Goal: Task Accomplishment & Management: Use online tool/utility

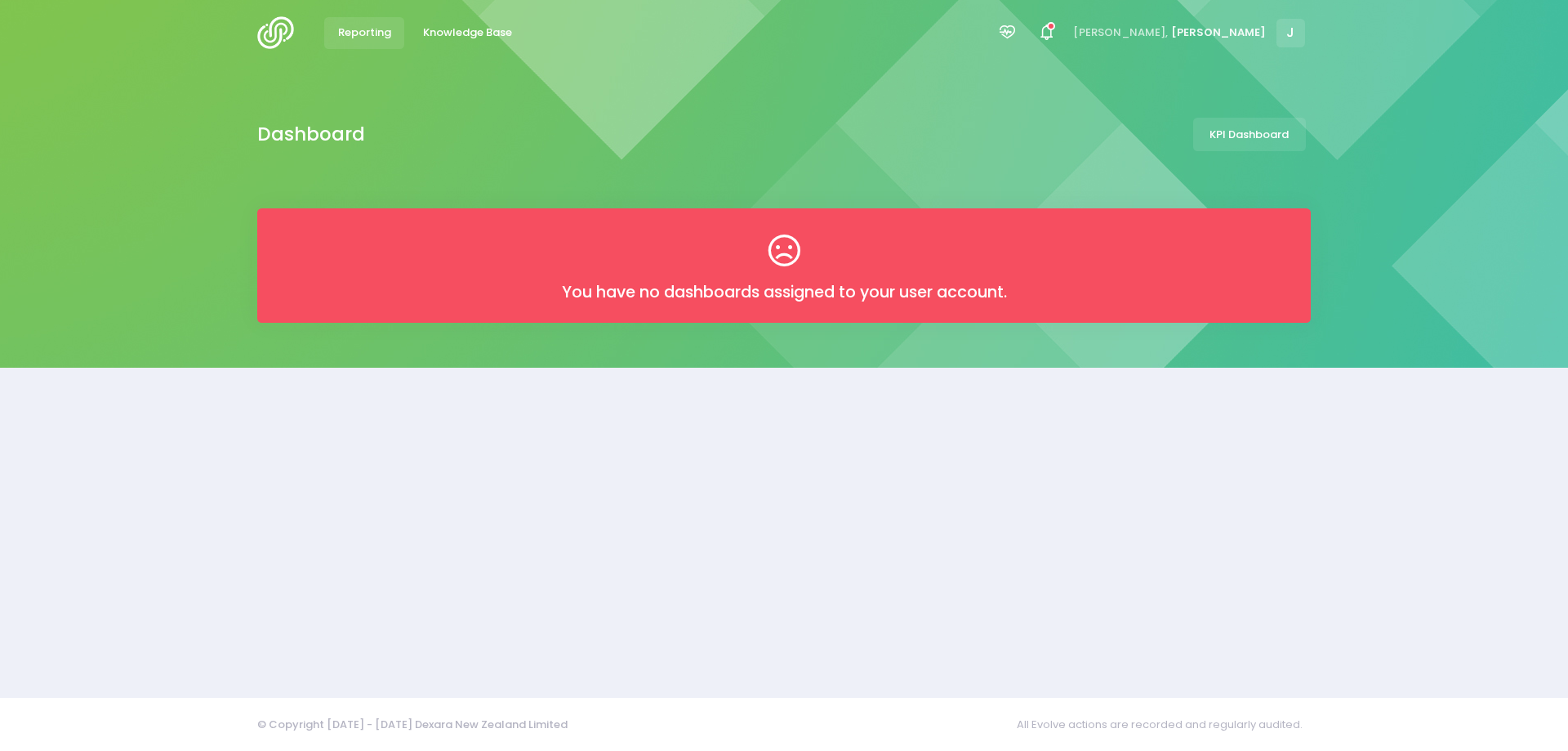
click at [371, 27] on span "Reporting" at bounding box center [365, 33] width 53 height 17
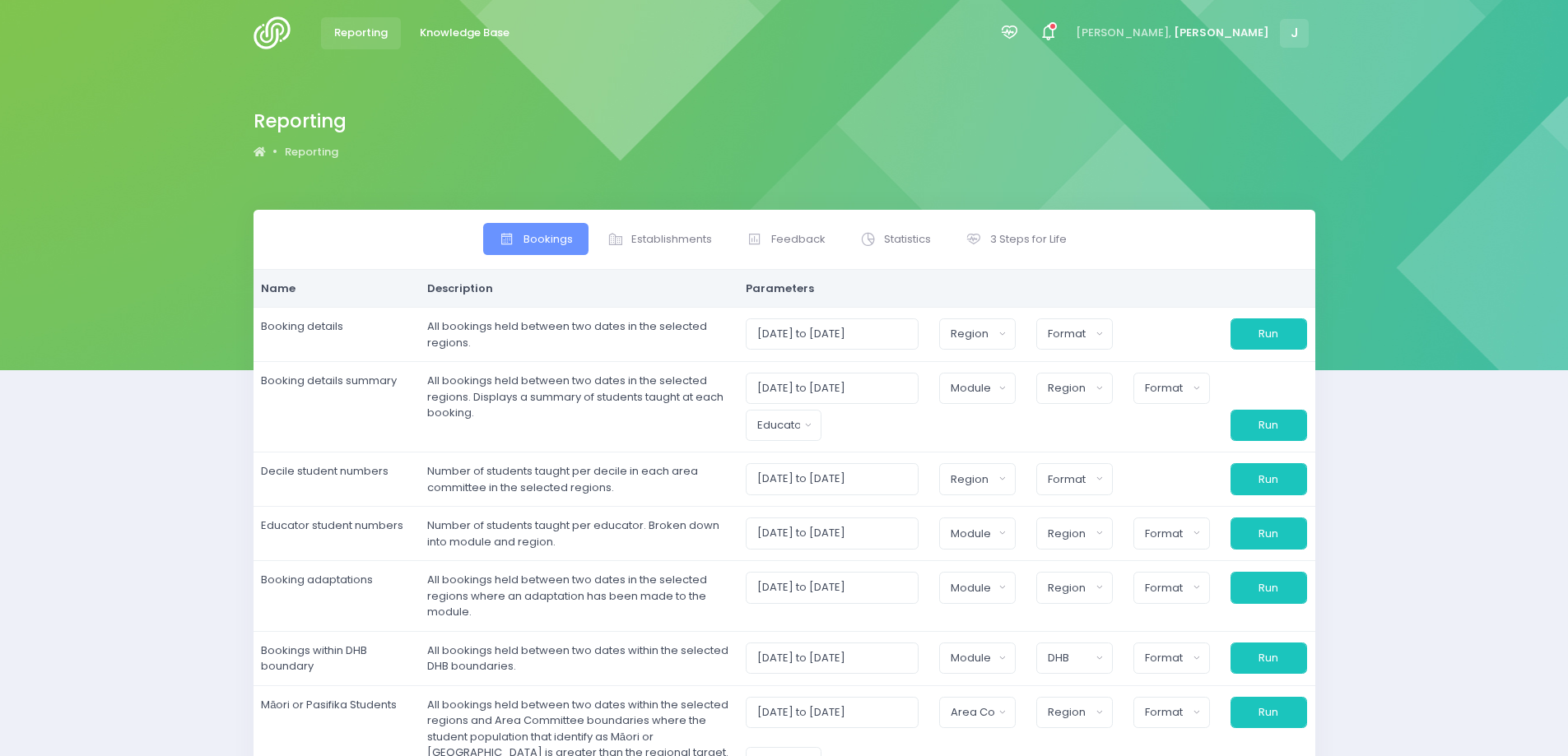
select select
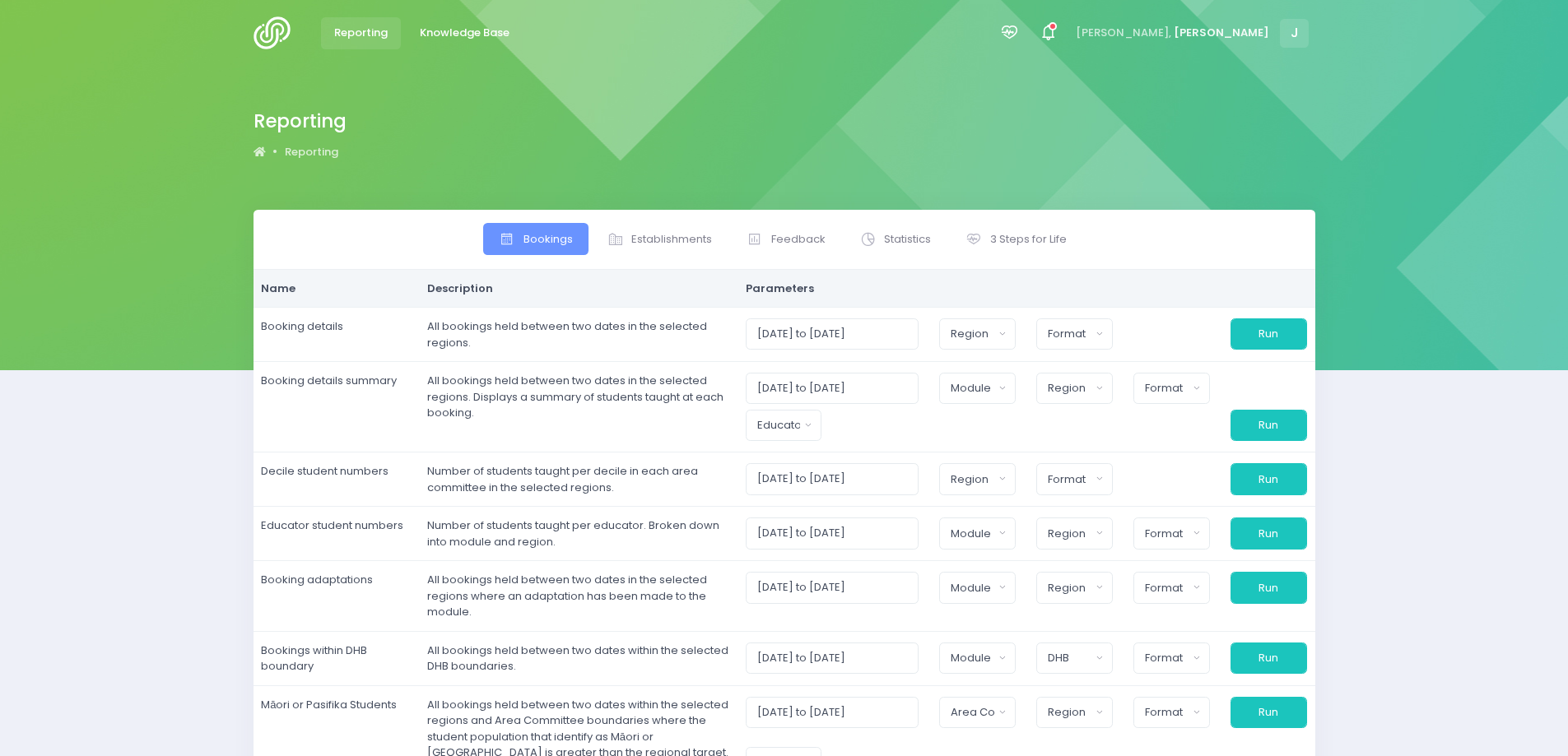
select select
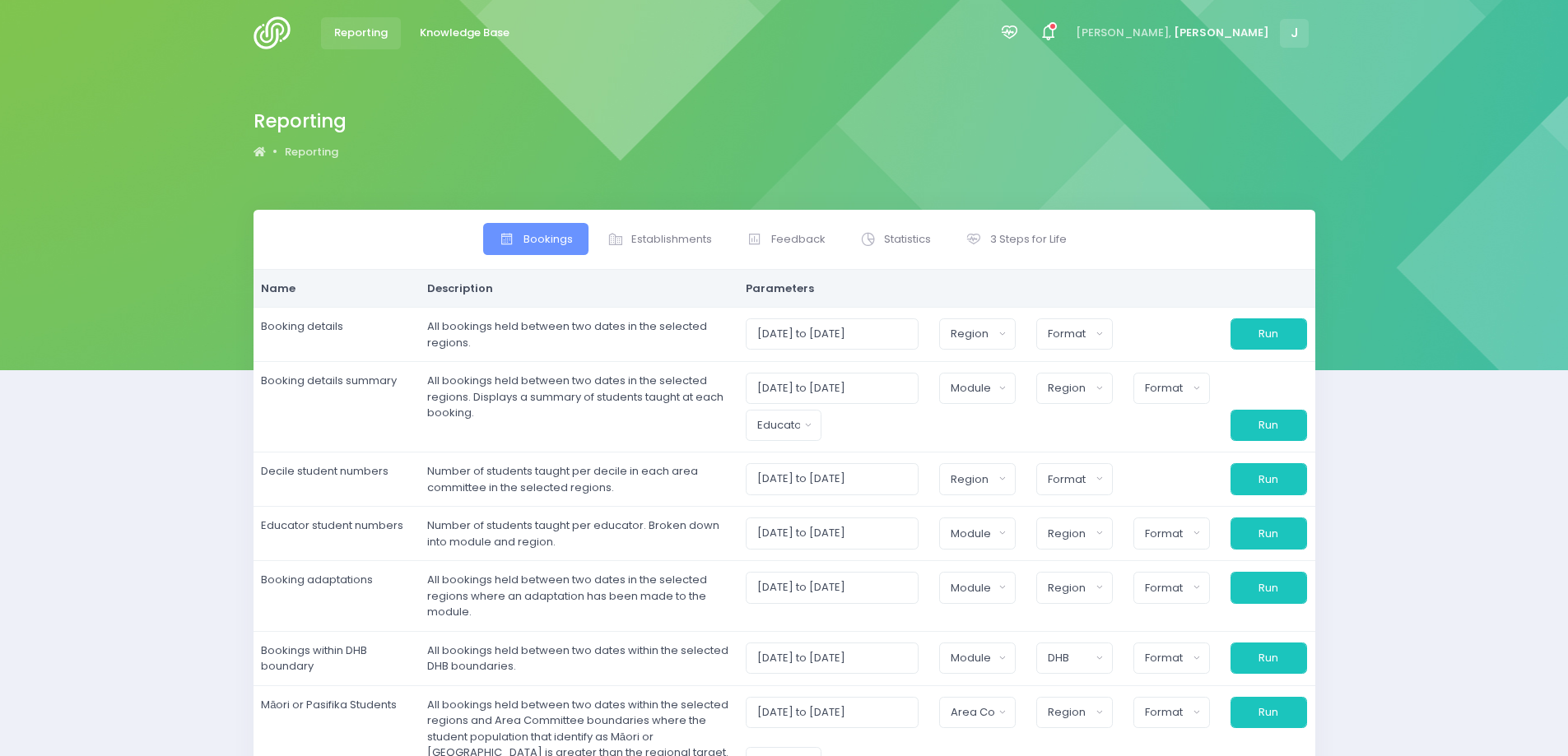
select select
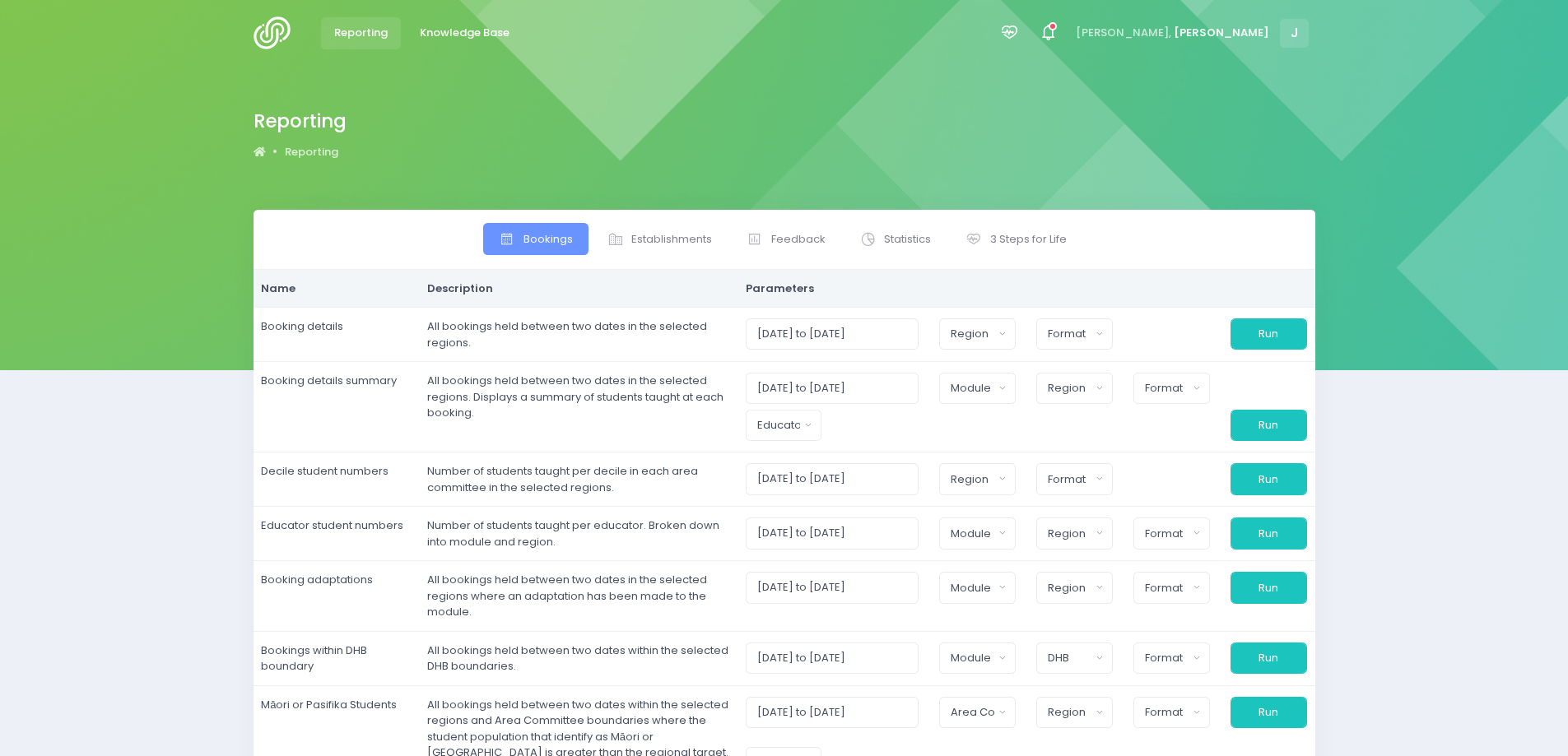
select select
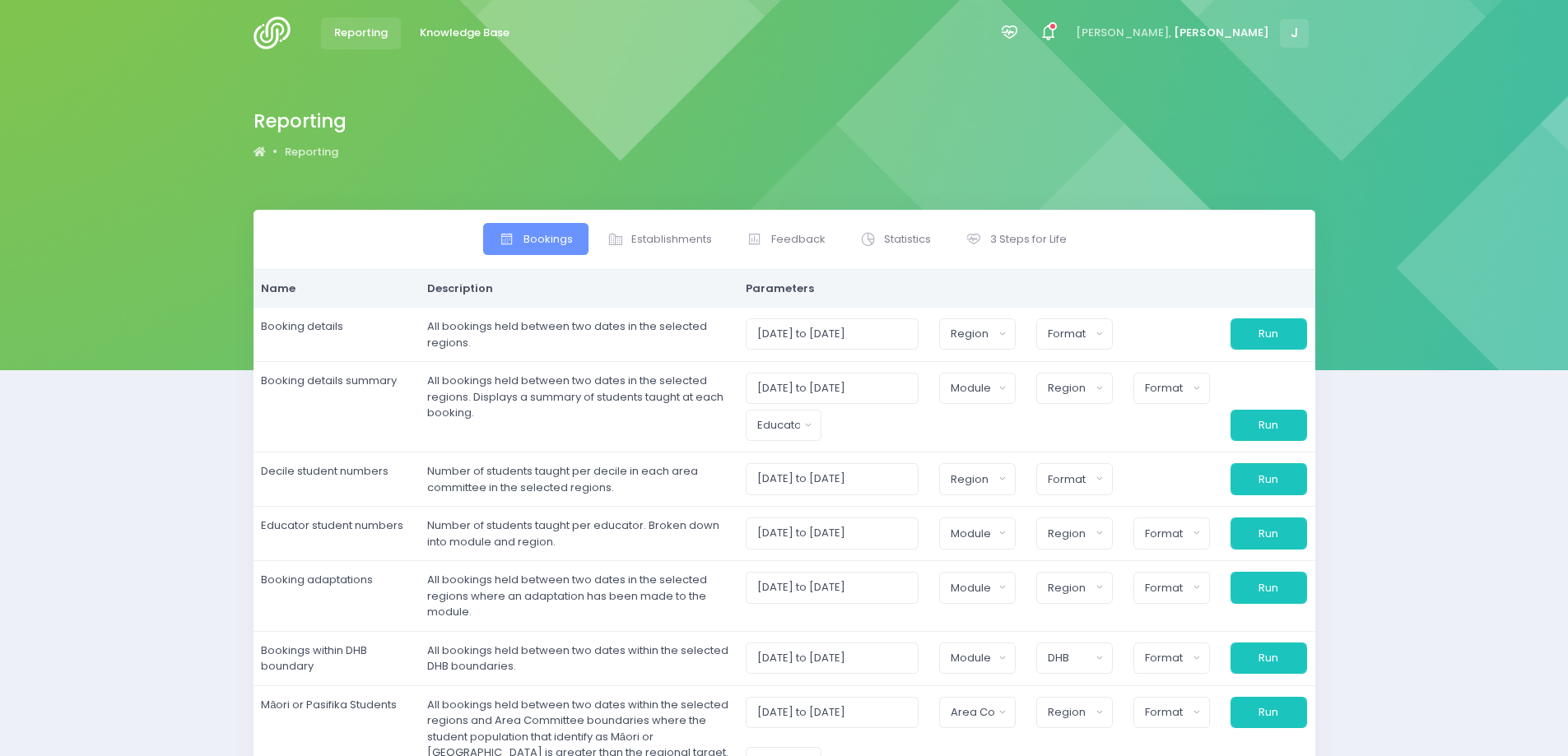
select select
click at [898, 234] on span "Statistics" at bounding box center [907, 239] width 47 height 17
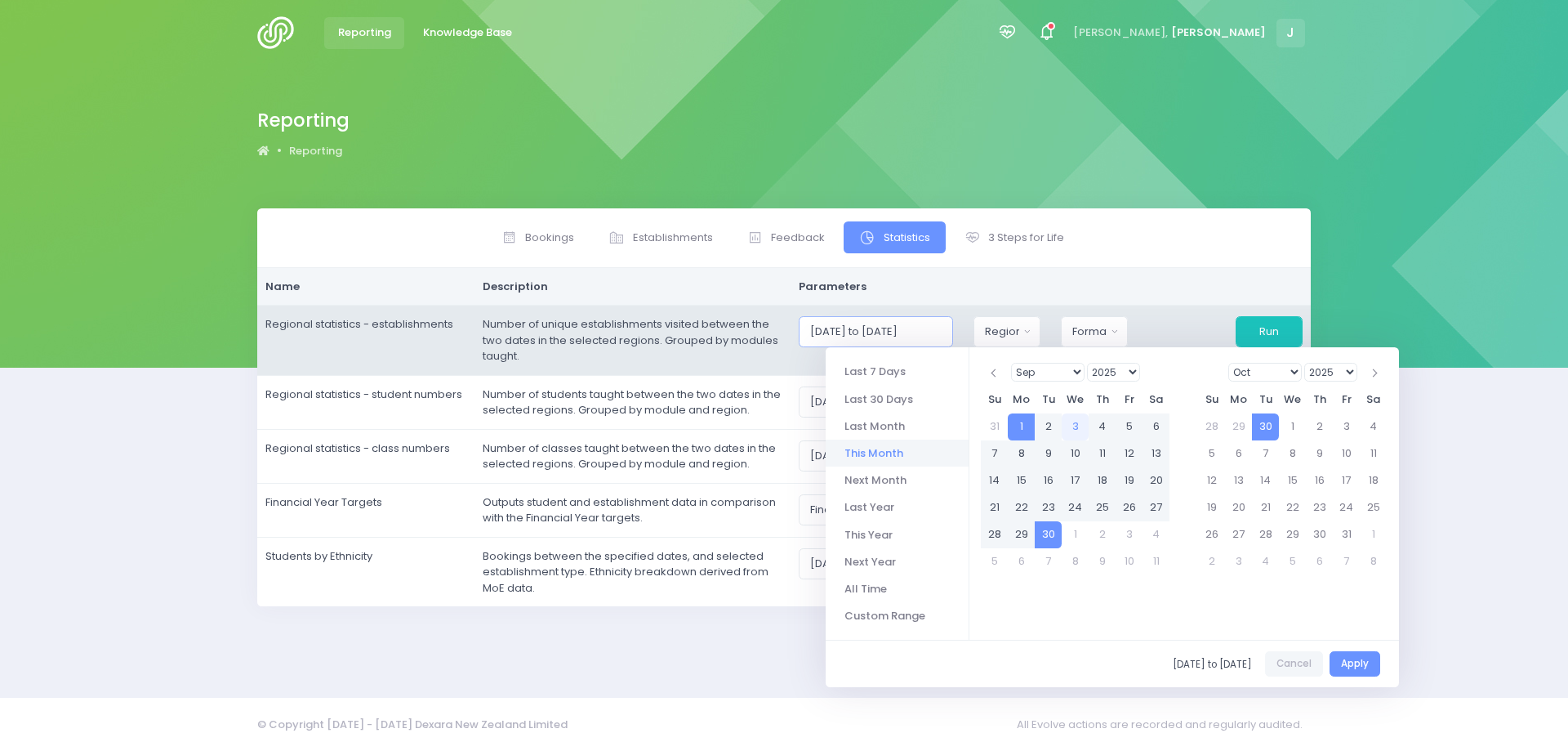
click at [860, 334] on input "[DATE] to [DATE]" at bounding box center [876, 331] width 154 height 31
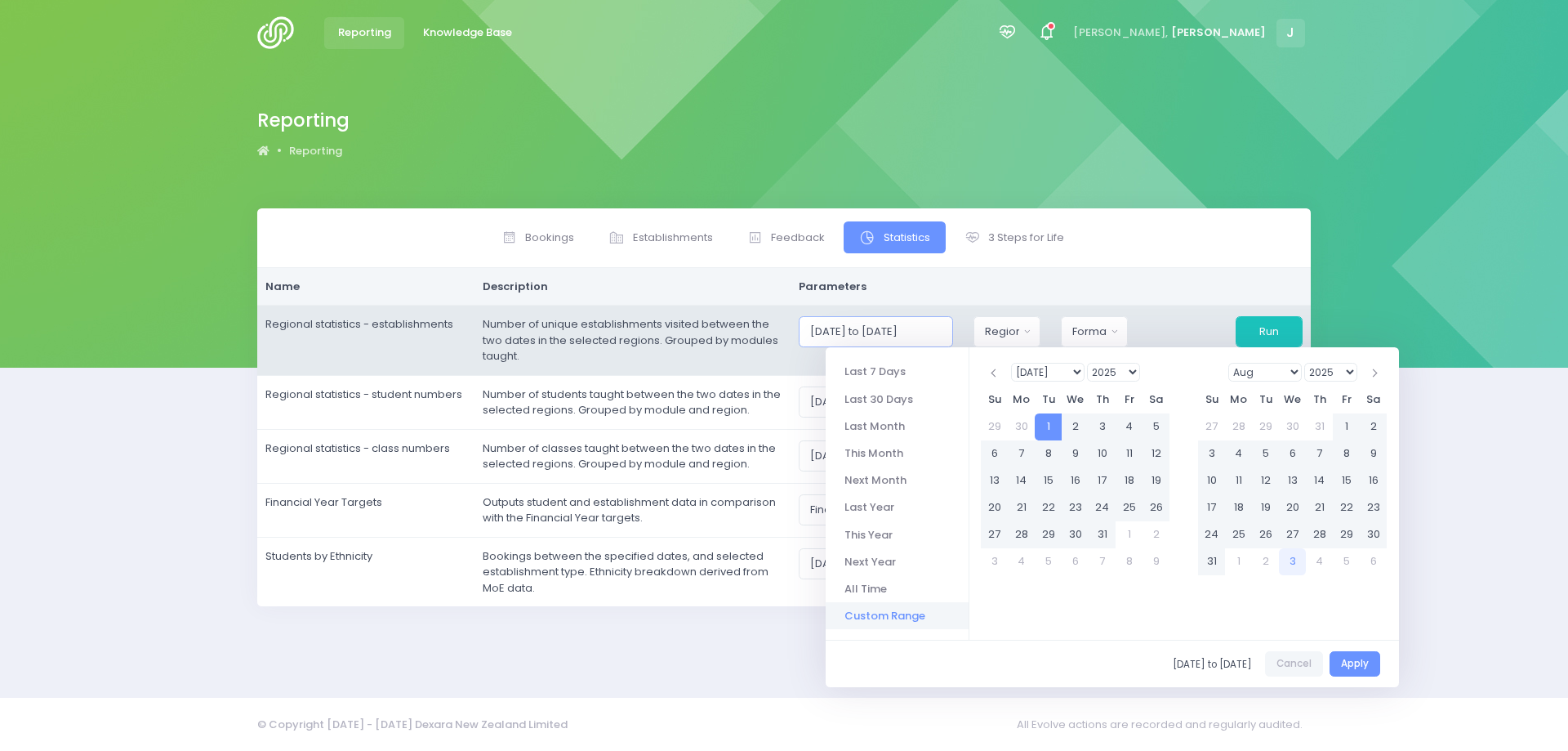
click at [919, 336] on input "[DATE] to [DATE]" at bounding box center [876, 331] width 154 height 31
click at [934, 337] on input "[DATE] to 31/09/2025" at bounding box center [876, 331] width 154 height 31
drag, startPoint x: 837, startPoint y: 331, endPoint x: 966, endPoint y: 331, distance: 129.0
click at [953, 331] on input "[DATE] to [DATE]" at bounding box center [876, 331] width 154 height 31
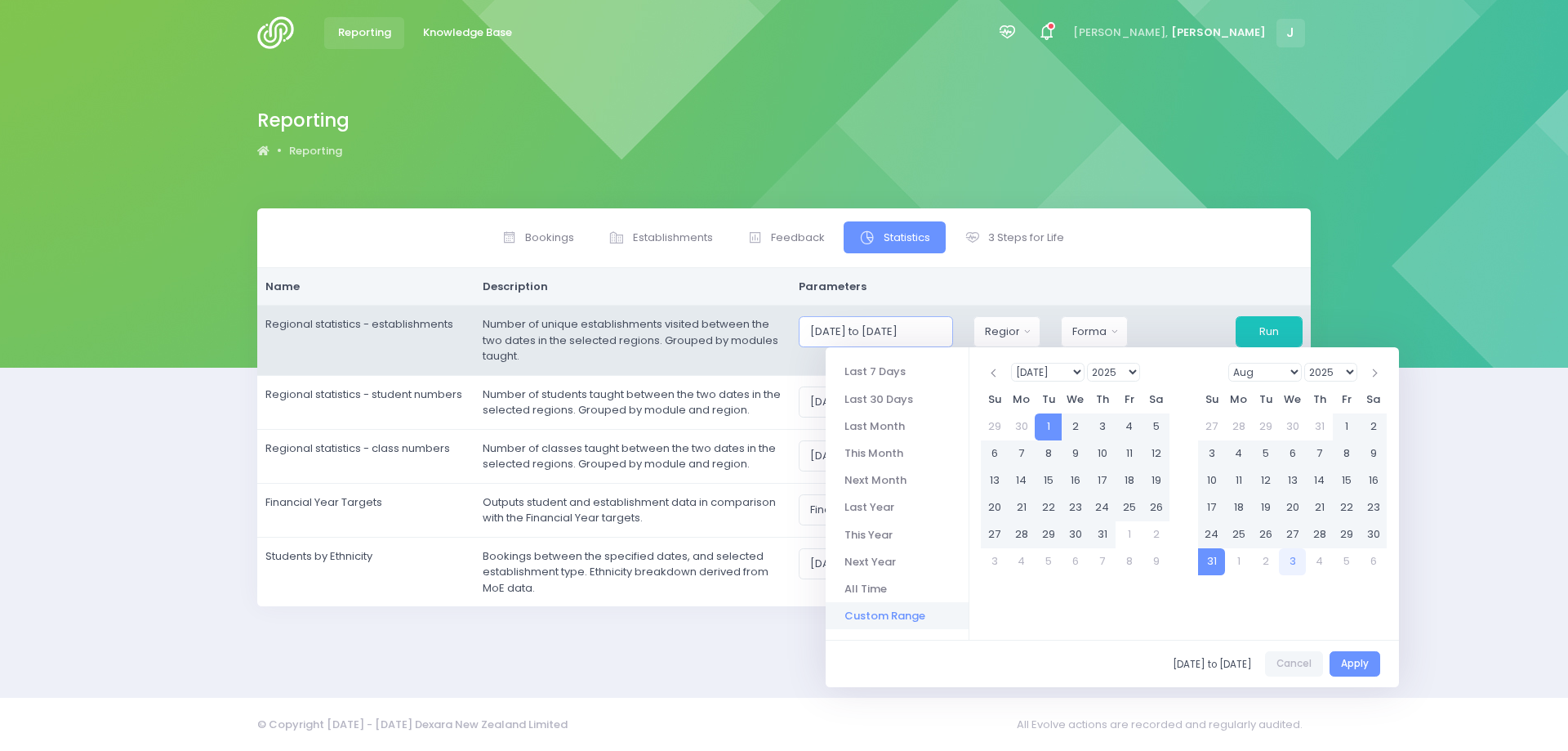
type input "[DATE] to [DATE]"
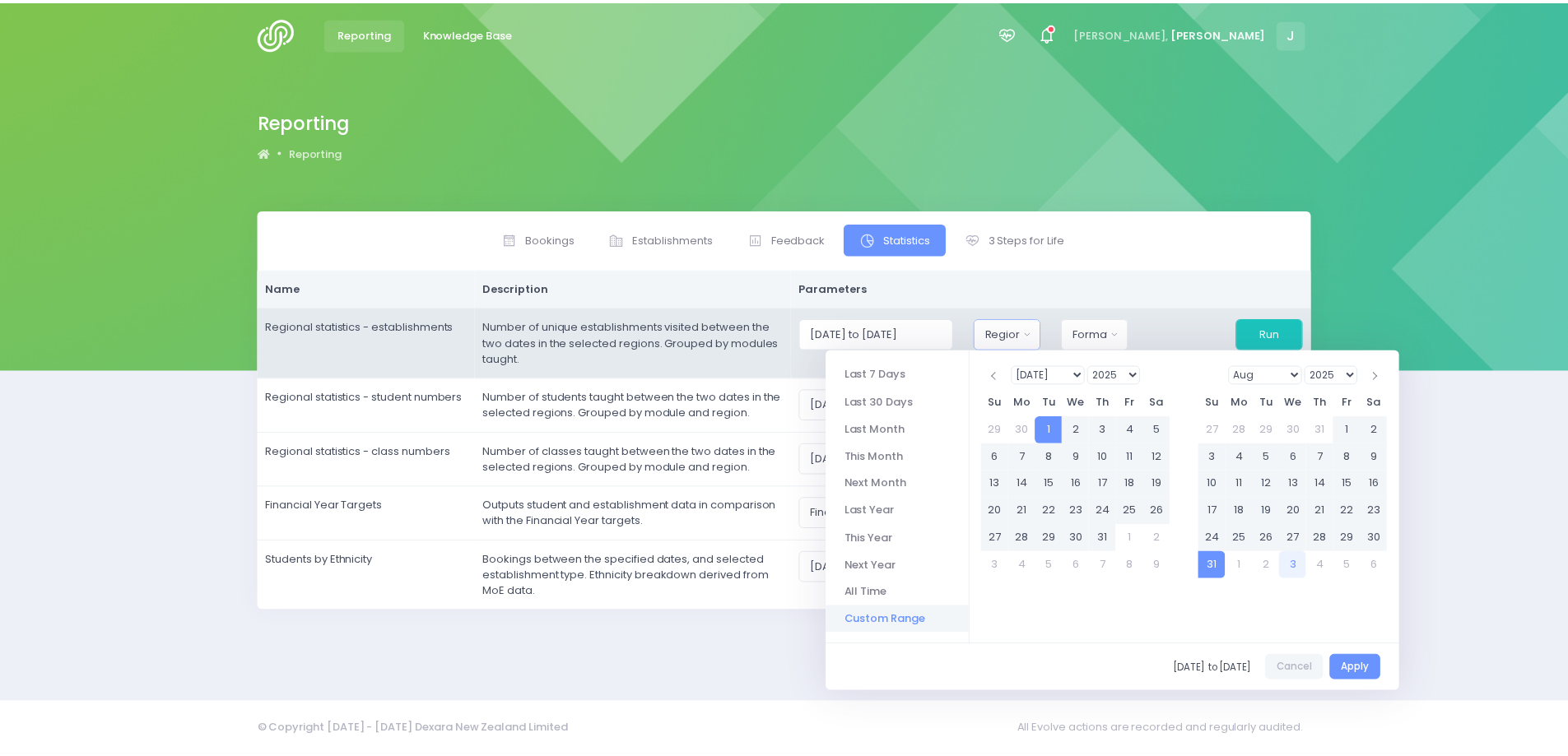
scroll to position [0, 0]
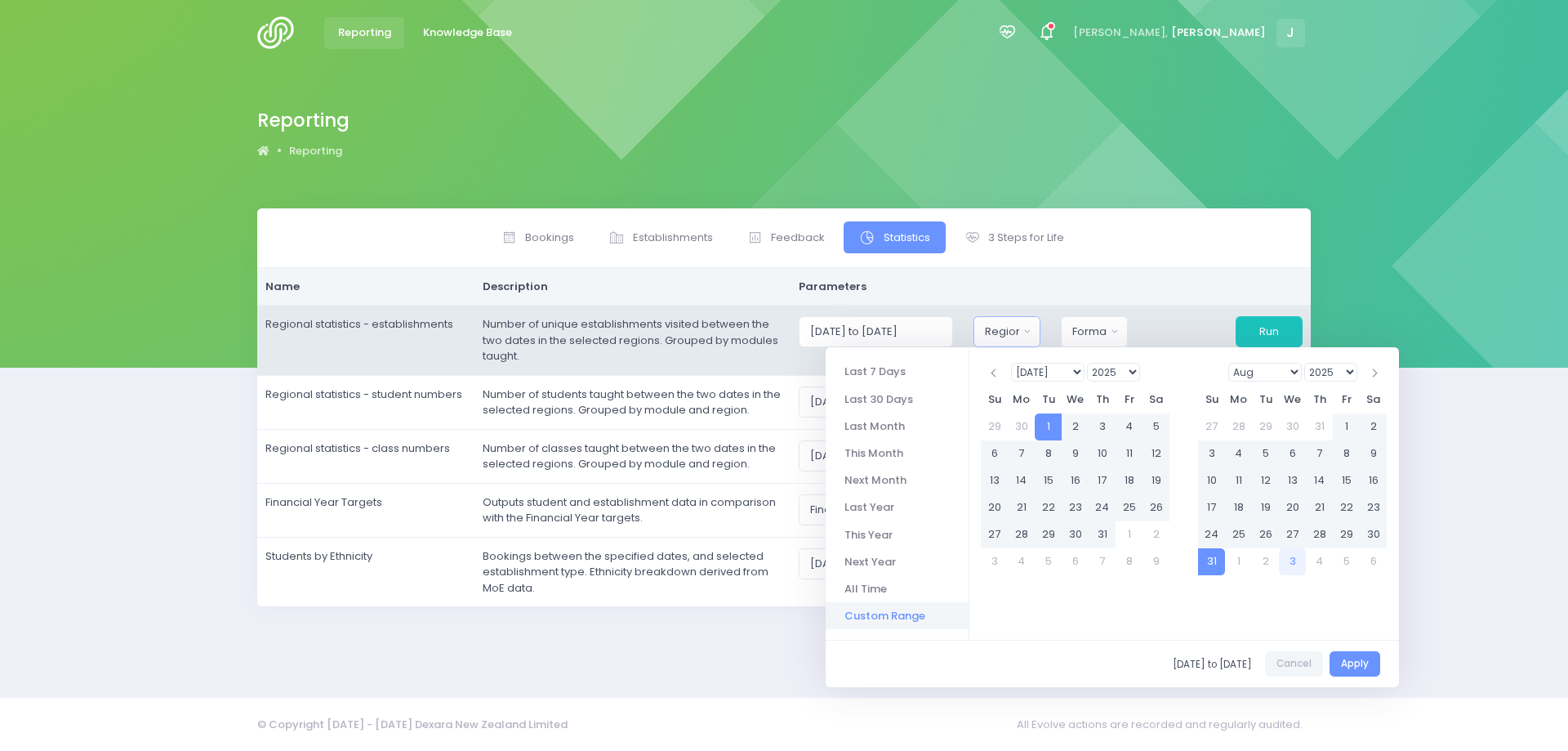
click at [1020, 328] on div "Region" at bounding box center [1002, 331] width 34 height 17
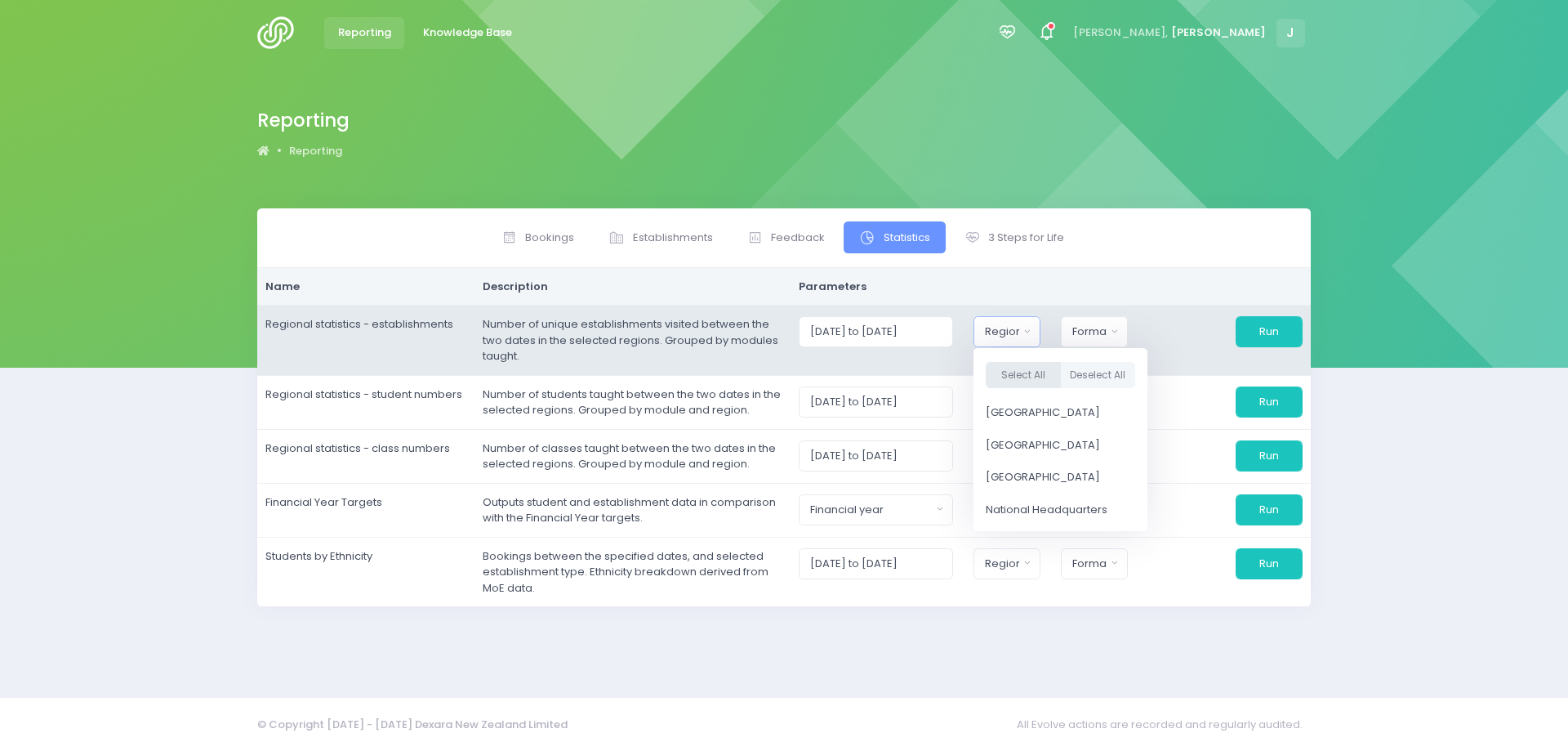
click at [1020, 375] on button "Select All" at bounding box center [1023, 376] width 75 height 27
select select "Northern"
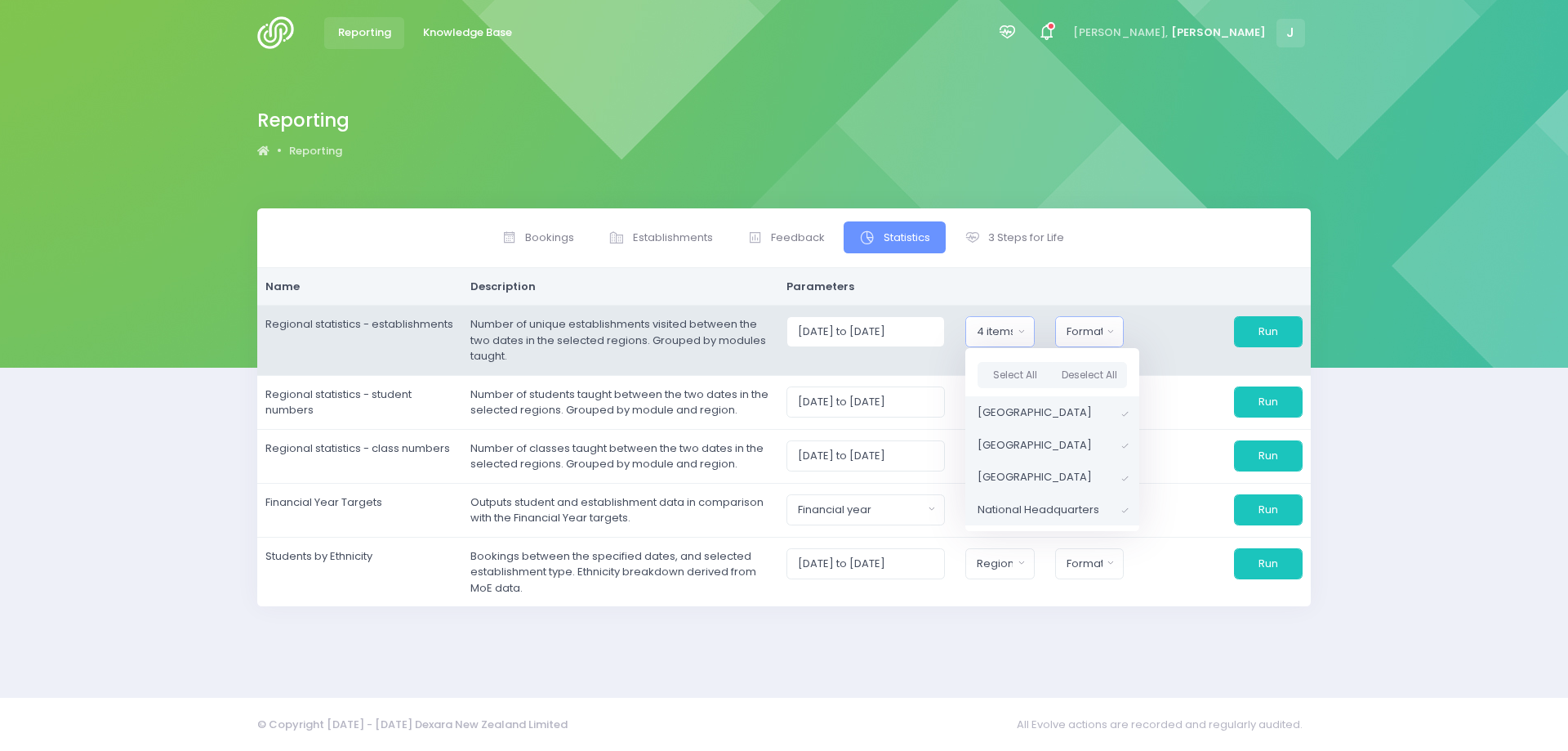
click at [1085, 324] on div "Format" at bounding box center [1085, 331] width 36 height 17
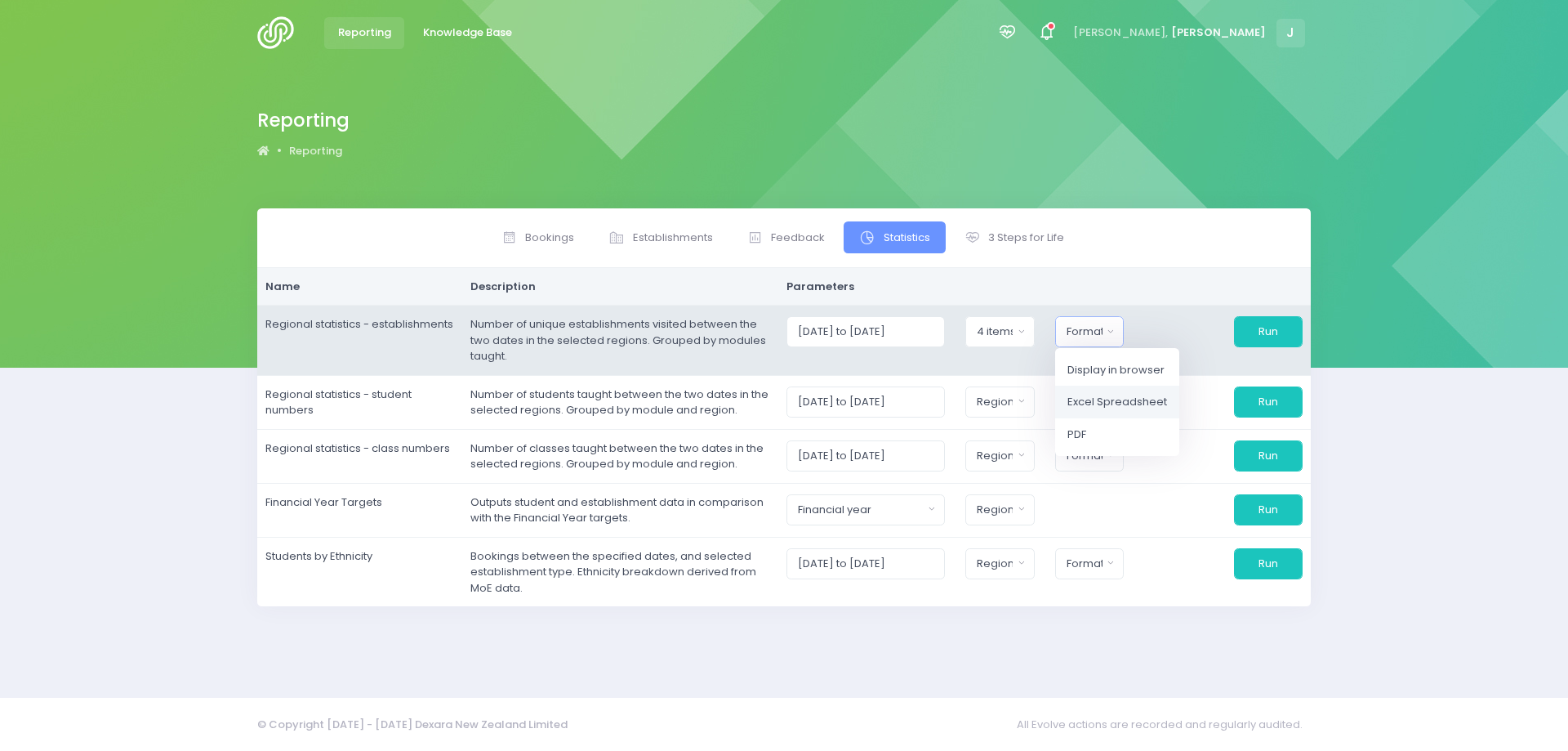
click at [1120, 405] on span "Excel Spreadsheet" at bounding box center [1118, 402] width 100 height 17
select select "excel"
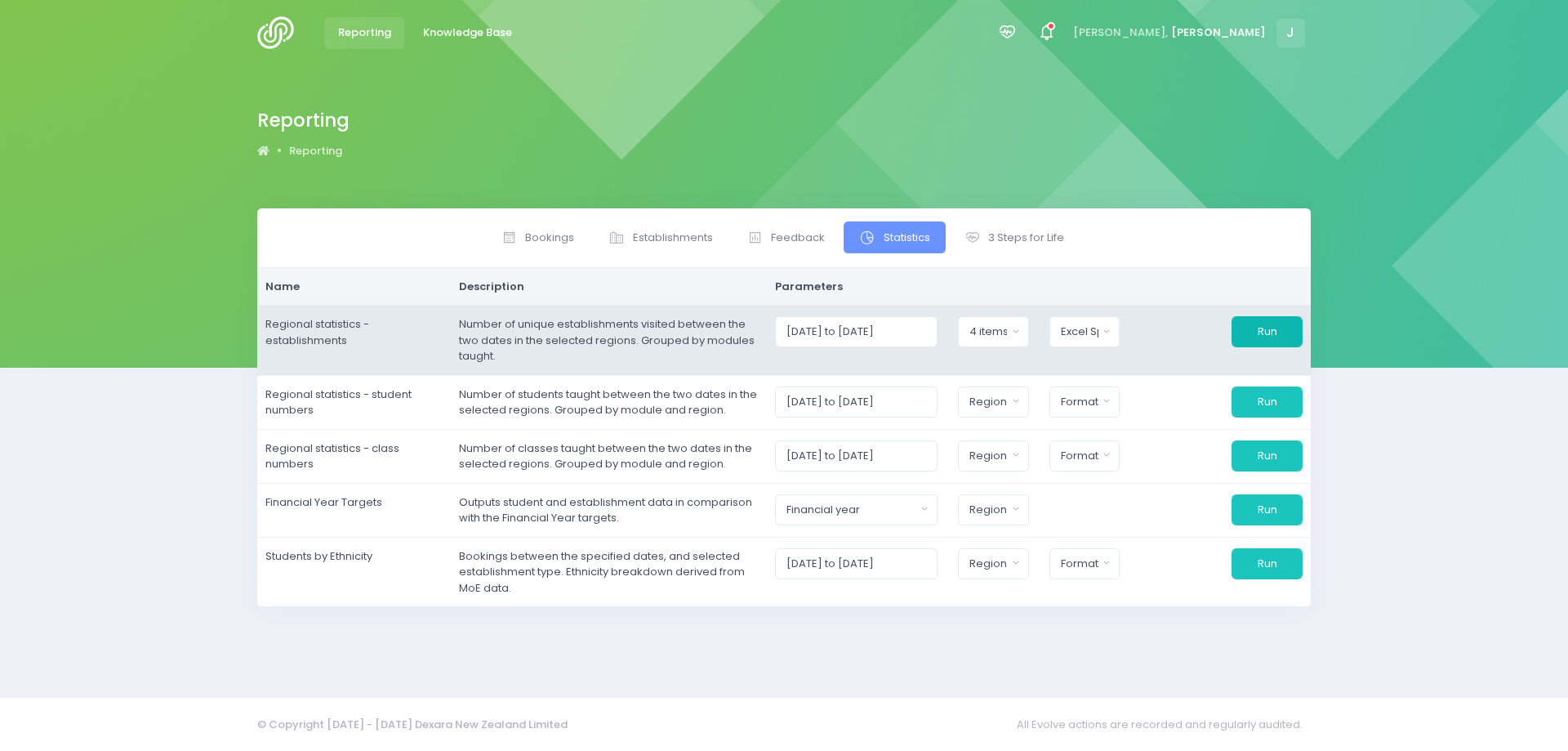
click at [1275, 321] on button "Run" at bounding box center [1267, 331] width 71 height 31
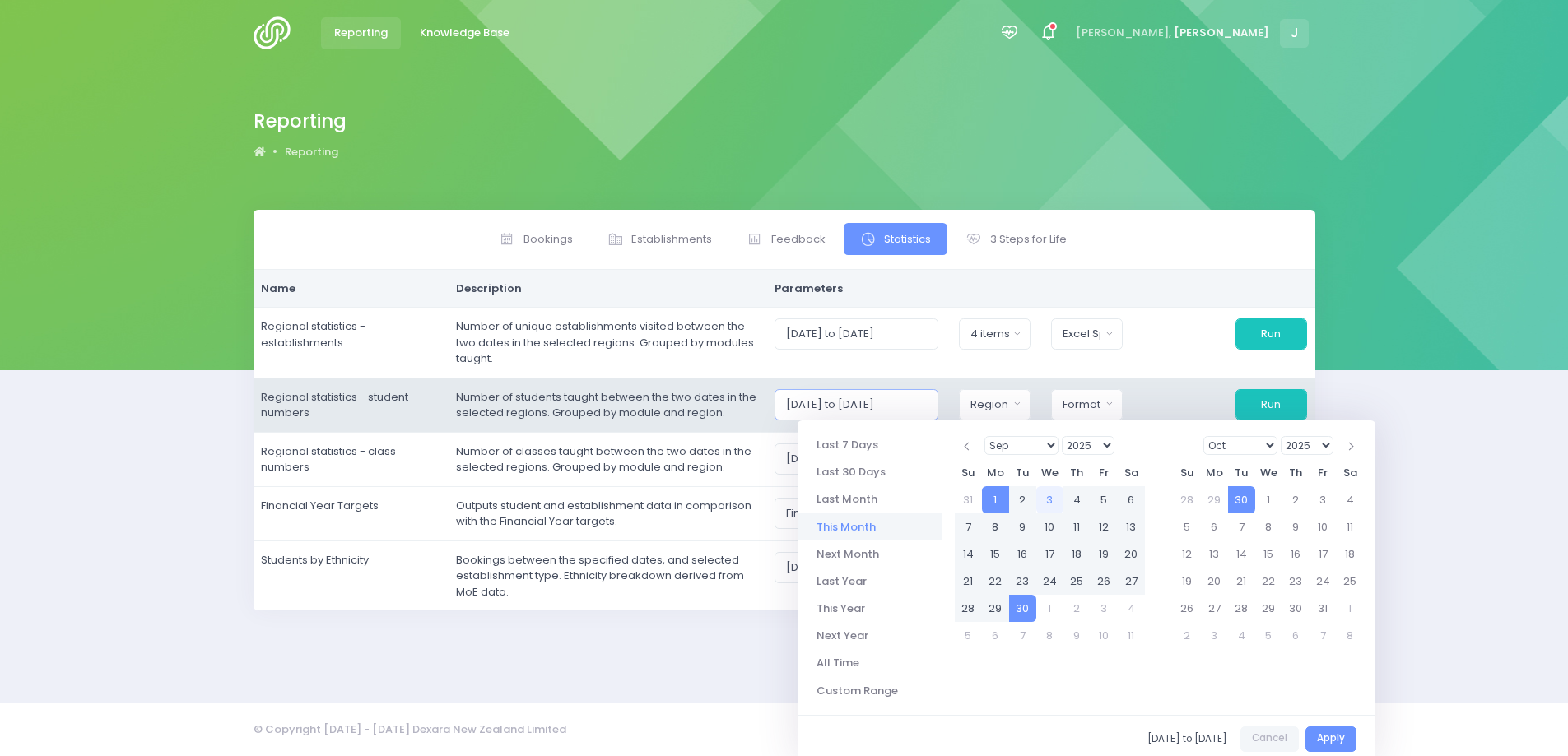
scroll to position [0, 3]
drag, startPoint x: 809, startPoint y: 402, endPoint x: 889, endPoint y: 404, distance: 80.0
click at [930, 413] on input "[DATE] to [DATE]" at bounding box center [857, 404] width 164 height 31
click at [805, 406] on input "[DATE] to [DATE]" at bounding box center [857, 404] width 164 height 31
click at [908, 393] on input "[DATE] to [DATE]" at bounding box center [857, 404] width 164 height 31
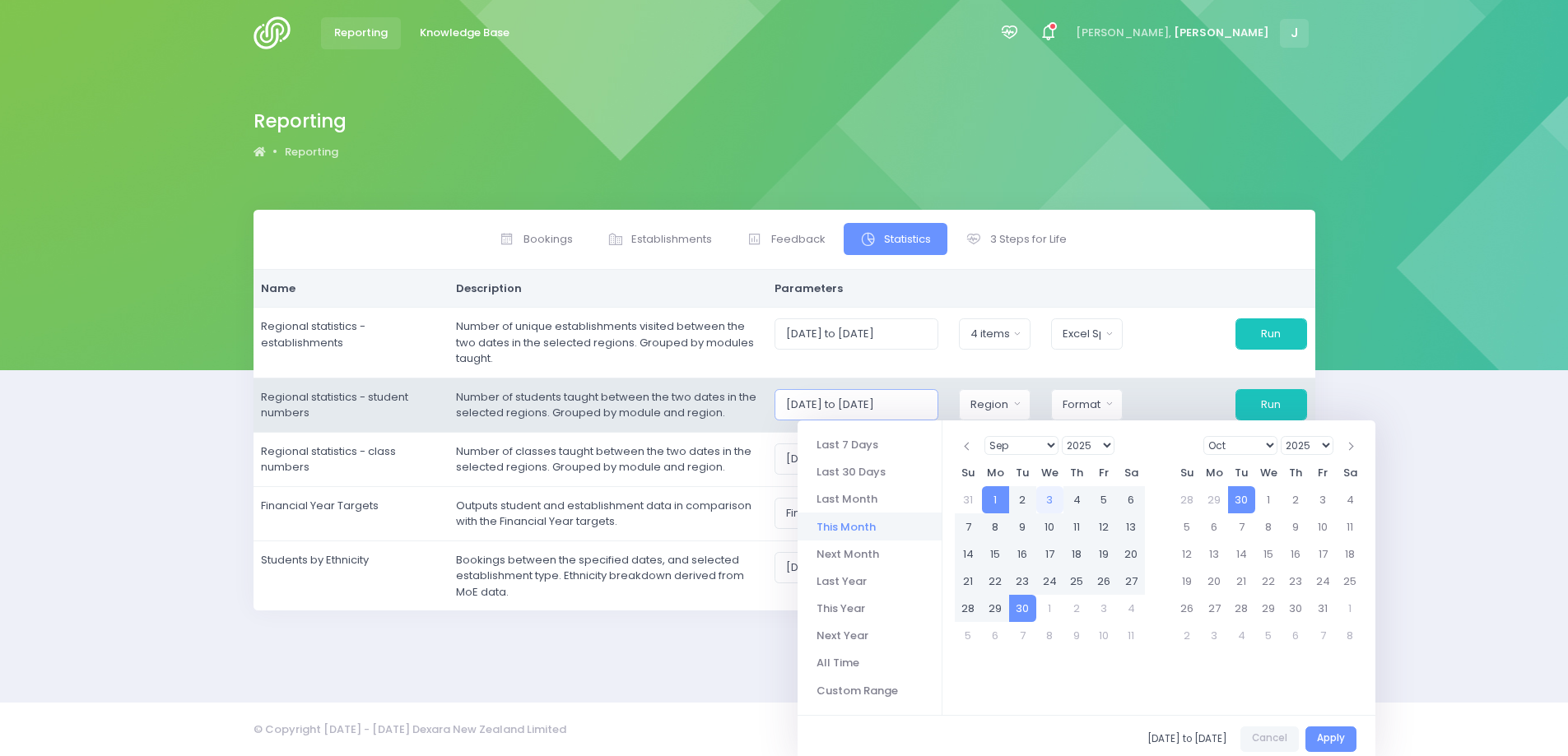
click at [908, 393] on input "[DATE] to [DATE]" at bounding box center [857, 404] width 164 height 31
paste input "7/2025 to 31/08"
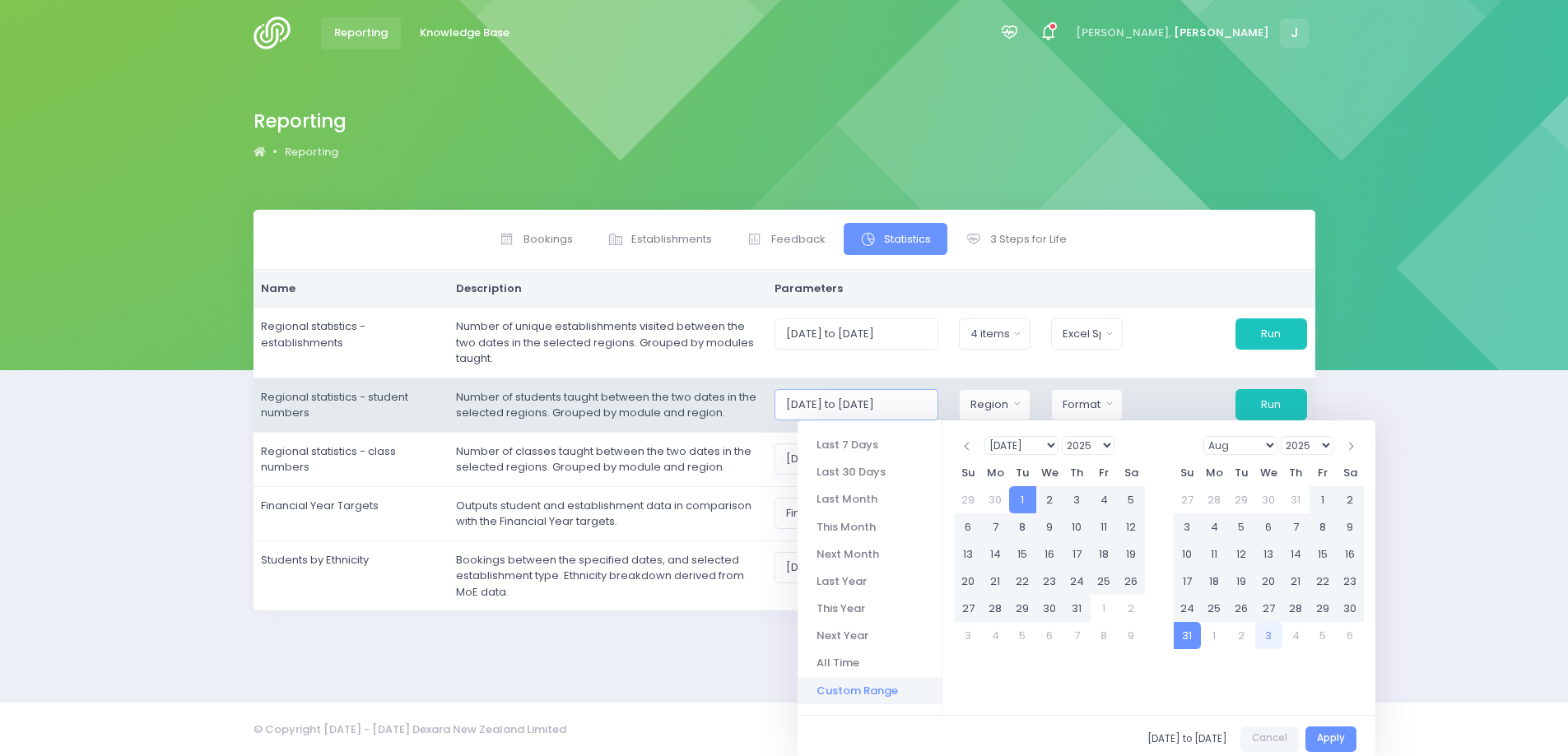
type input "[DATE] to [DATE]"
click at [990, 397] on div "Region" at bounding box center [989, 405] width 38 height 17
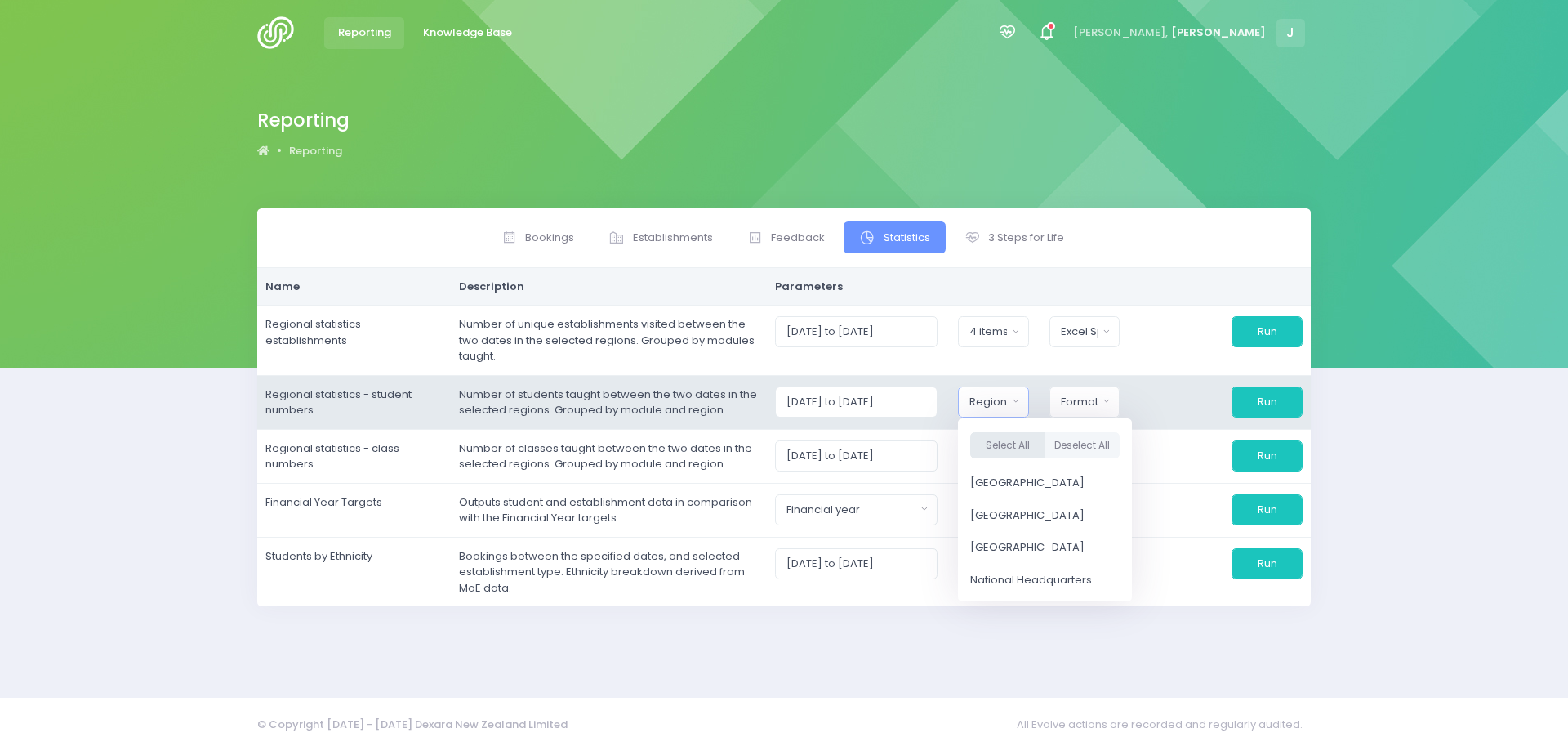
click at [1009, 445] on button "Select All" at bounding box center [1007, 444] width 75 height 27
select select "Northern"
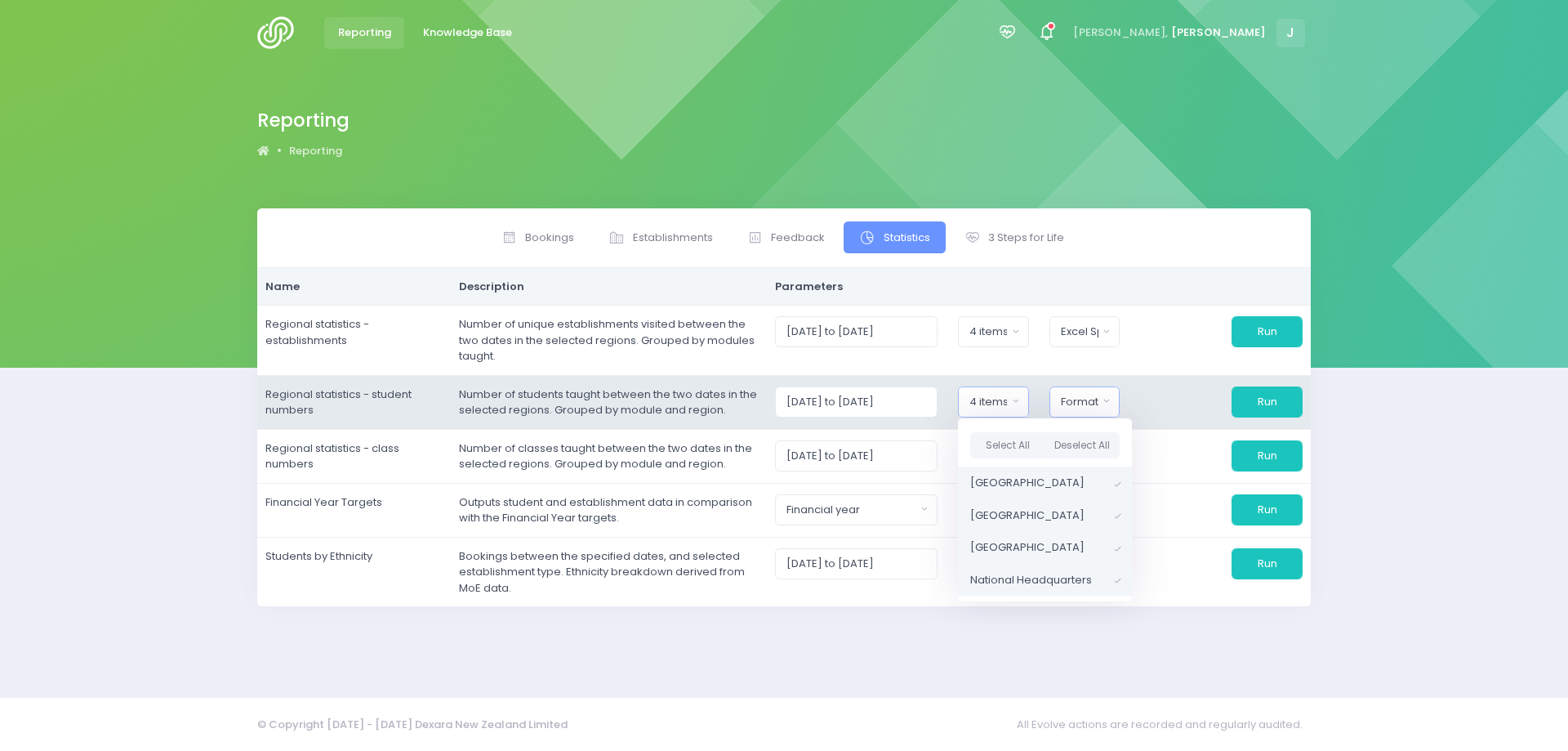
click at [1081, 402] on div "Format" at bounding box center [1080, 402] width 37 height 17
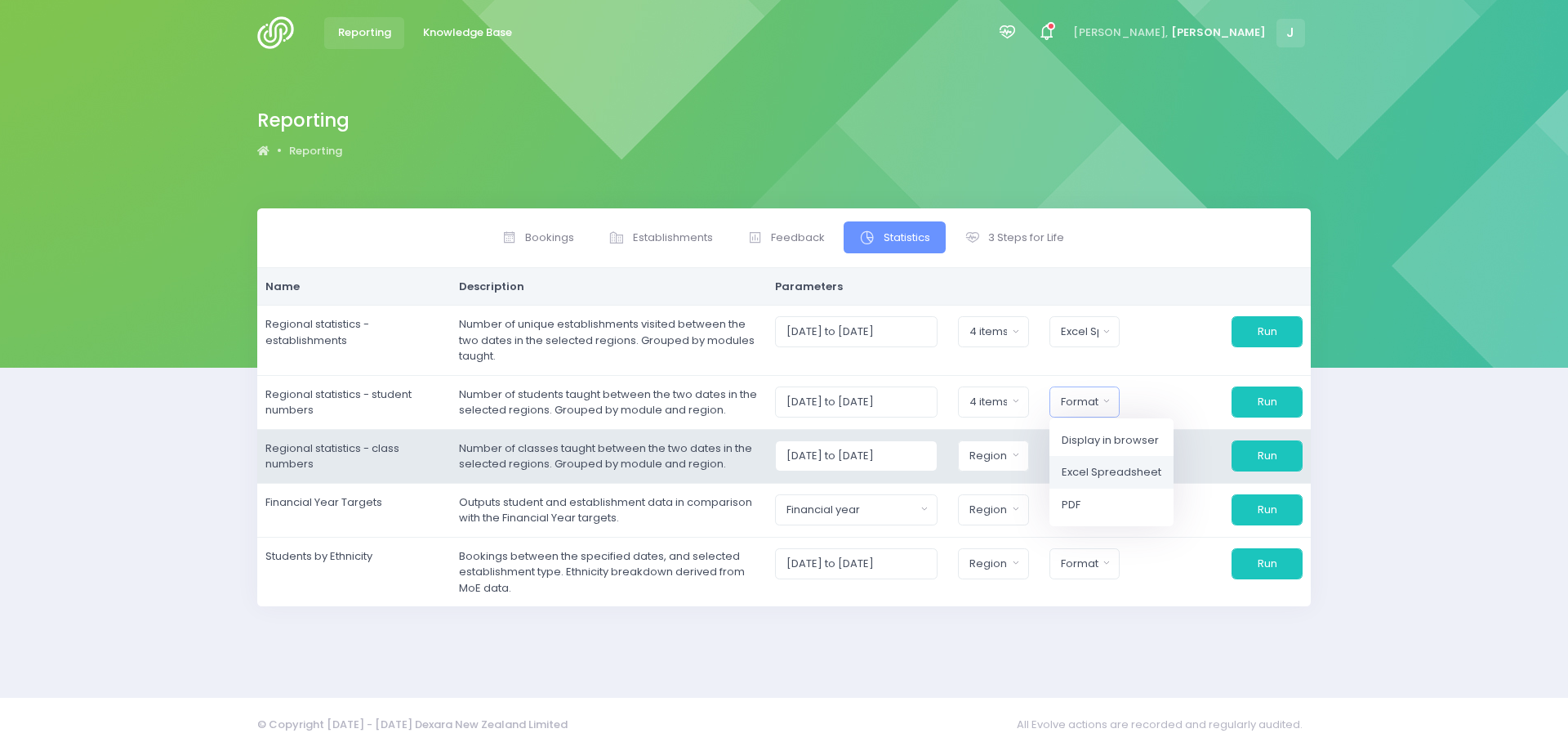
click at [1089, 464] on span "Excel Spreadsheet" at bounding box center [1112, 473] width 100 height 17
select select "excel"
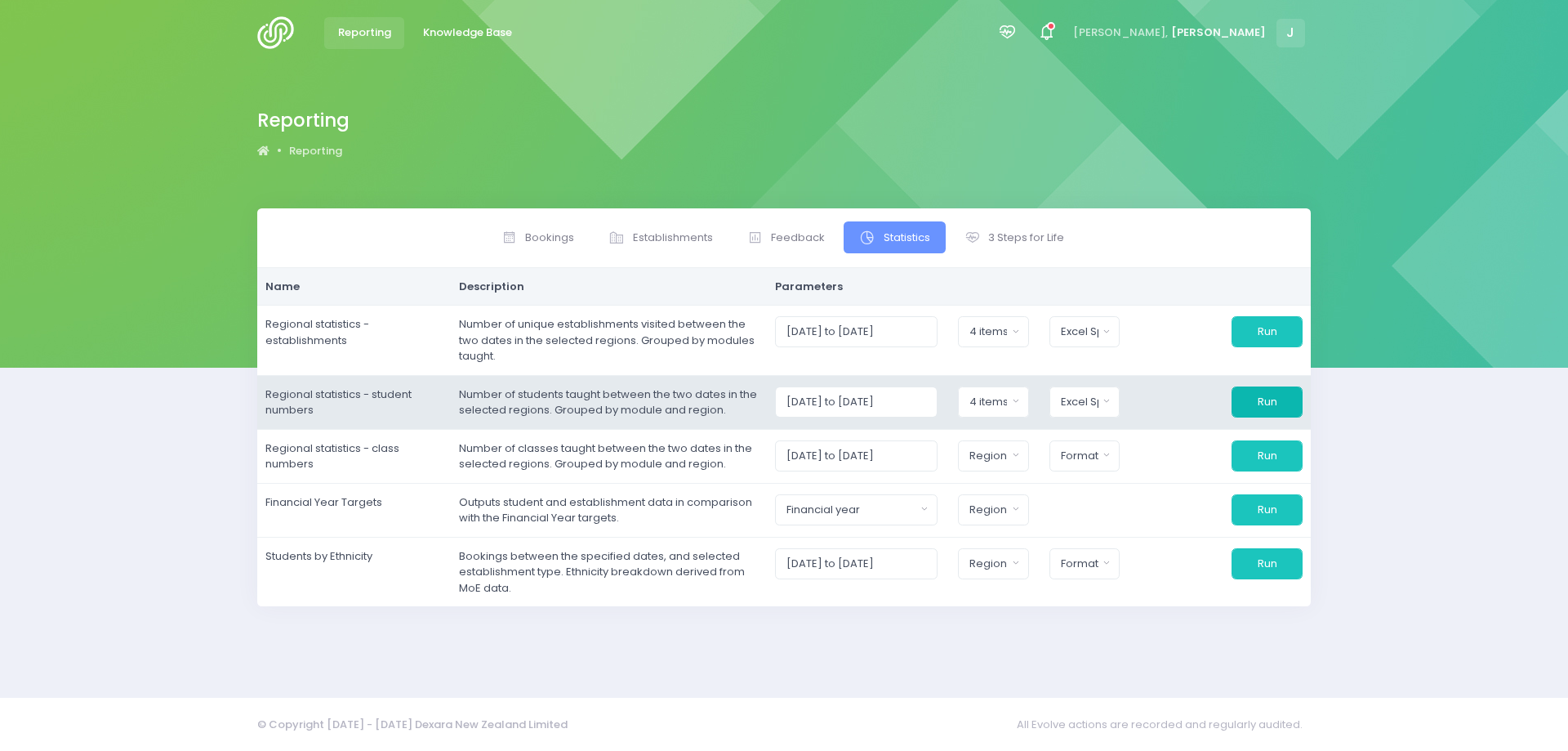
click at [1264, 403] on button "Run" at bounding box center [1267, 401] width 71 height 31
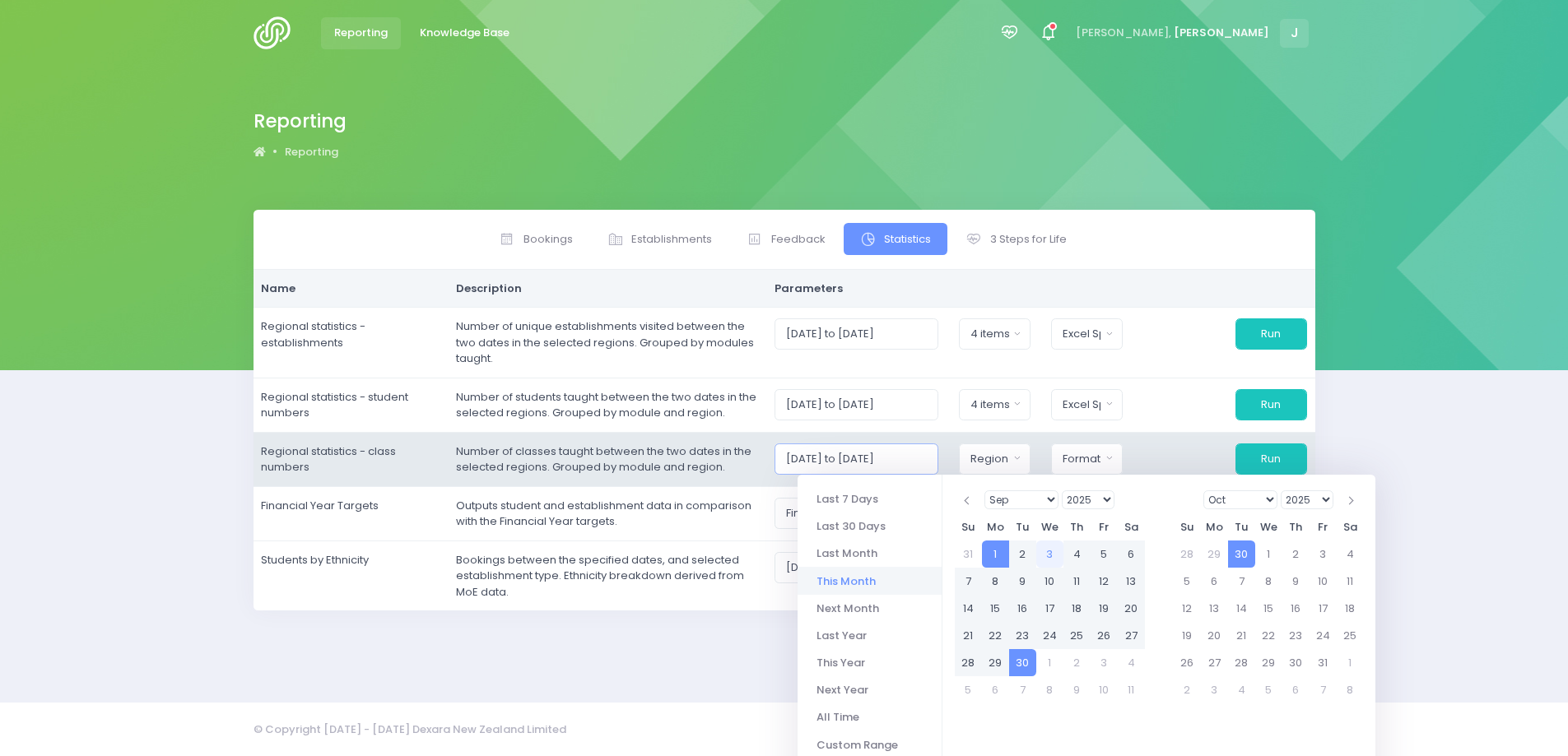
scroll to position [0, 3]
drag, startPoint x: 806, startPoint y: 456, endPoint x: 948, endPoint y: 466, distance: 142.4
click at [938, 466] on input "[DATE] to [DATE]" at bounding box center [857, 458] width 164 height 31
paste input "7/2025 to 31/08"
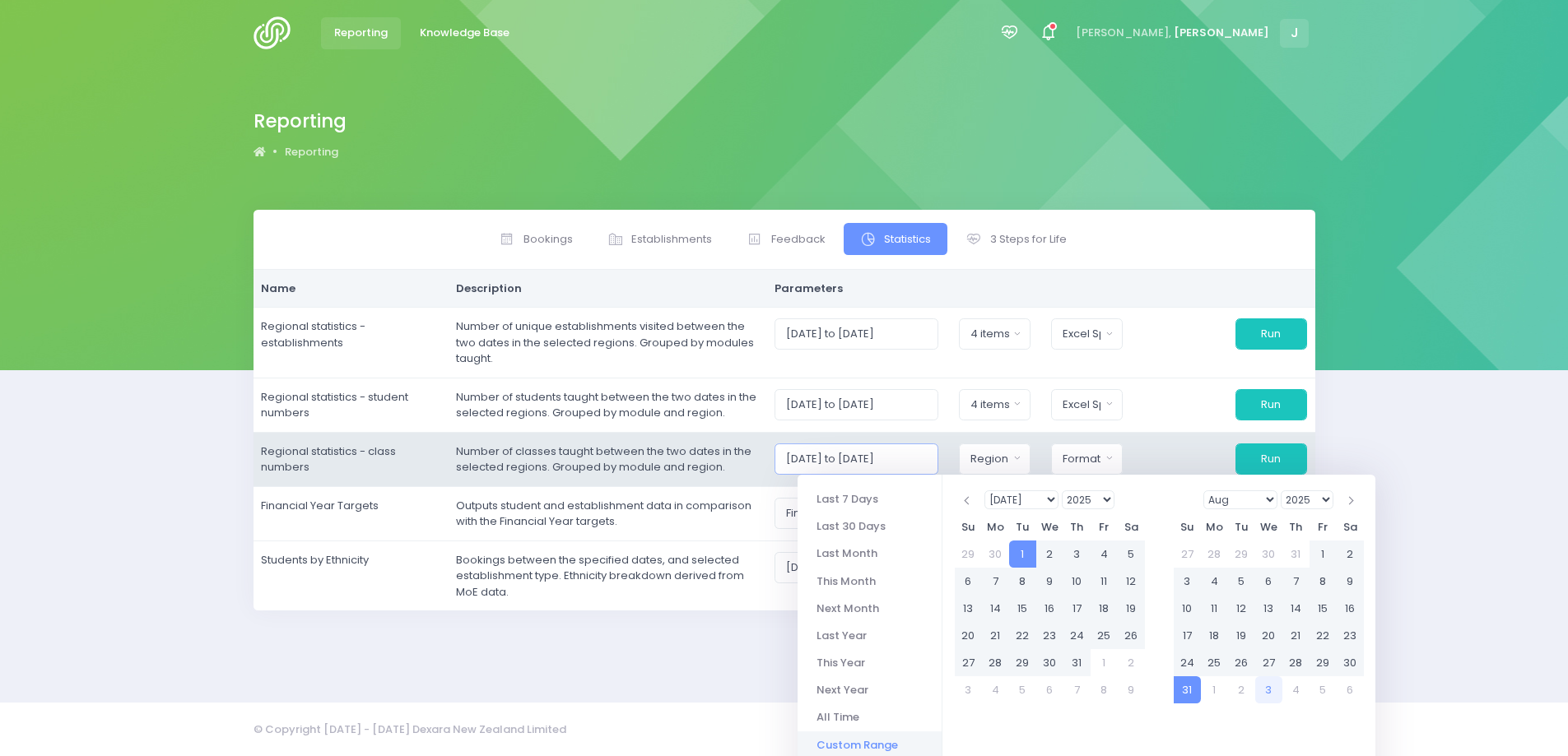
type input "[DATE] to [DATE]"
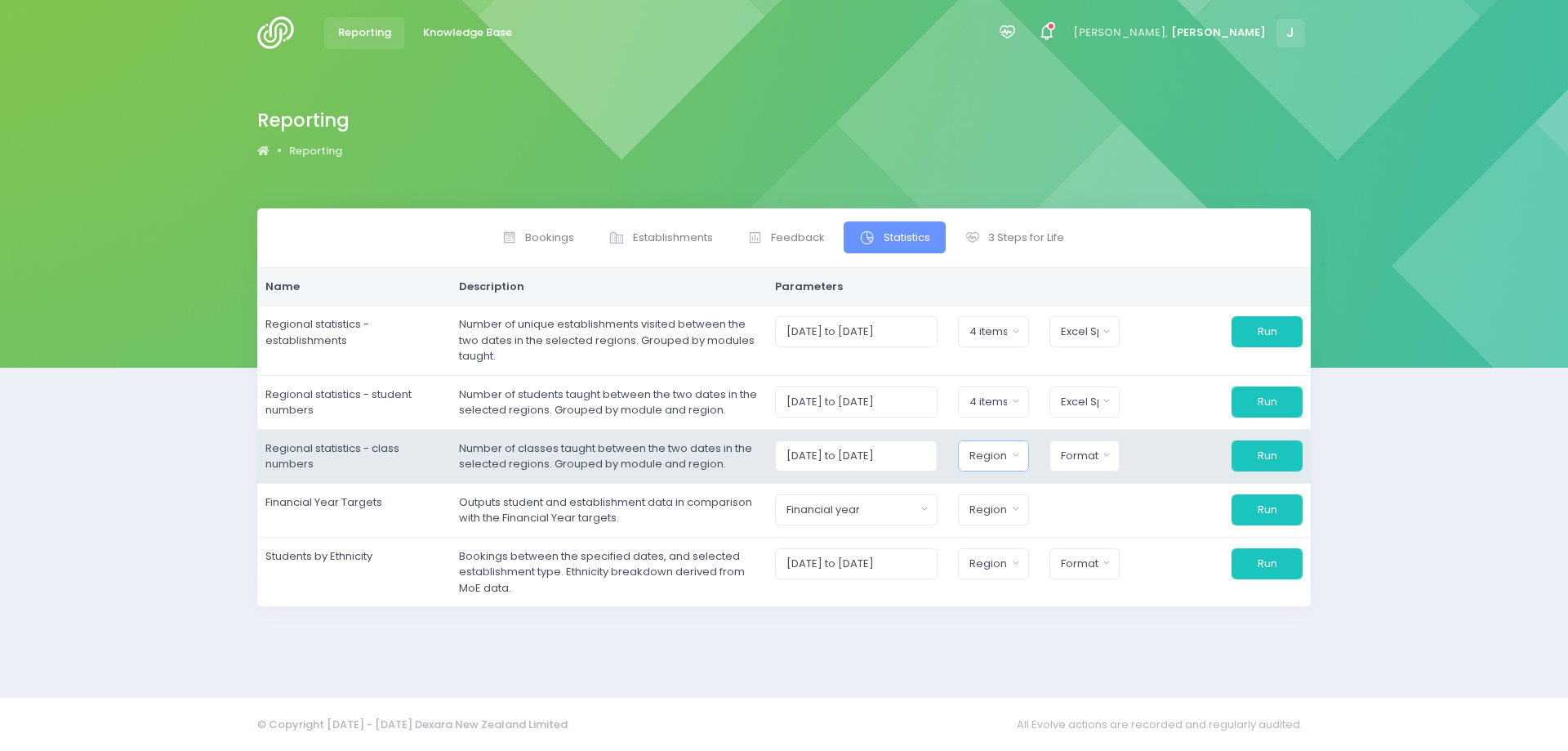
click at [970, 463] on button "Region" at bounding box center [994, 455] width 71 height 31
click at [992, 496] on button "Select All" at bounding box center [1007, 498] width 75 height 27
select select "Northern"
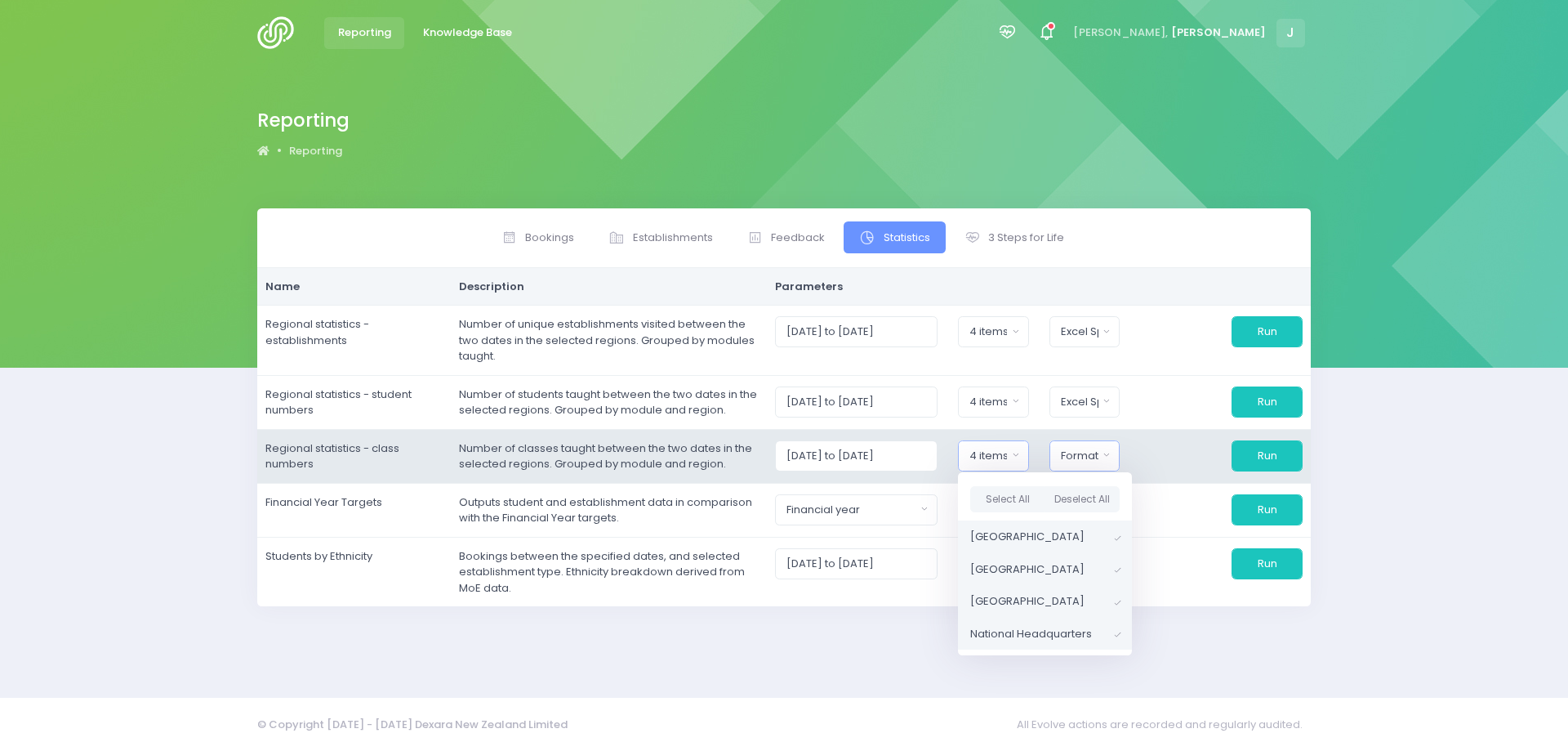
click at [1073, 453] on div "Format" at bounding box center [1080, 456] width 37 height 17
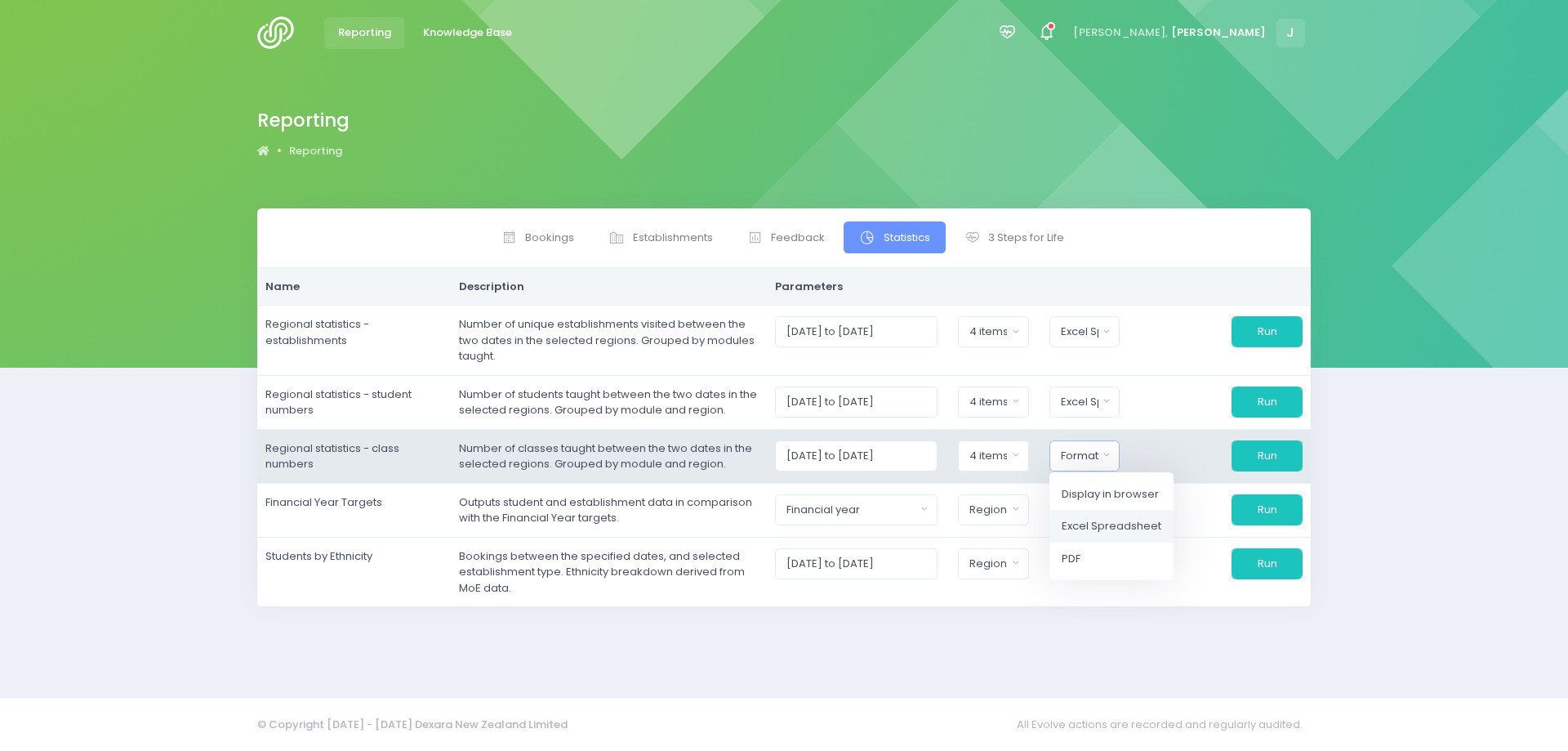
click at [1086, 531] on span "Excel Spreadsheet" at bounding box center [1112, 527] width 100 height 17
select select "excel"
click at [1272, 457] on button "Run" at bounding box center [1267, 455] width 71 height 31
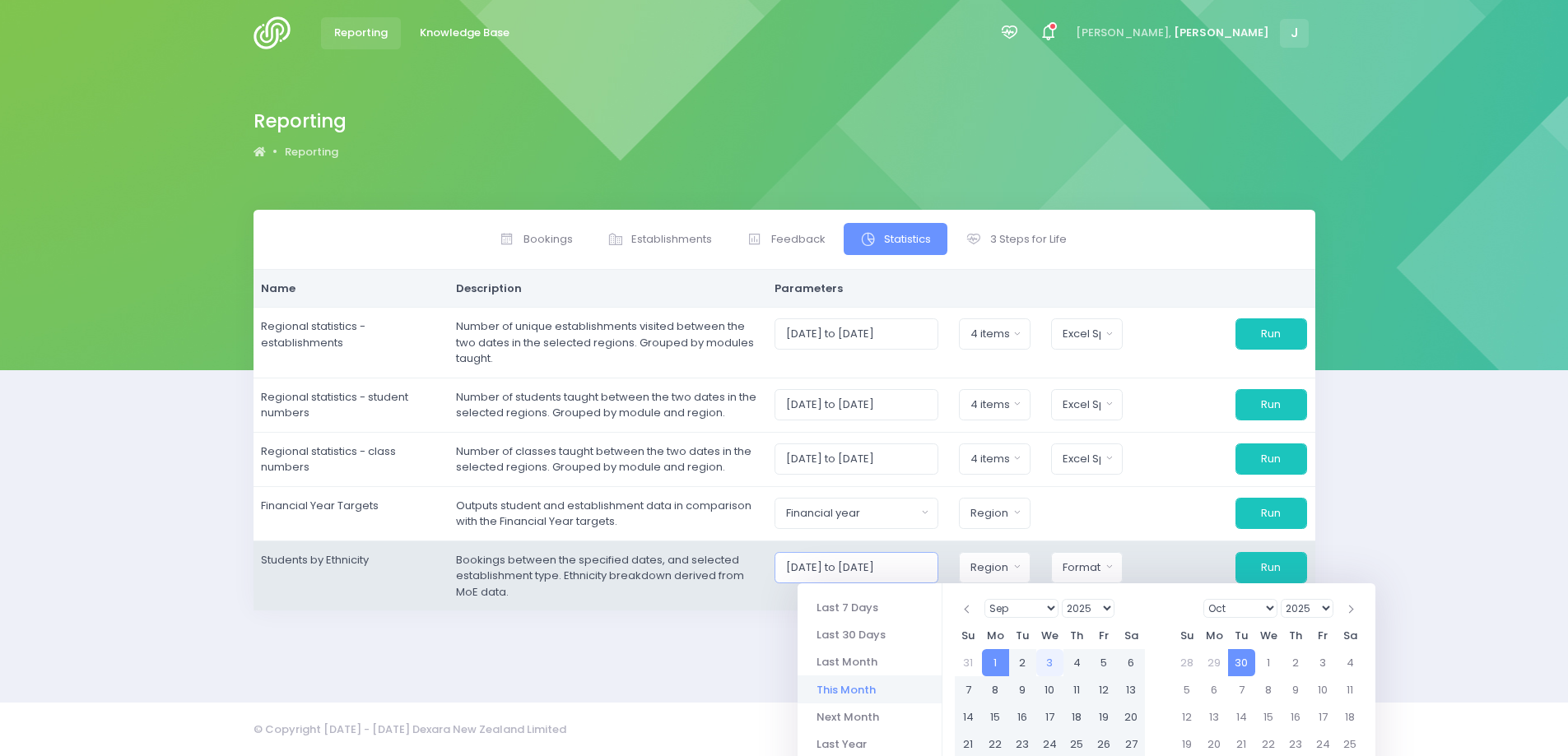
scroll to position [0, 3]
drag, startPoint x: 808, startPoint y: 568, endPoint x: 941, endPoint y: 563, distance: 133.1
click at [938, 563] on input "[DATE] to [DATE]" at bounding box center [857, 567] width 164 height 31
click at [938, 564] on input "[DATE] to [DATE]" at bounding box center [857, 567] width 164 height 31
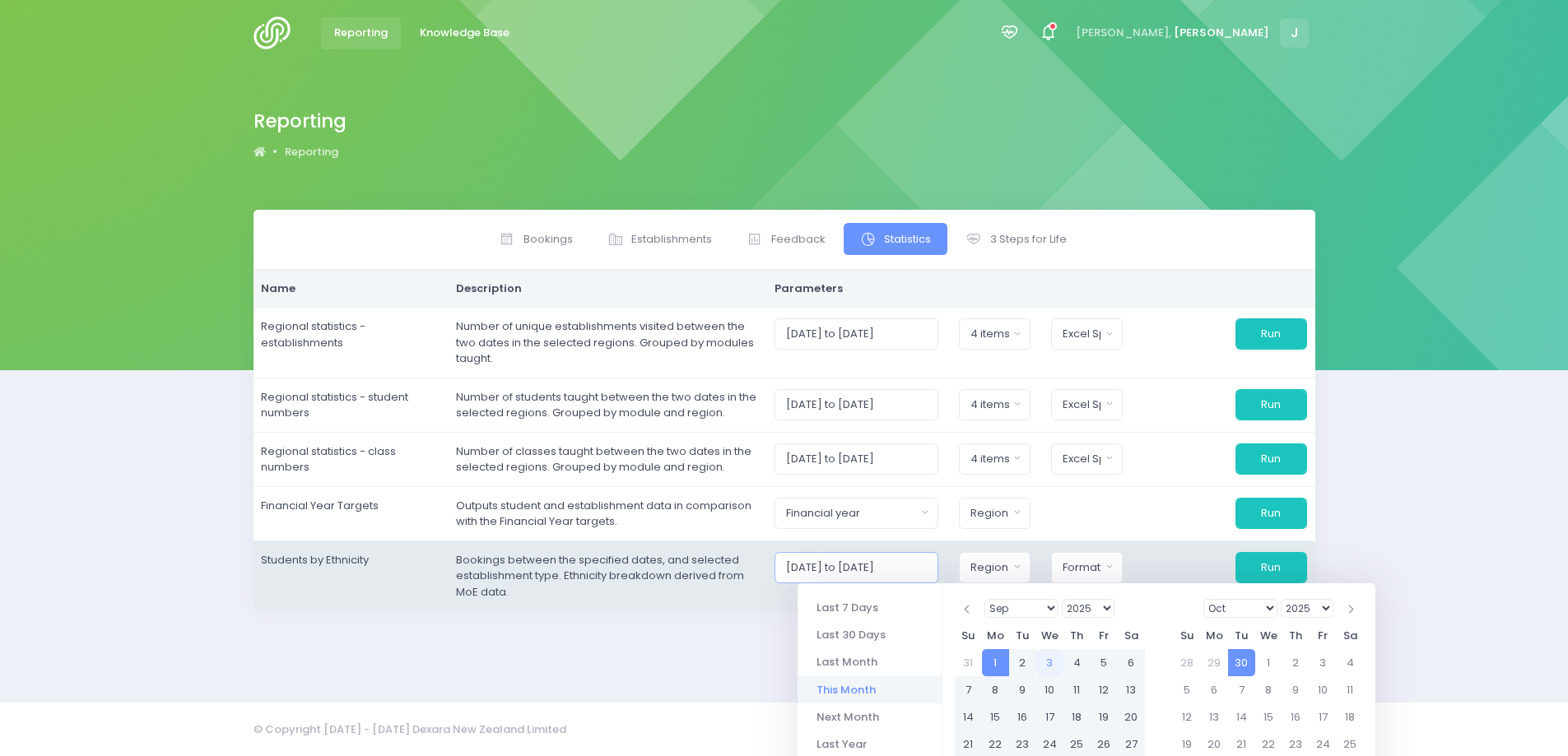
drag, startPoint x: 940, startPoint y: 564, endPoint x: 772, endPoint y: 581, distance: 168.9
click at [772, 581] on tr "Students by Ethnicity Bookings between the specified dates, and selected establ…" at bounding box center [784, 575] width 1062 height 70
paste input "7/2025 to 31/08"
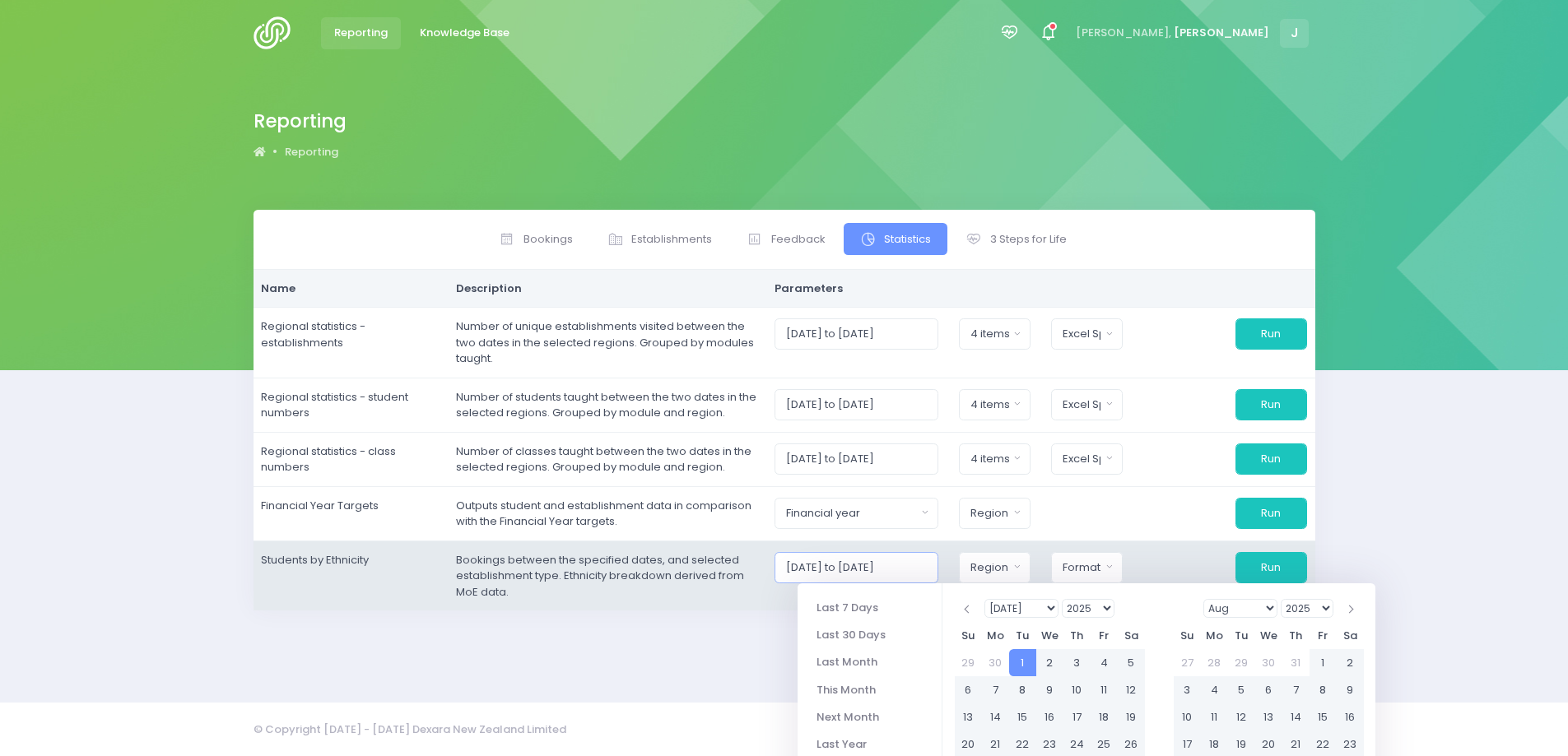
type input "[DATE] to [DATE]"
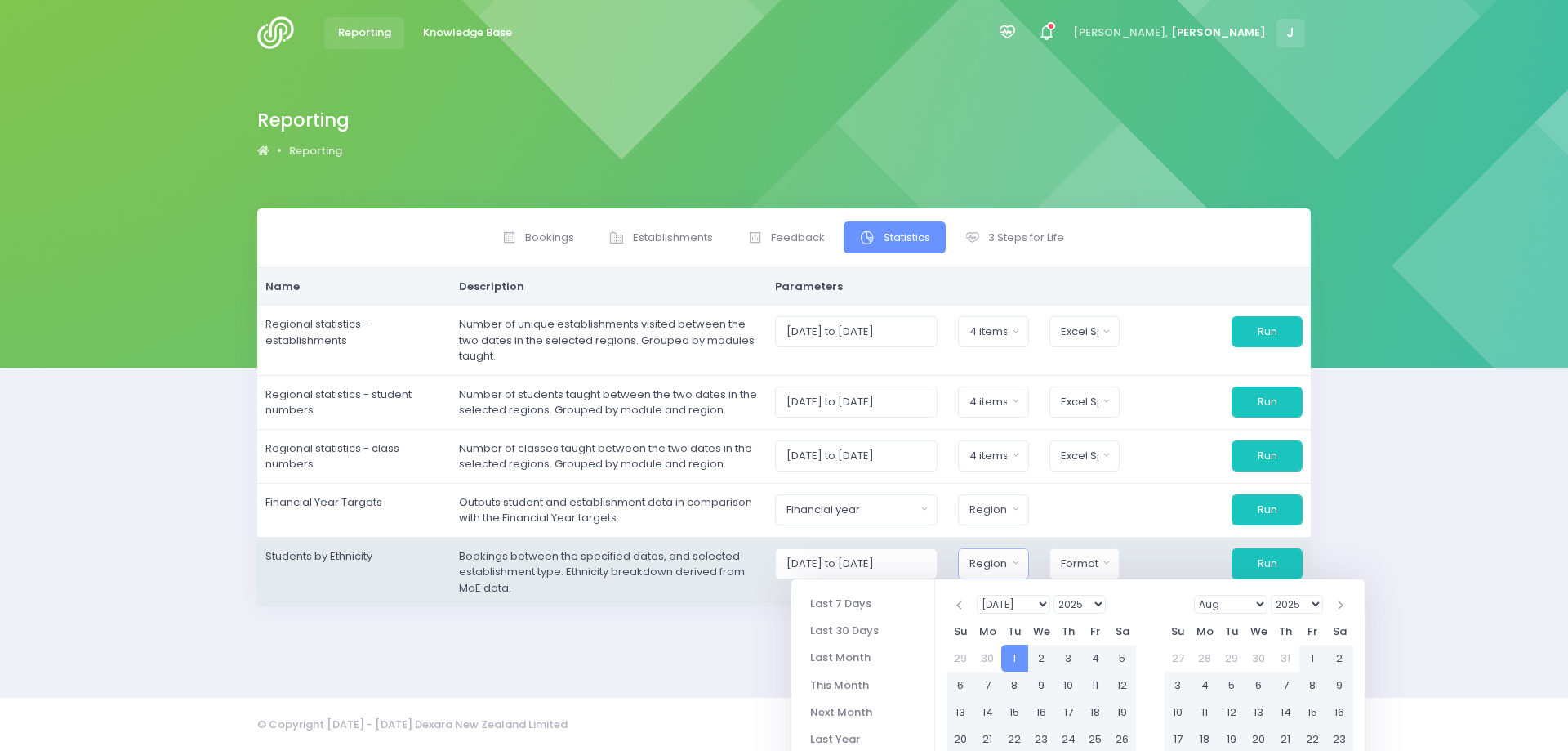
click at [974, 569] on button "Region" at bounding box center [994, 563] width 71 height 31
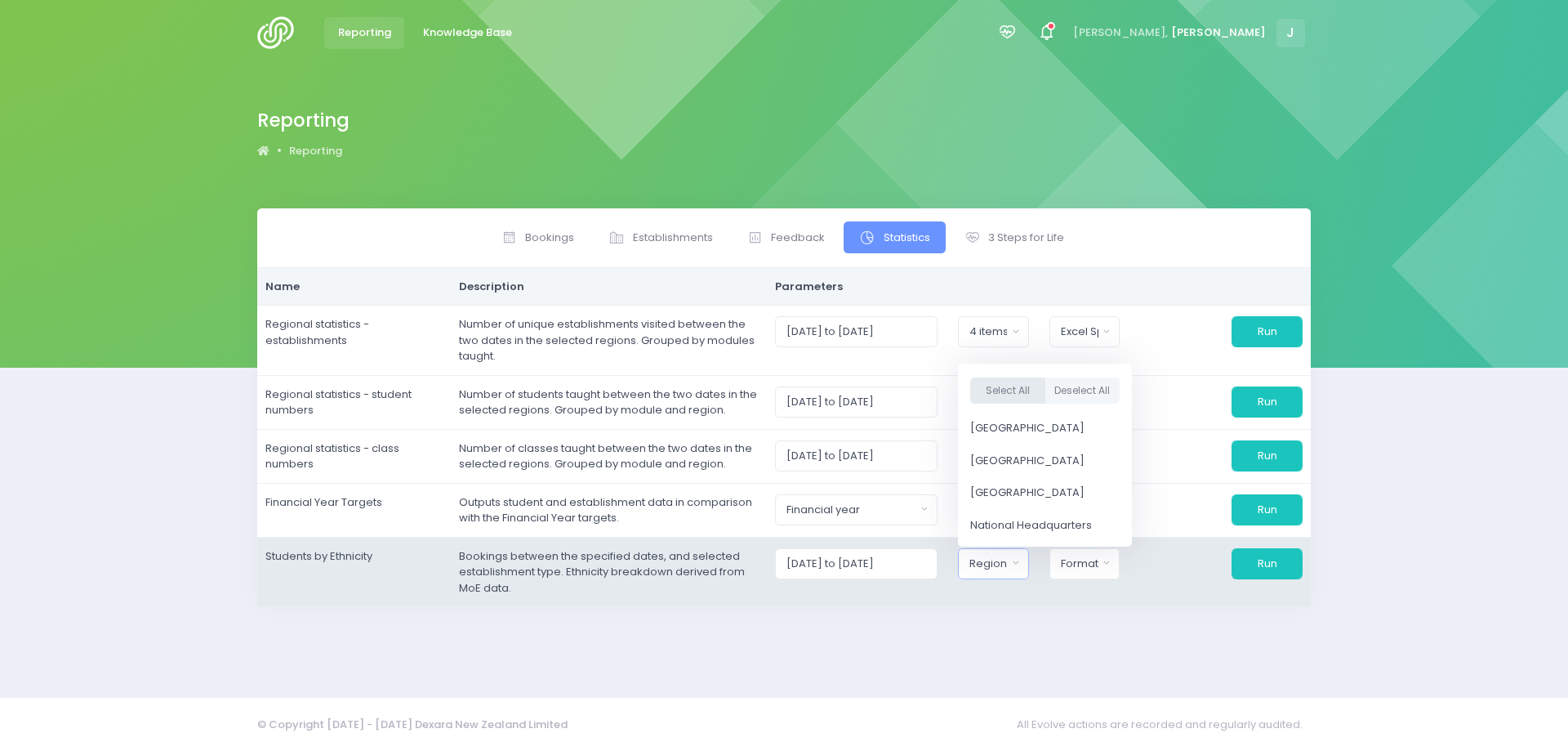
click at [1030, 382] on button "Select All" at bounding box center [1007, 390] width 75 height 27
select select "Northern"
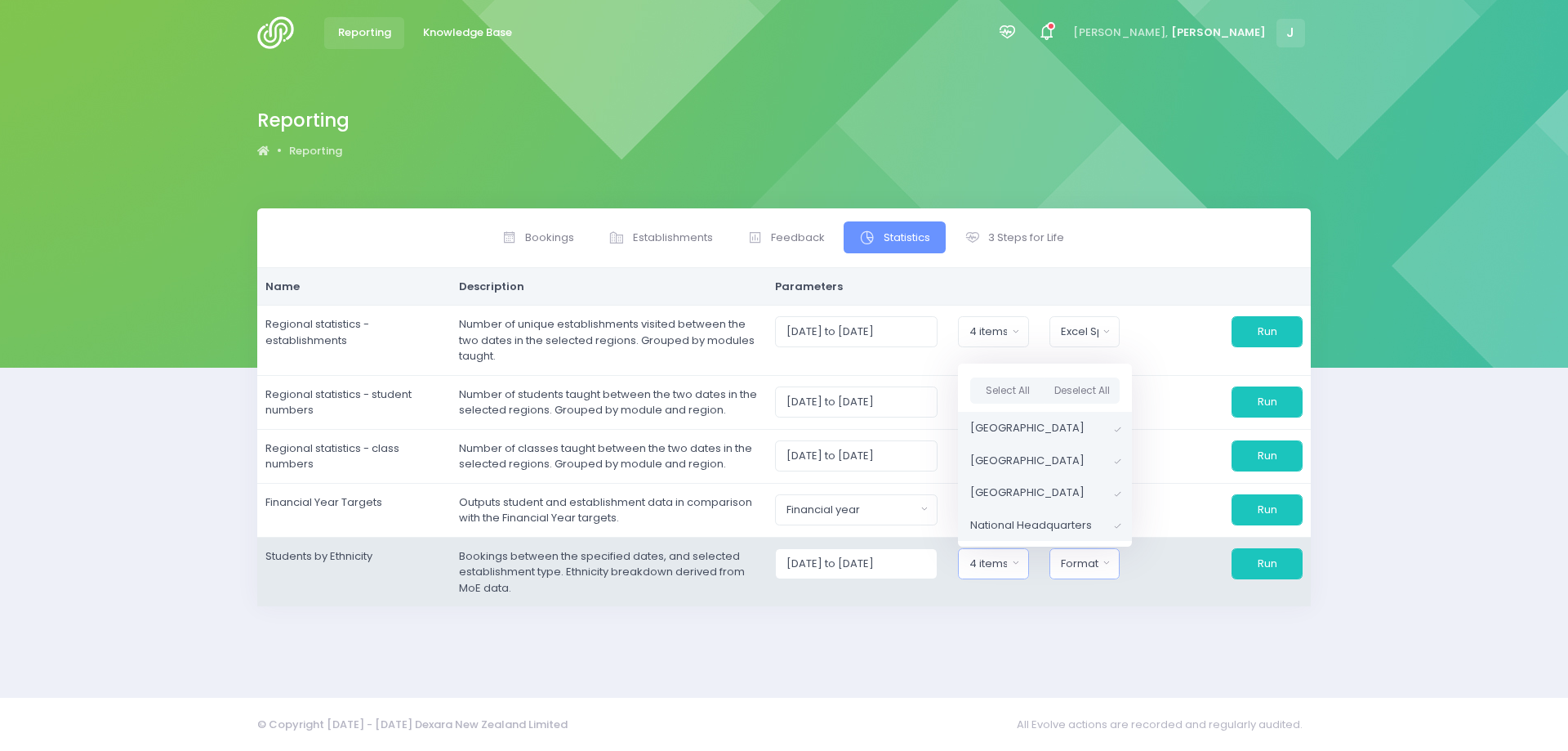
click at [1071, 562] on div "Format" at bounding box center [1080, 564] width 37 height 17
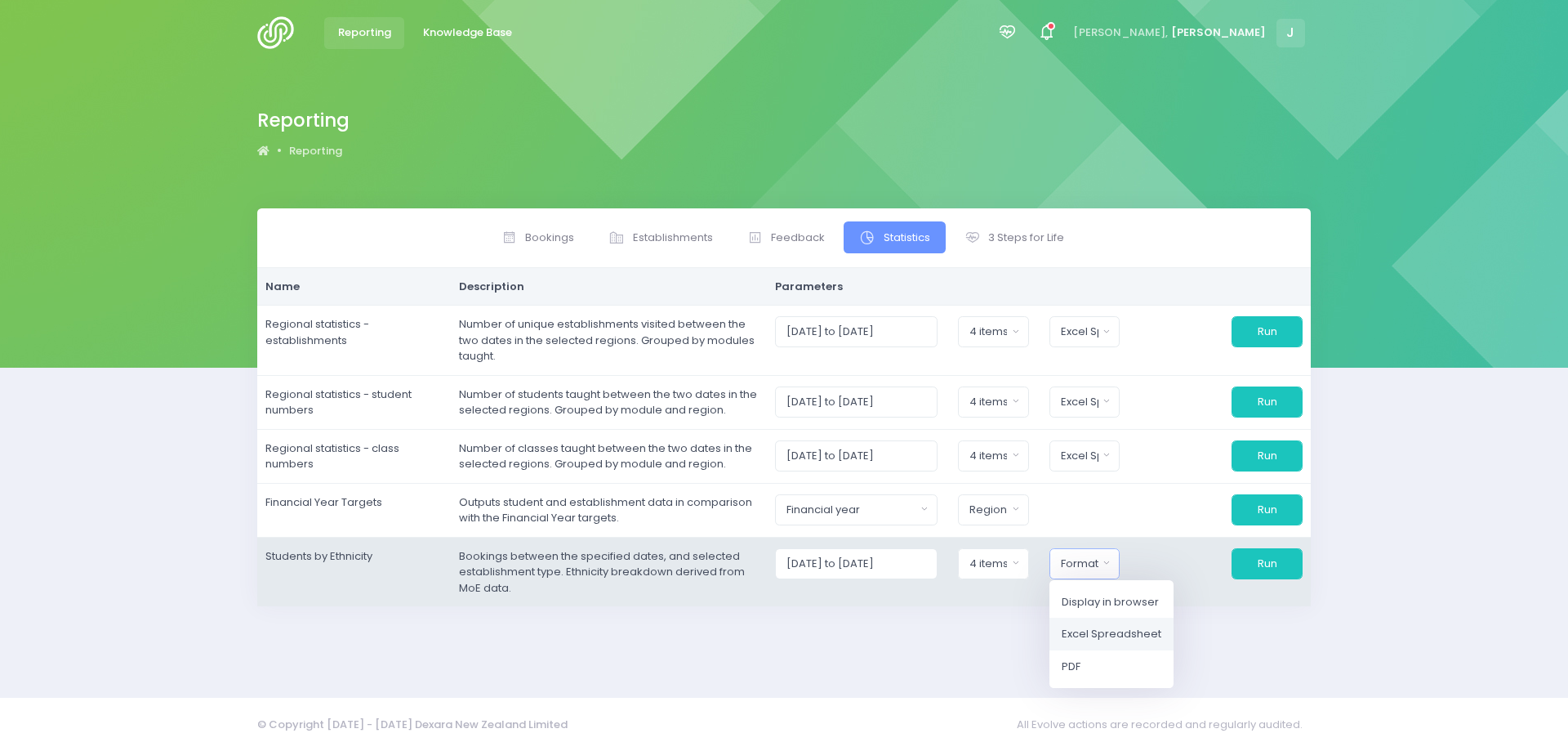
click at [1074, 634] on span "Excel Spreadsheet" at bounding box center [1112, 634] width 100 height 17
select select "excel"
click at [1263, 563] on button "Run" at bounding box center [1267, 563] width 71 height 31
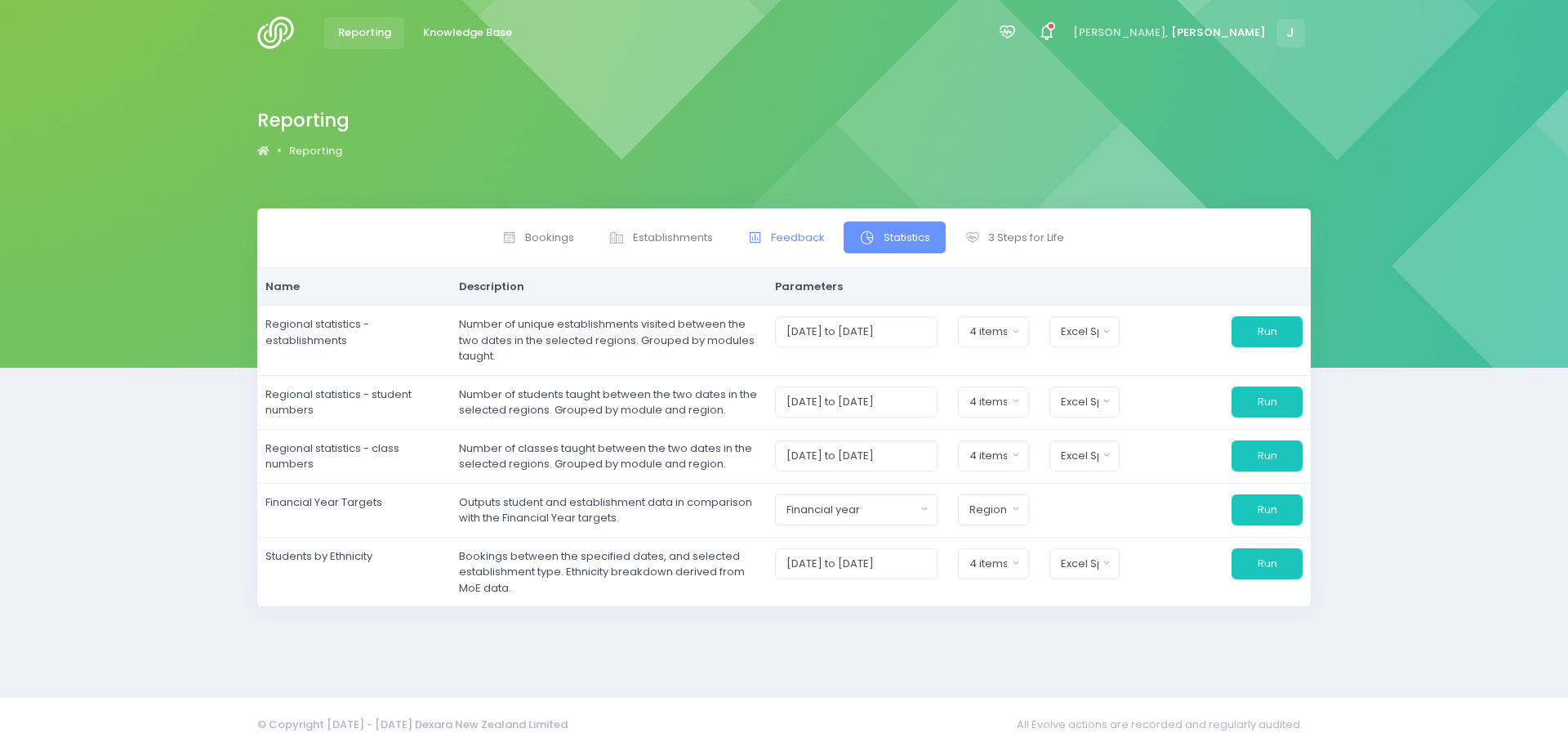
click at [787, 233] on span "Feedback" at bounding box center [798, 238] width 54 height 17
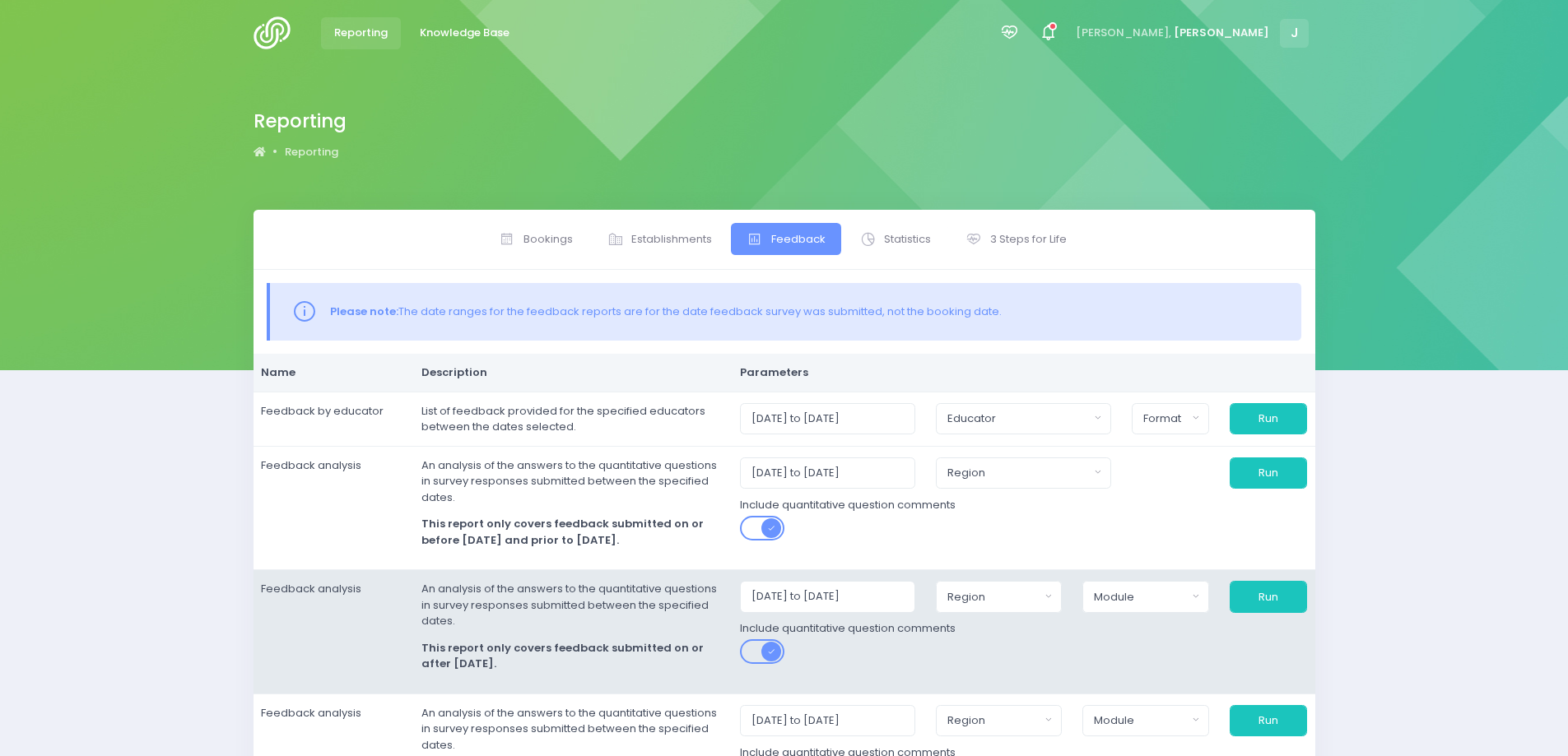
scroll to position [135, 0]
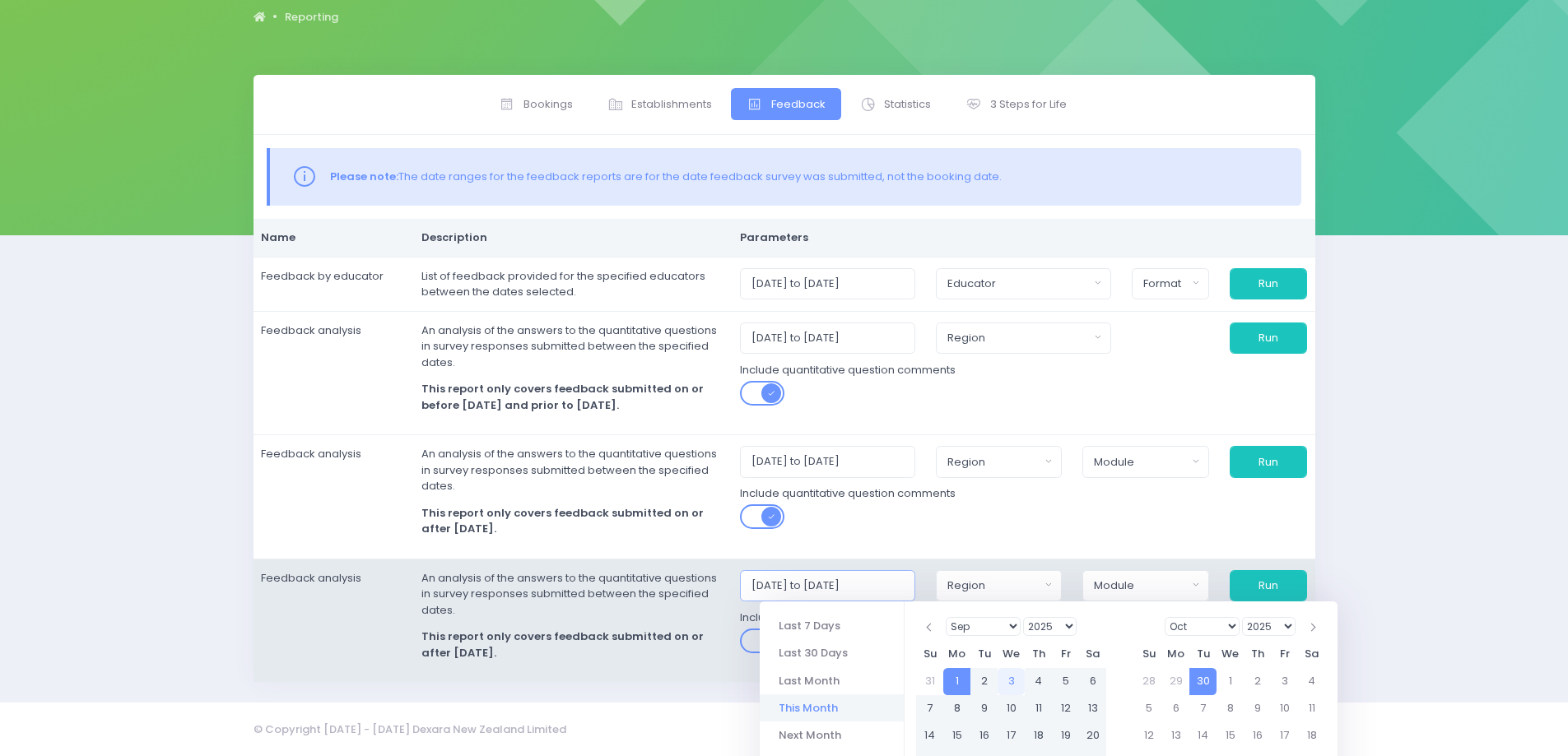
click at [795, 586] on input "[DATE] to [DATE]" at bounding box center [828, 585] width 176 height 31
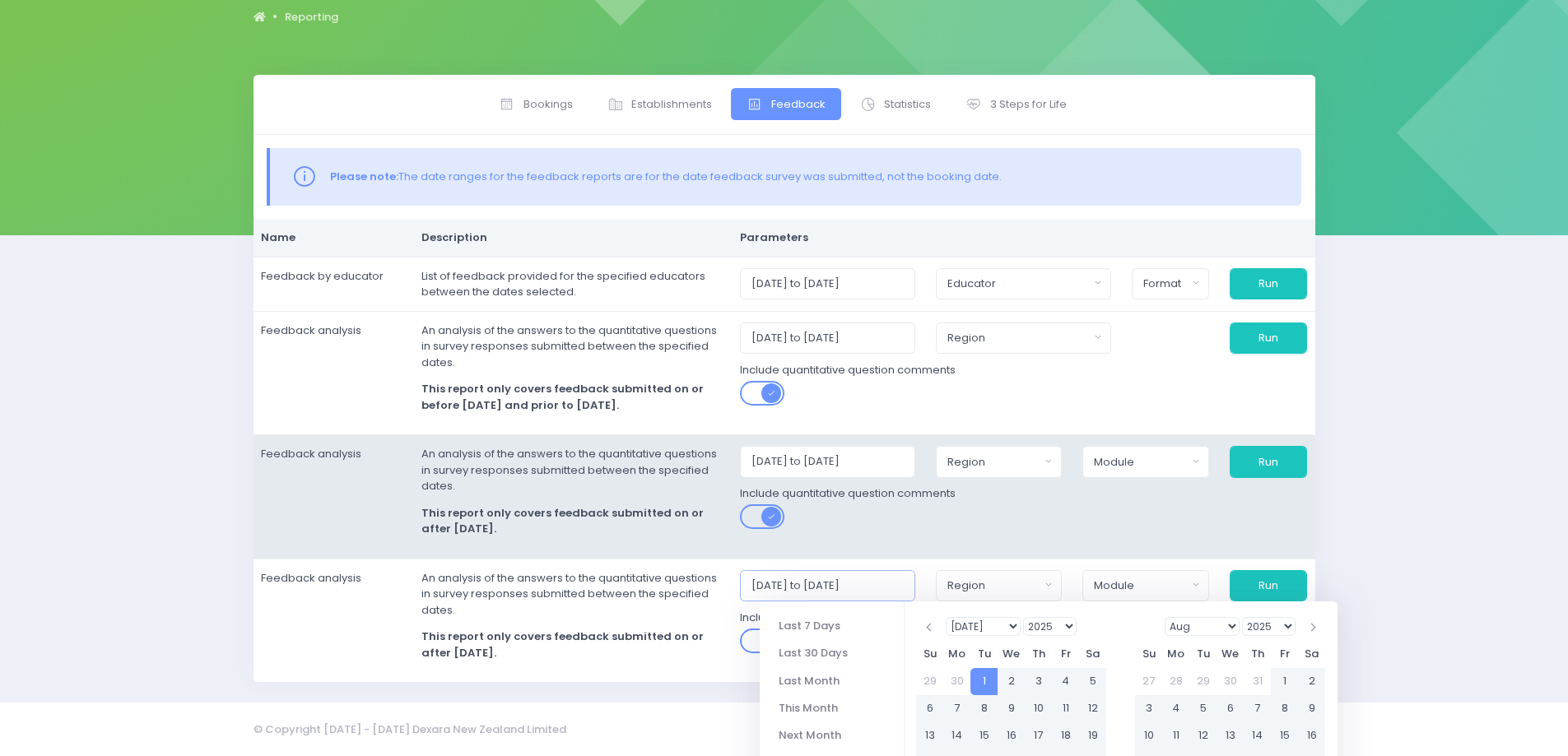
type input "[DATE] to [DATE]"
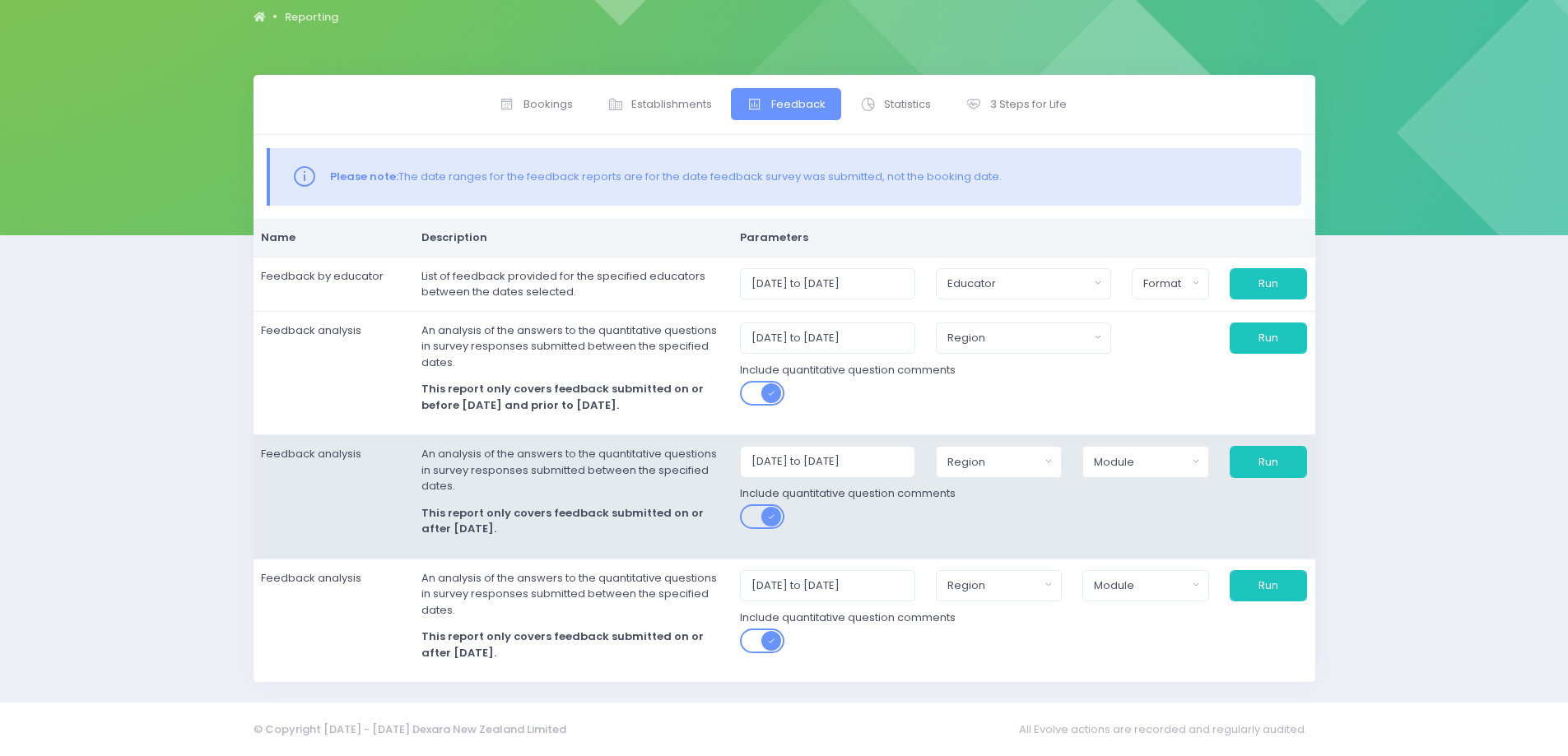
click at [990, 553] on td "[DATE] to [DATE] [GEOGRAPHIC_DATA] [GEOGRAPHIC_DATA] [GEOGRAPHIC_DATA] National…" at bounding box center [1023, 497] width 582 height 125
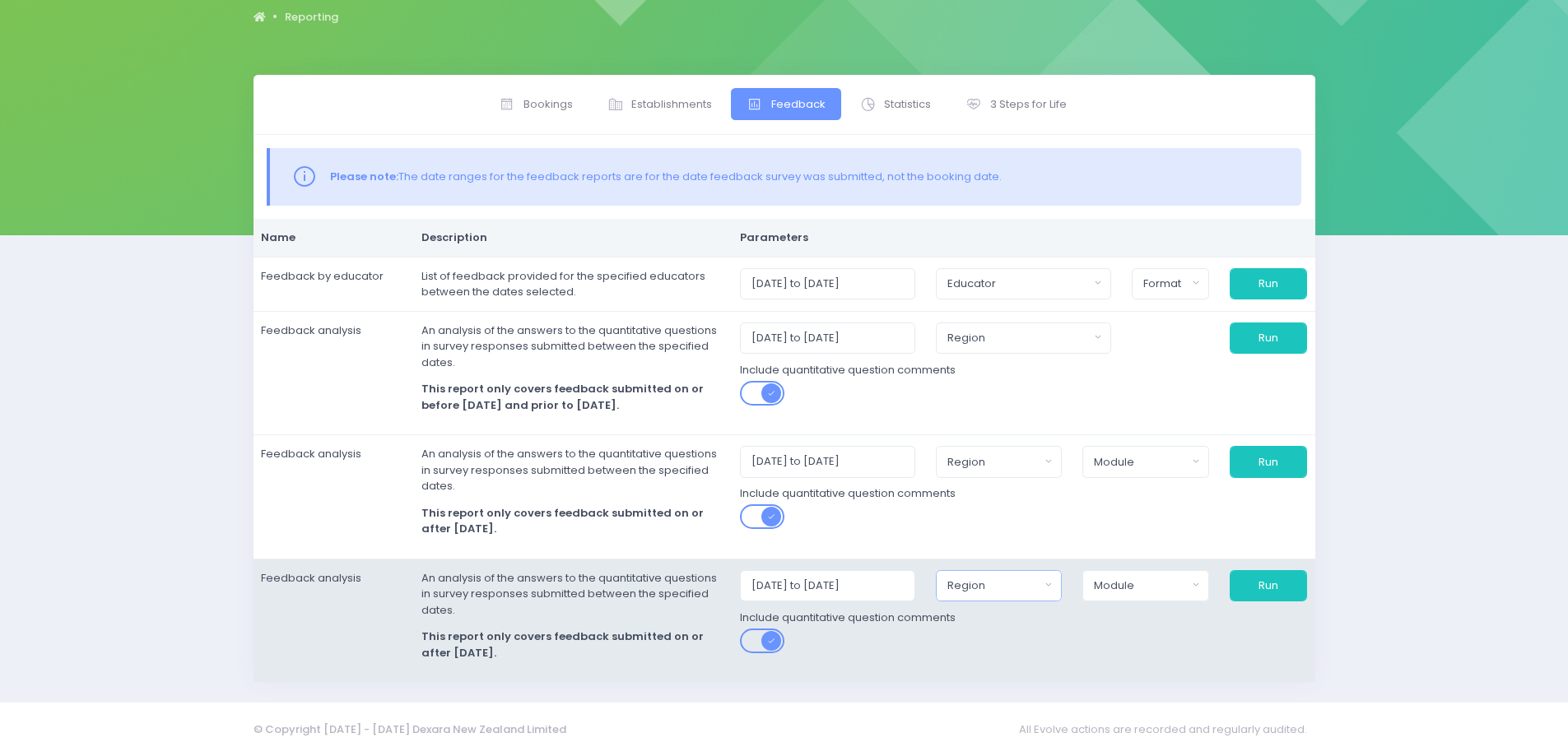
click at [1061, 582] on button "Region" at bounding box center [998, 585] width 126 height 31
click at [1013, 406] on button "Select All" at bounding box center [986, 411] width 75 height 27
select select "Northern"
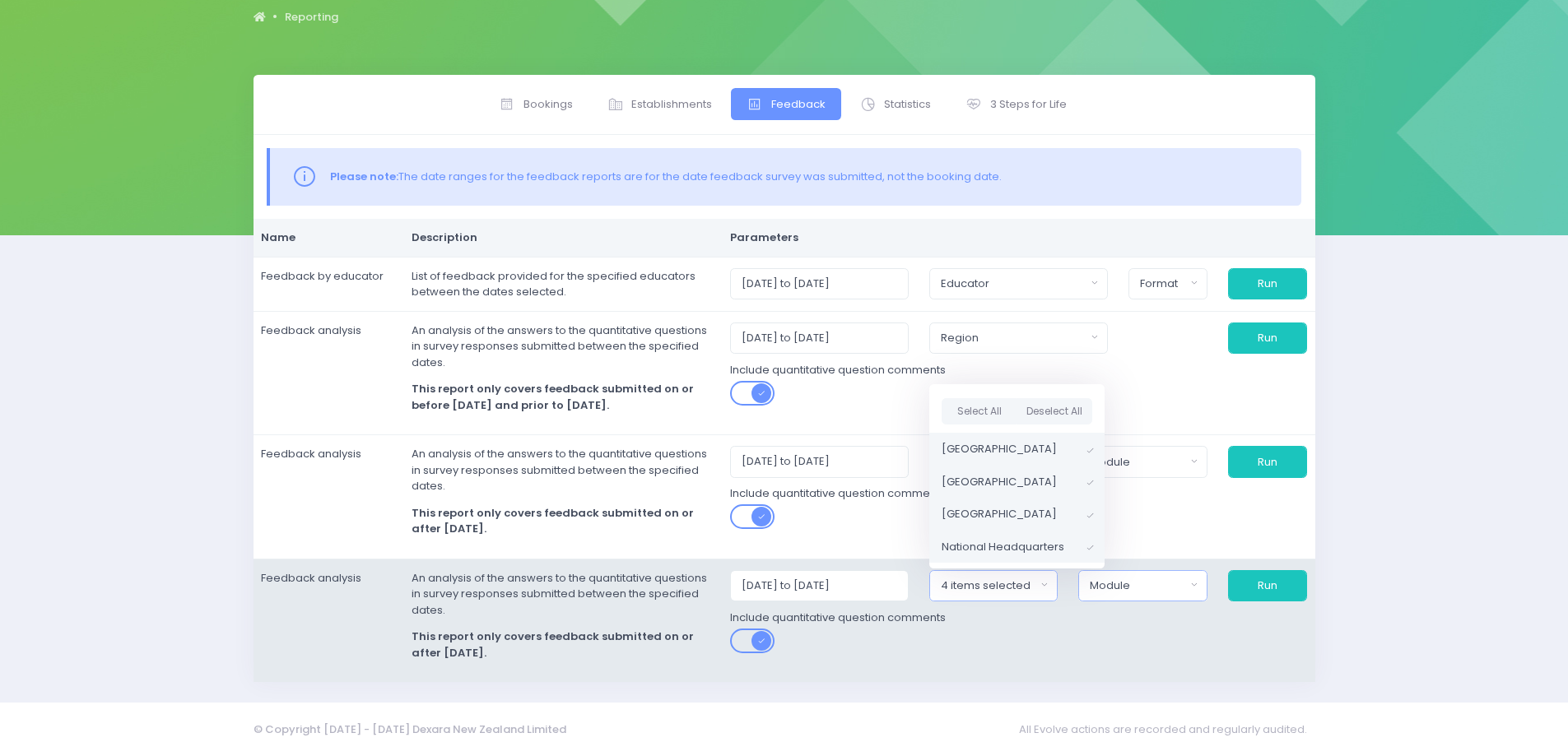
click at [1191, 586] on button "Module" at bounding box center [1141, 585] width 128 height 31
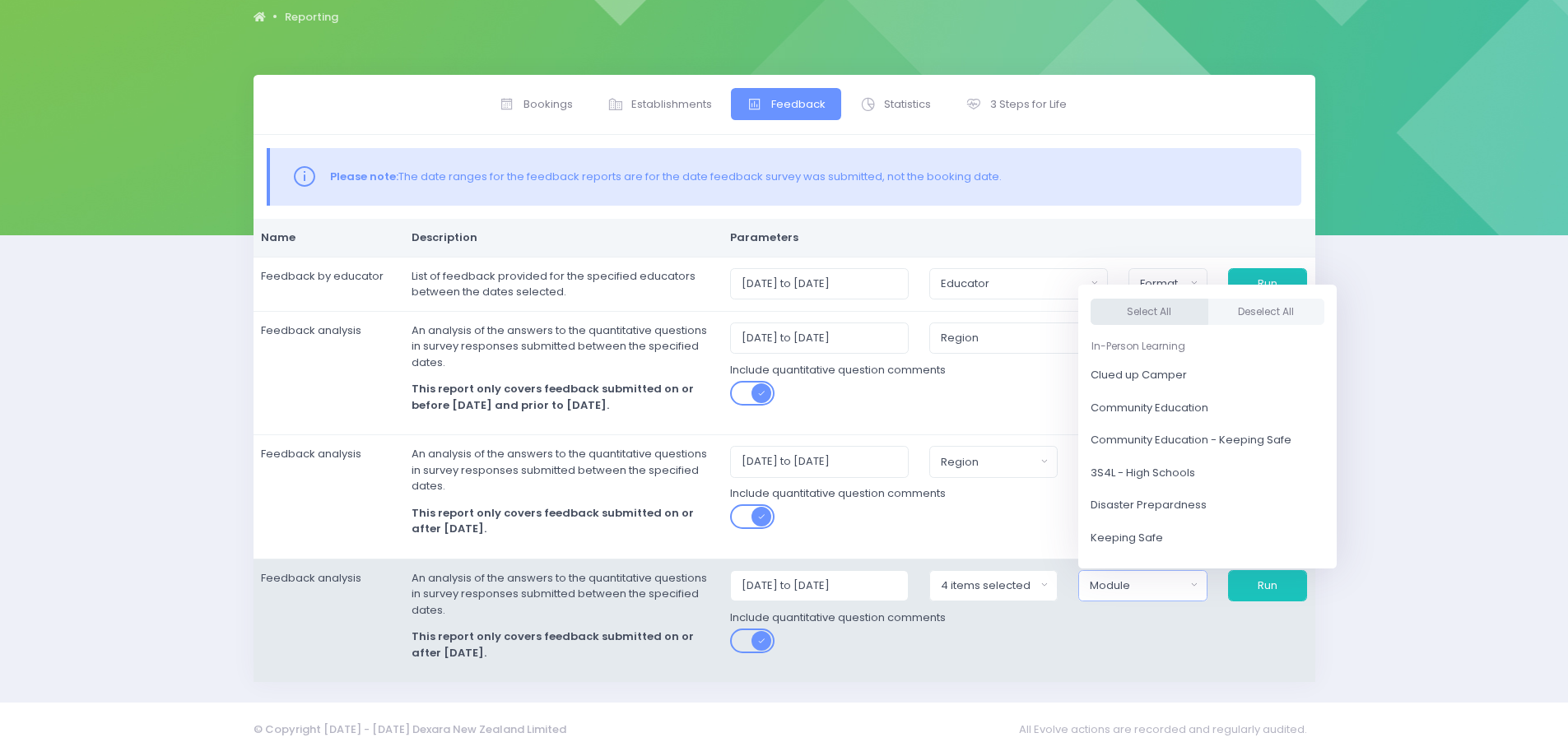
click at [1164, 313] on button "Select All" at bounding box center [1149, 311] width 118 height 27
select select "Clued up Camper"
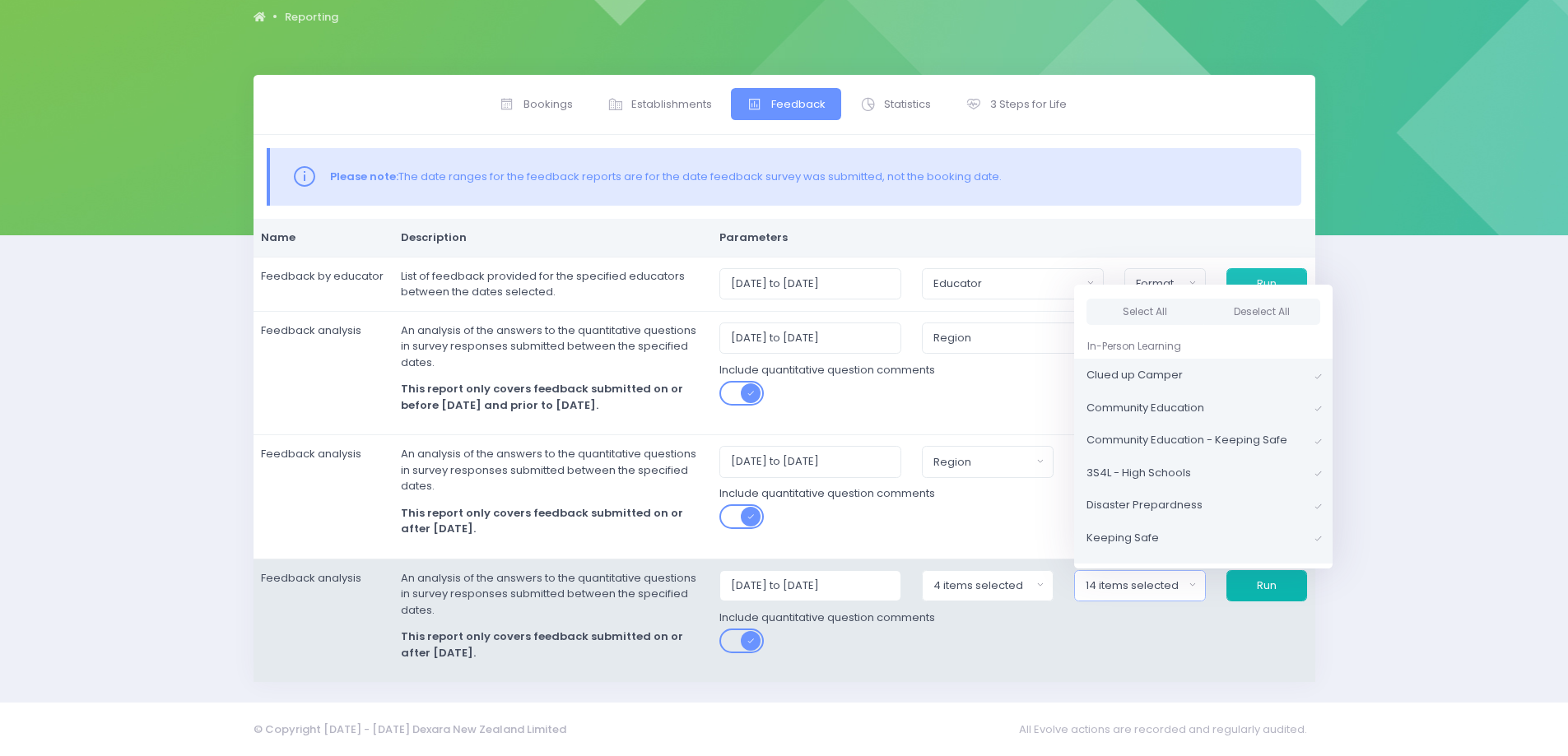
click at [1252, 587] on button "Run" at bounding box center [1267, 585] width 80 height 31
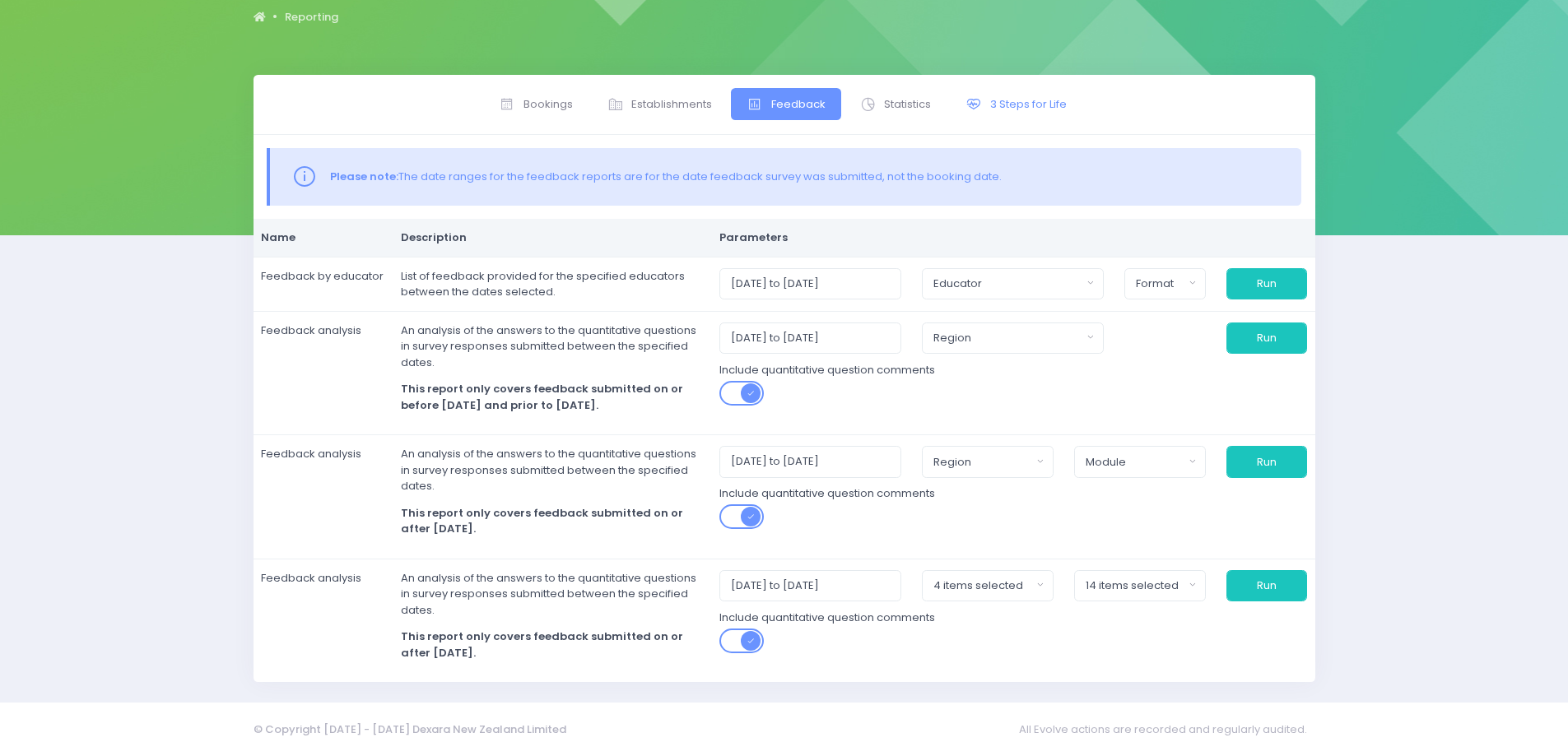
click at [1034, 96] on span "3 Steps for Life" at bounding box center [1027, 105] width 76 height 17
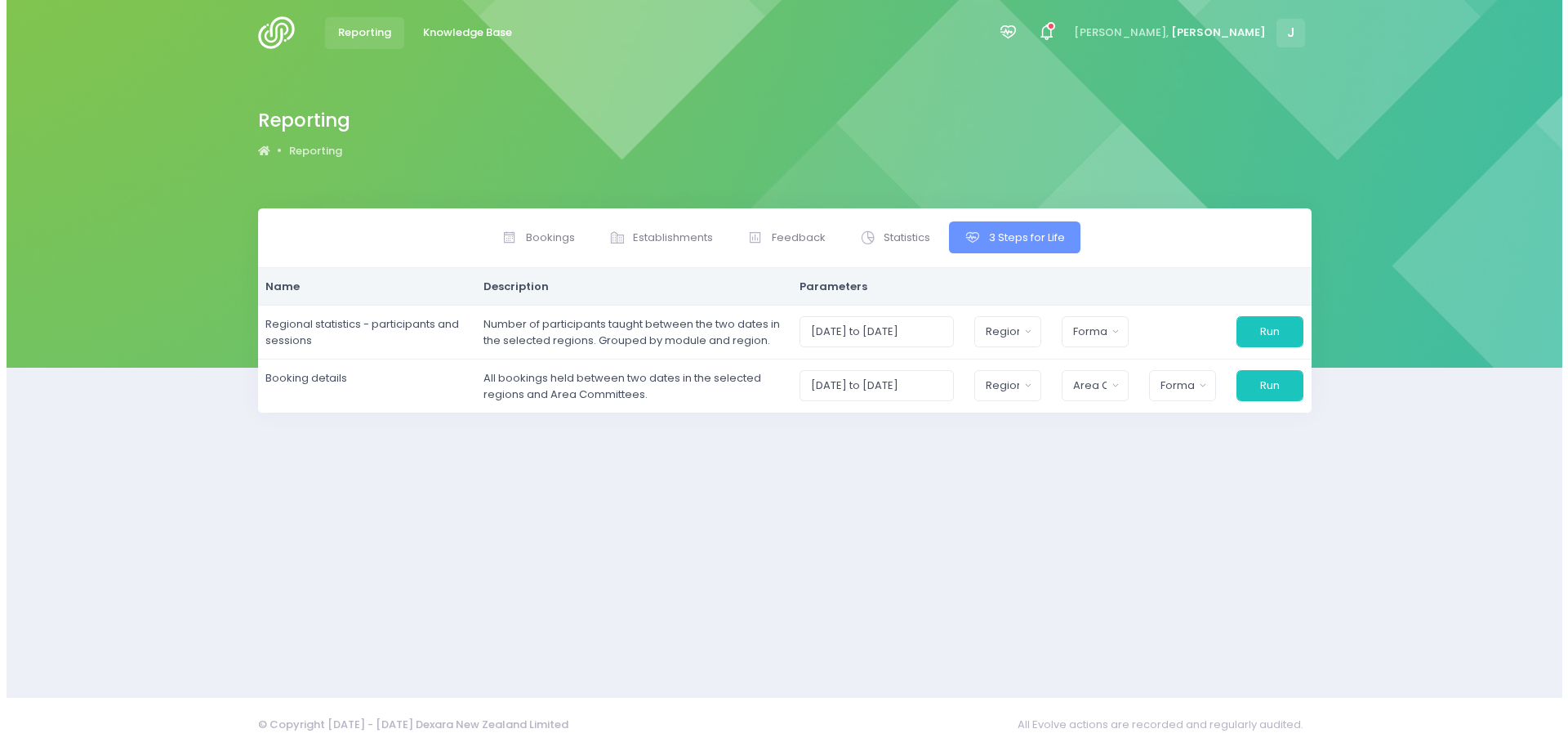
scroll to position [0, 0]
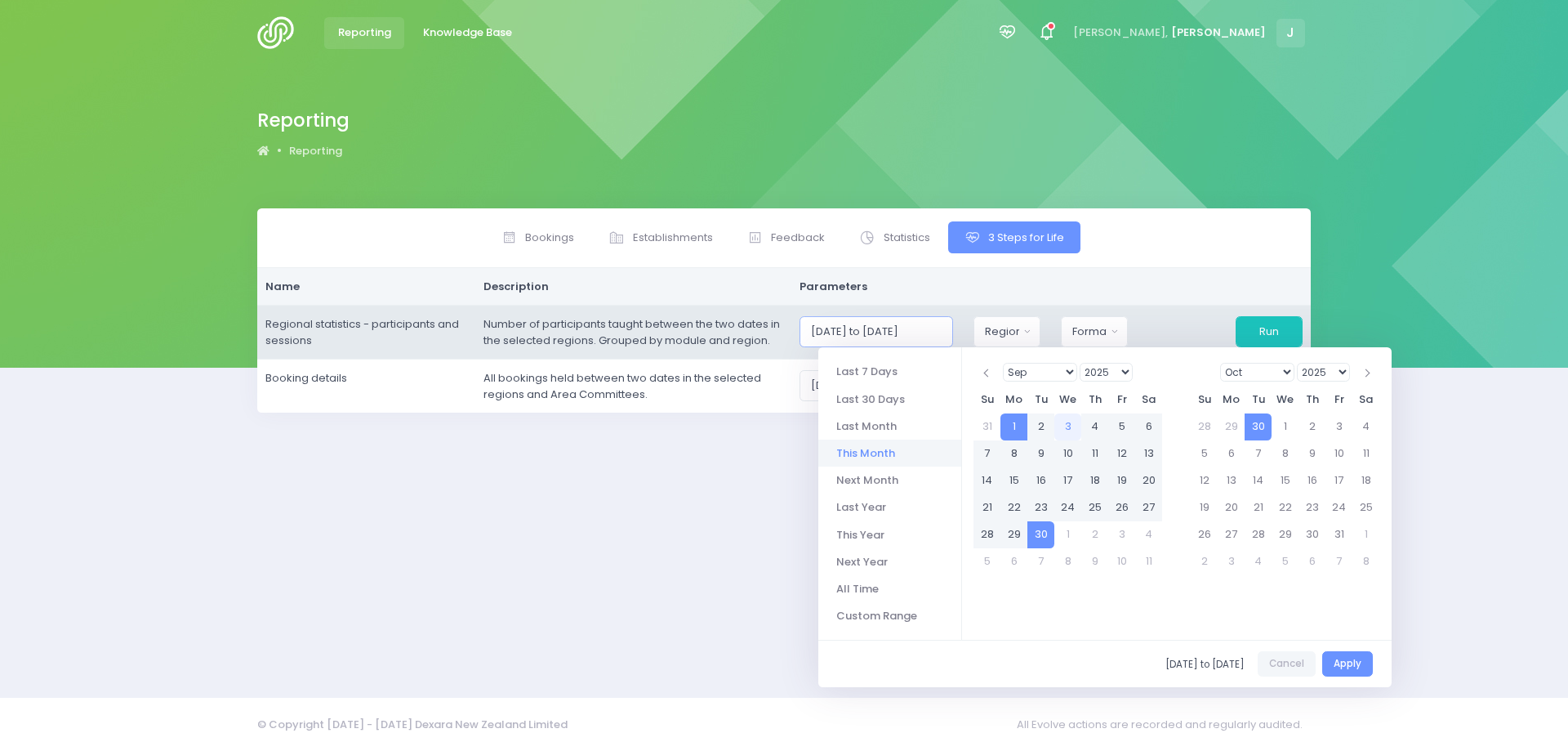
click at [854, 327] on input "[DATE] to [DATE]" at bounding box center [877, 331] width 154 height 31
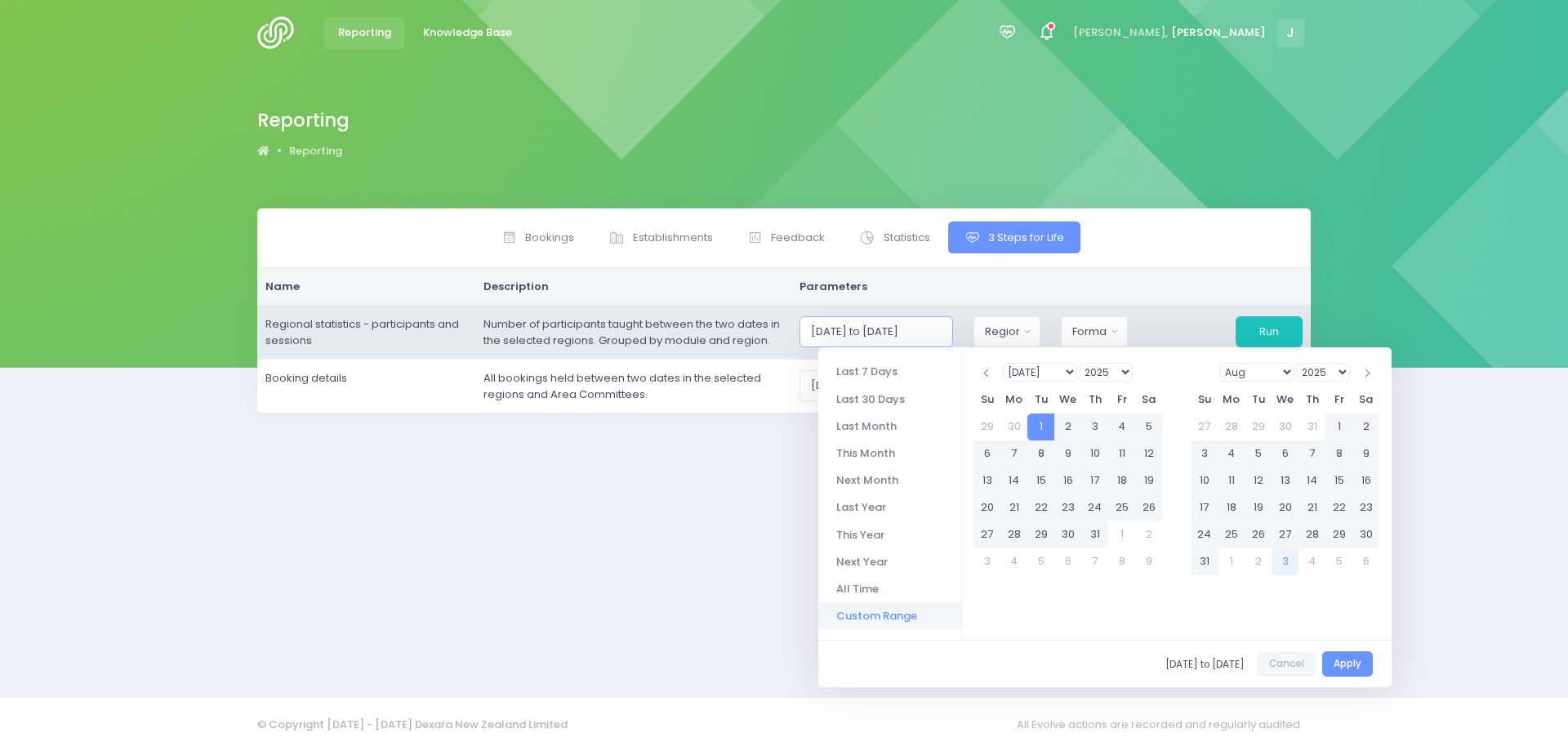
click at [914, 339] on input "[DATE] to [DATE]" at bounding box center [877, 331] width 154 height 31
click at [932, 340] on input "[DATE] to 31/09/2025" at bounding box center [877, 331] width 154 height 31
type input "[DATE] to [DATE]"
click at [1002, 333] on div "Region" at bounding box center [1002, 331] width 33 height 17
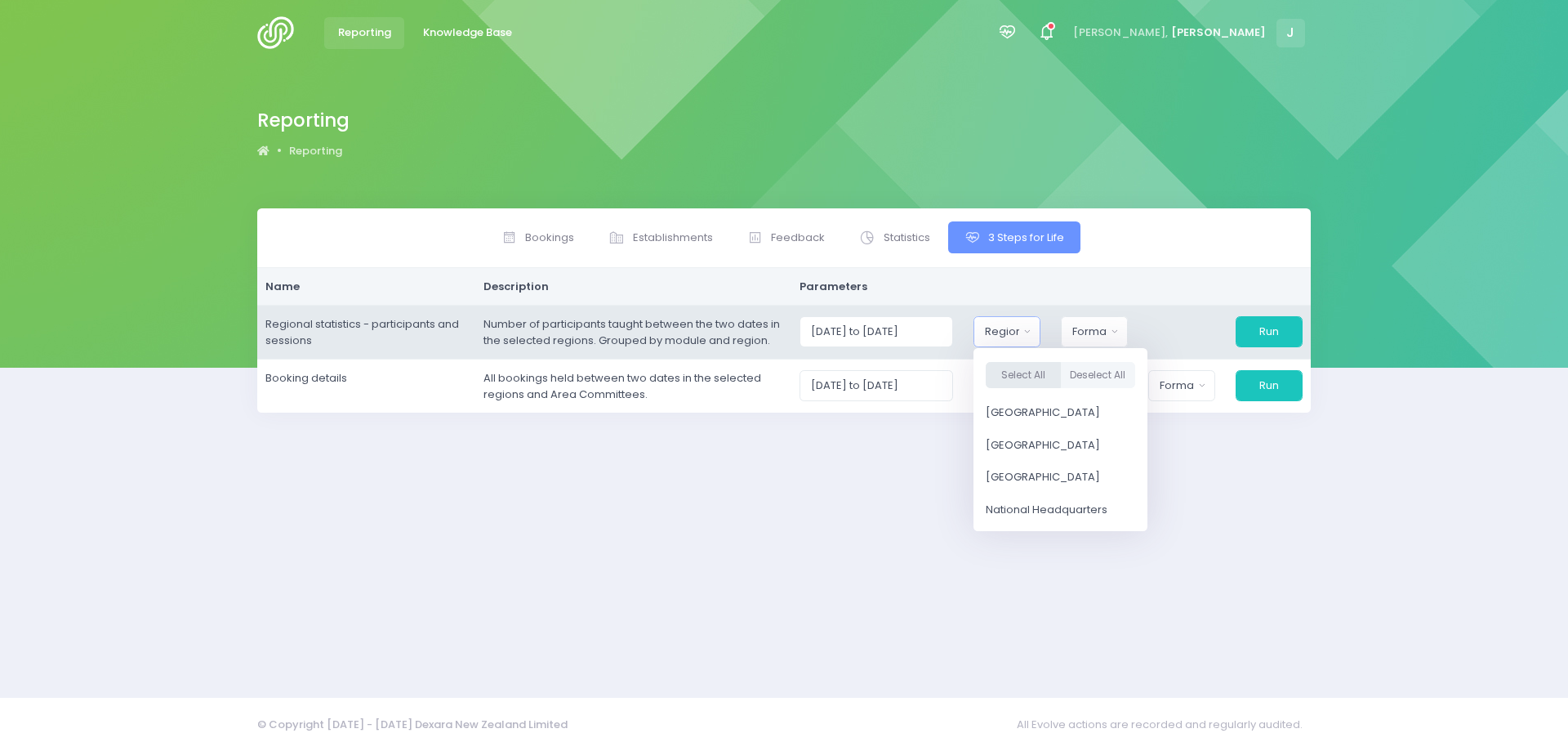
click at [1028, 372] on button "Select All" at bounding box center [1023, 376] width 75 height 27
select select "Northern"
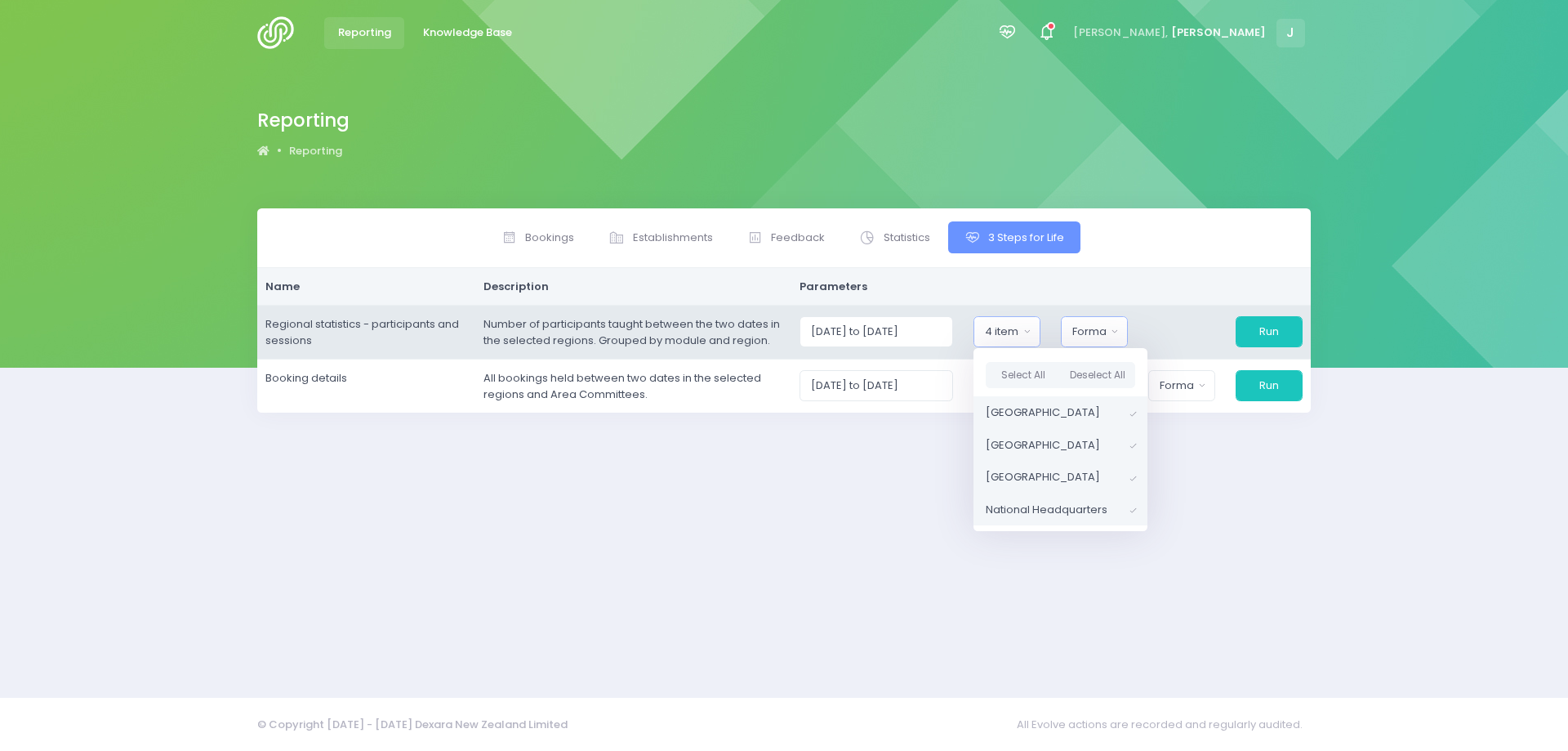
click at [1087, 327] on div "Format" at bounding box center [1089, 331] width 33 height 17
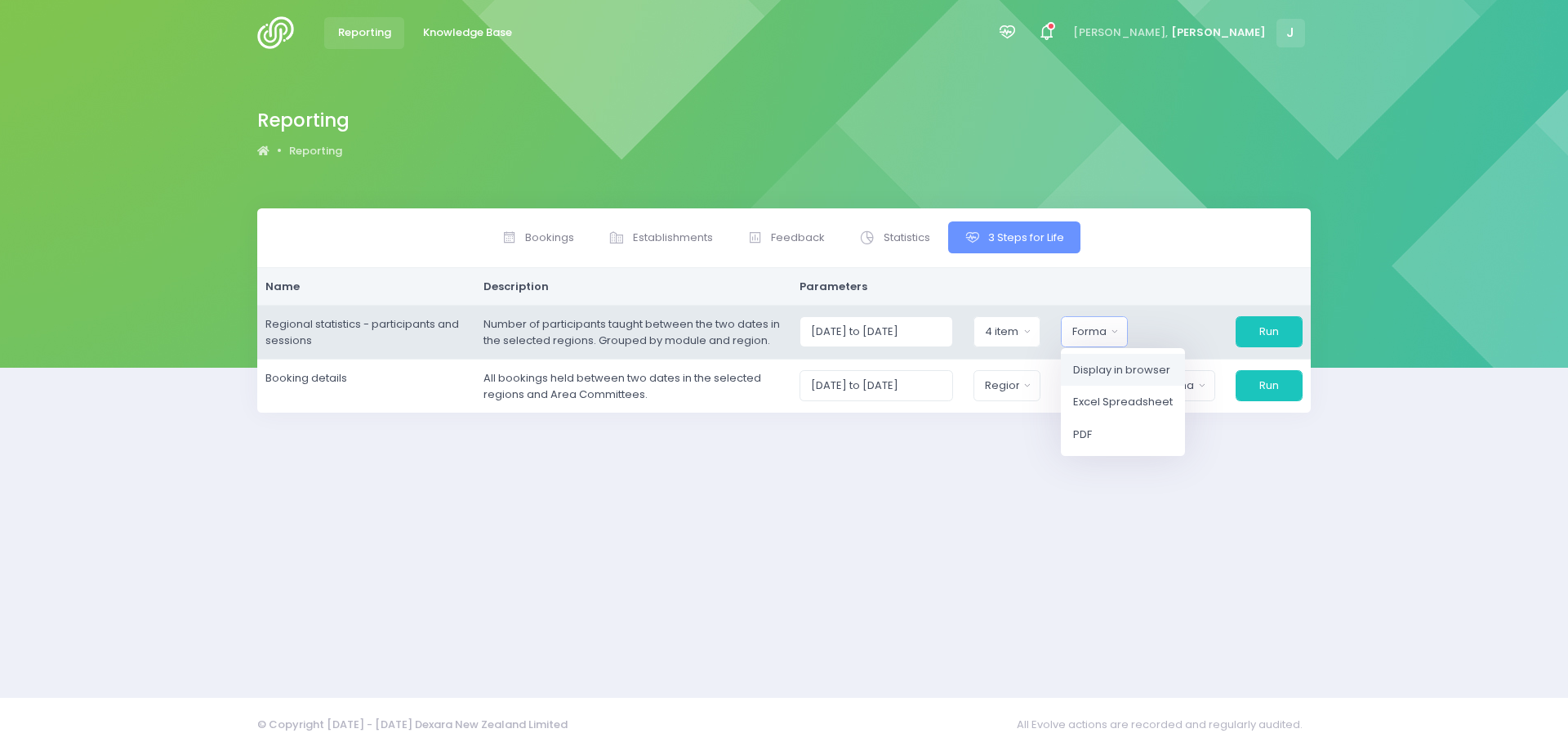
click at [1128, 366] on span "Display in browser" at bounding box center [1121, 371] width 97 height 17
select select "web"
click at [1274, 328] on button "Run" at bounding box center [1269, 331] width 67 height 31
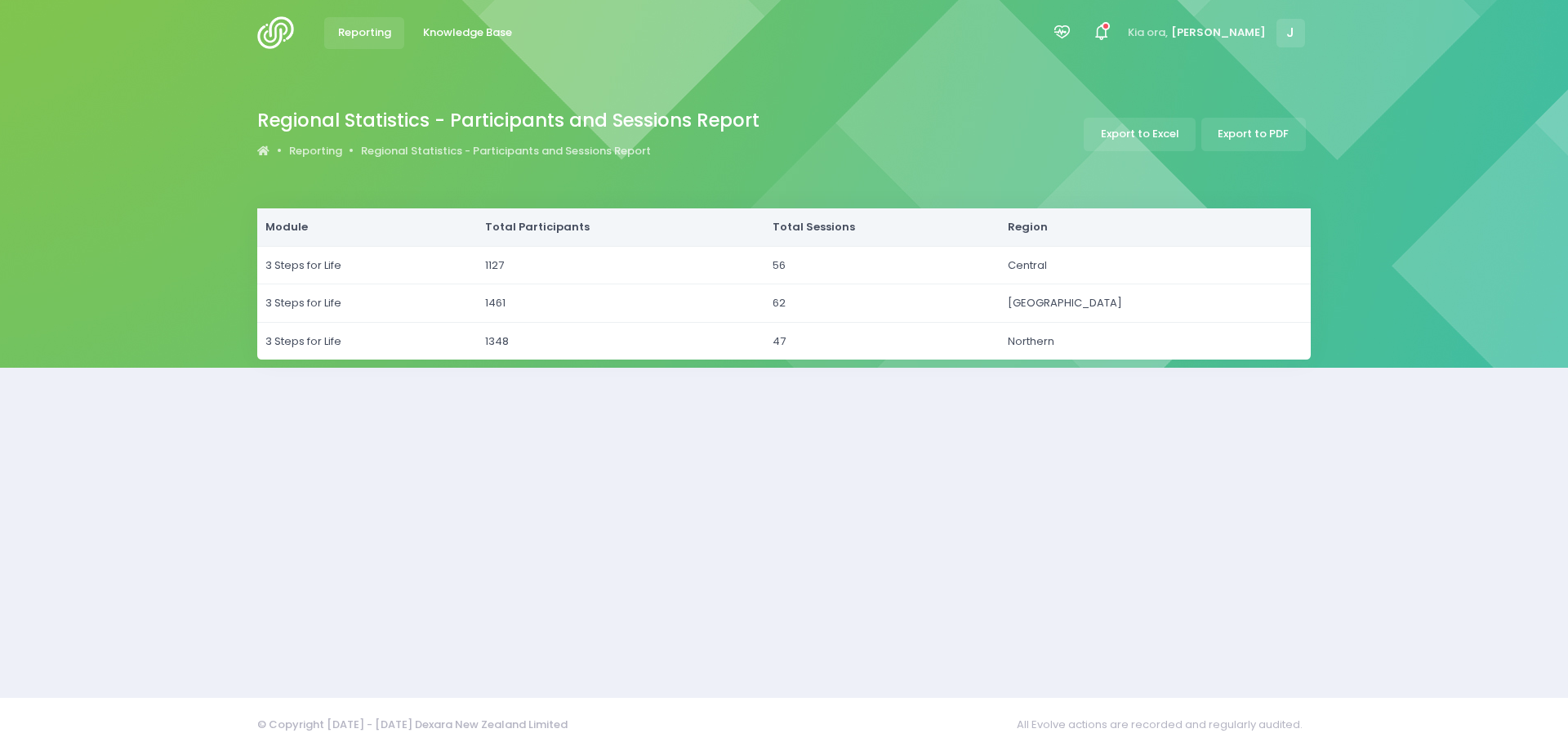
click at [373, 34] on span "Reporting" at bounding box center [365, 33] width 53 height 17
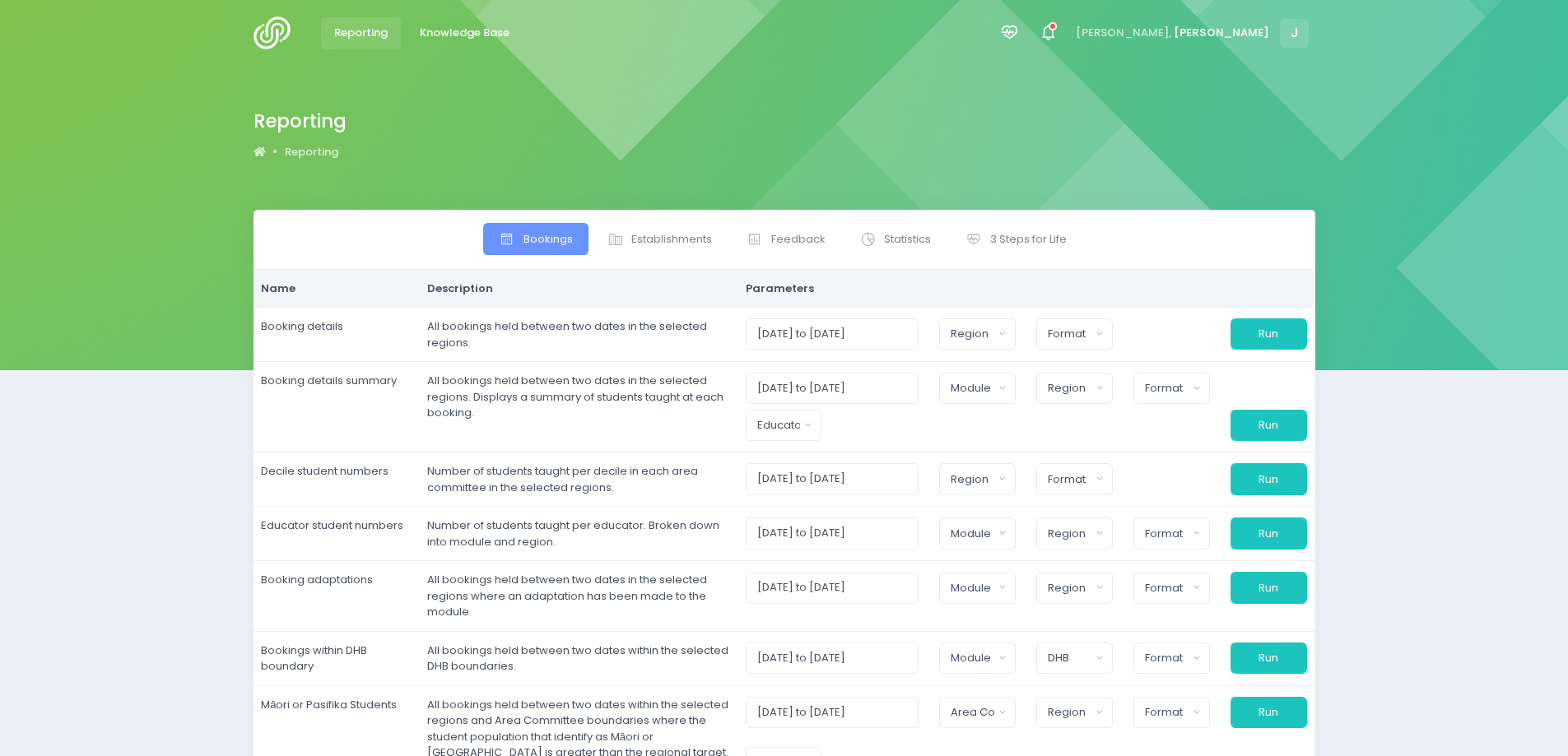
select select
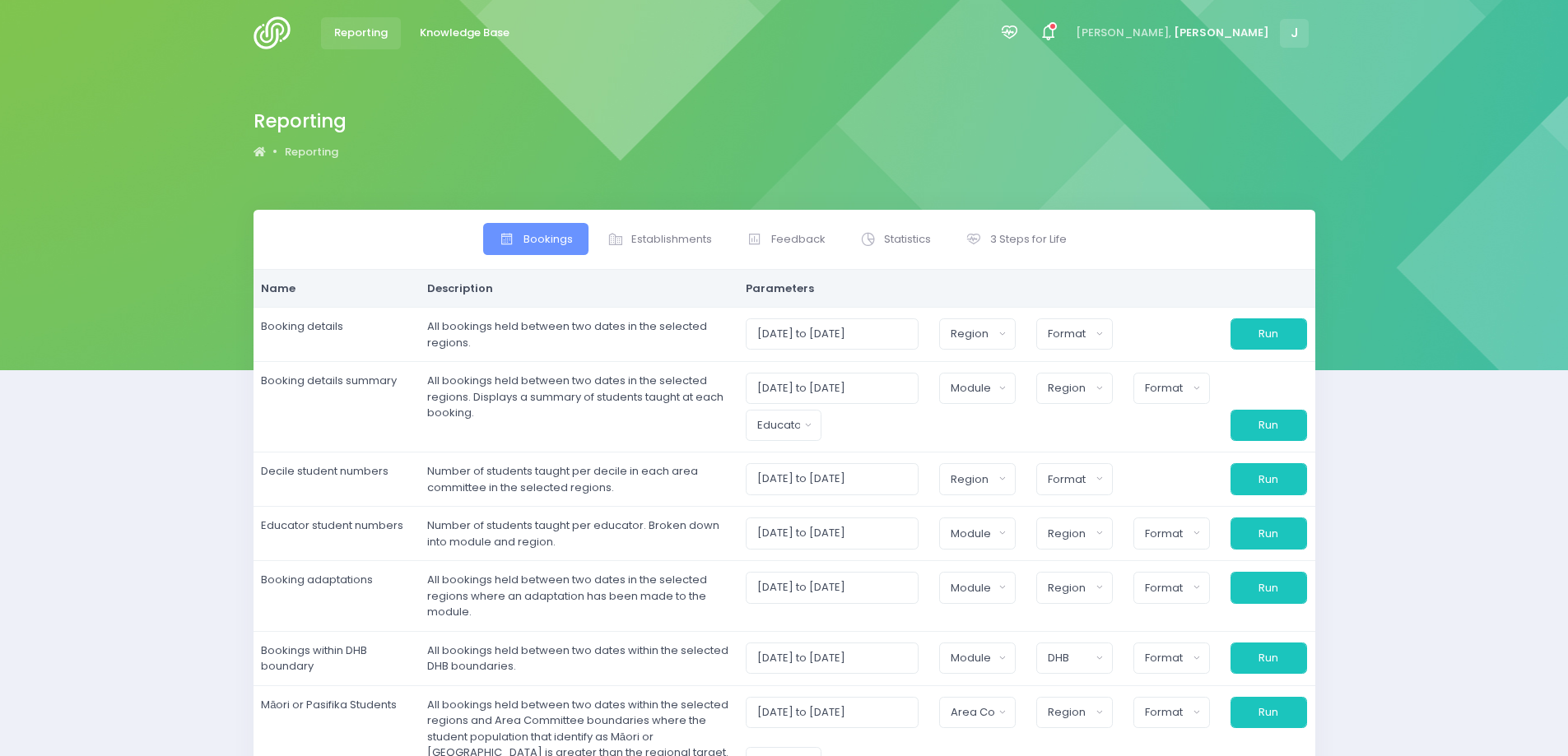
select select
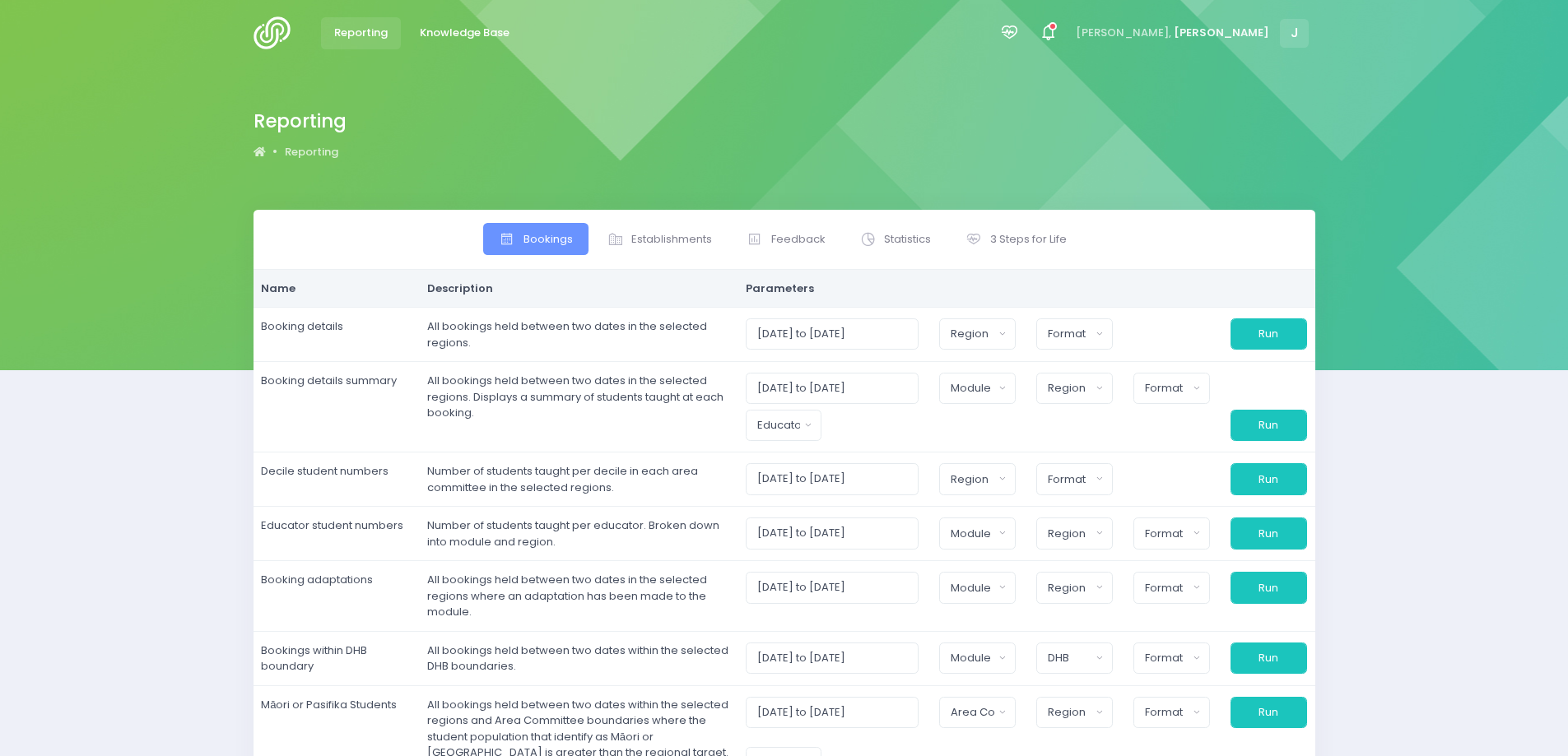
select select
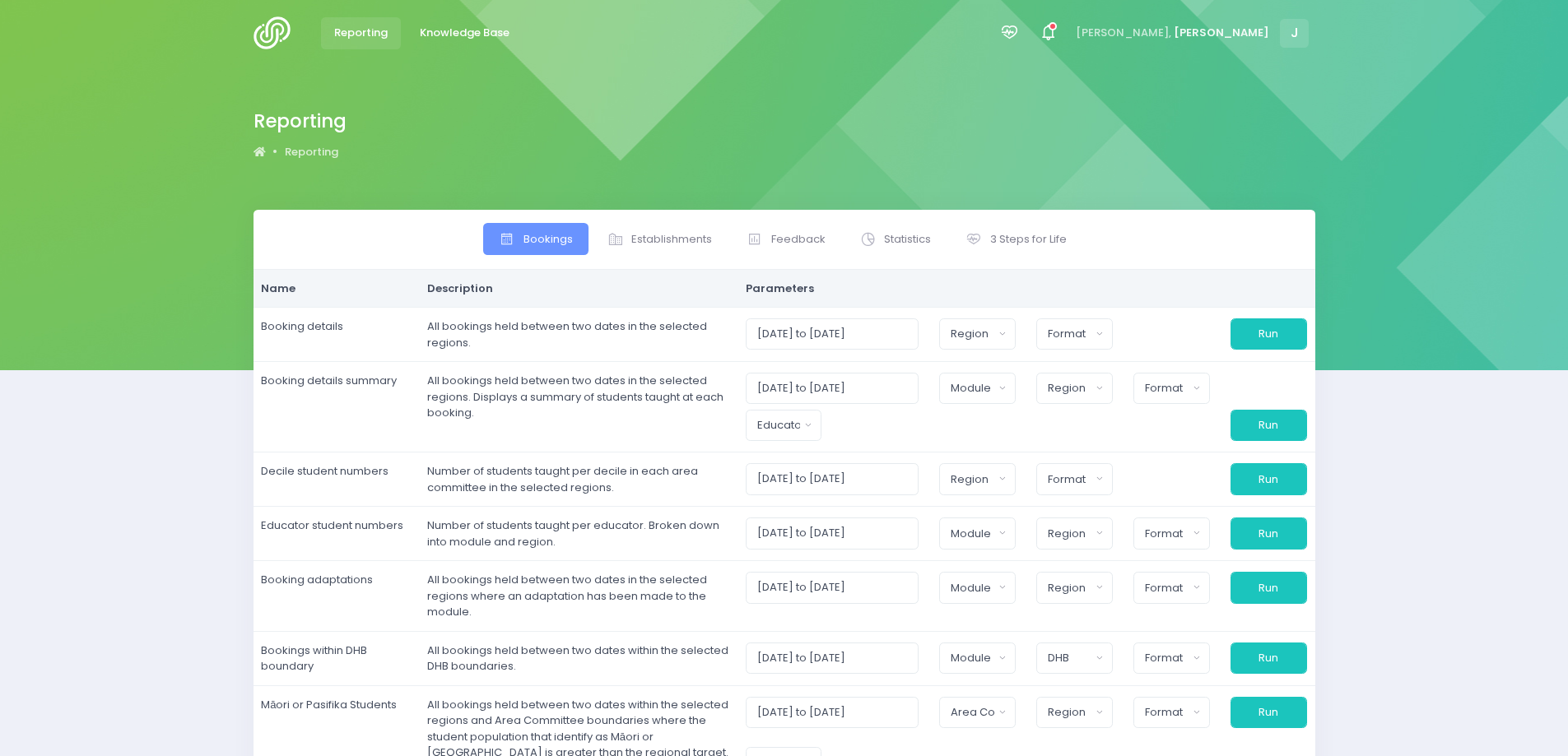
select select
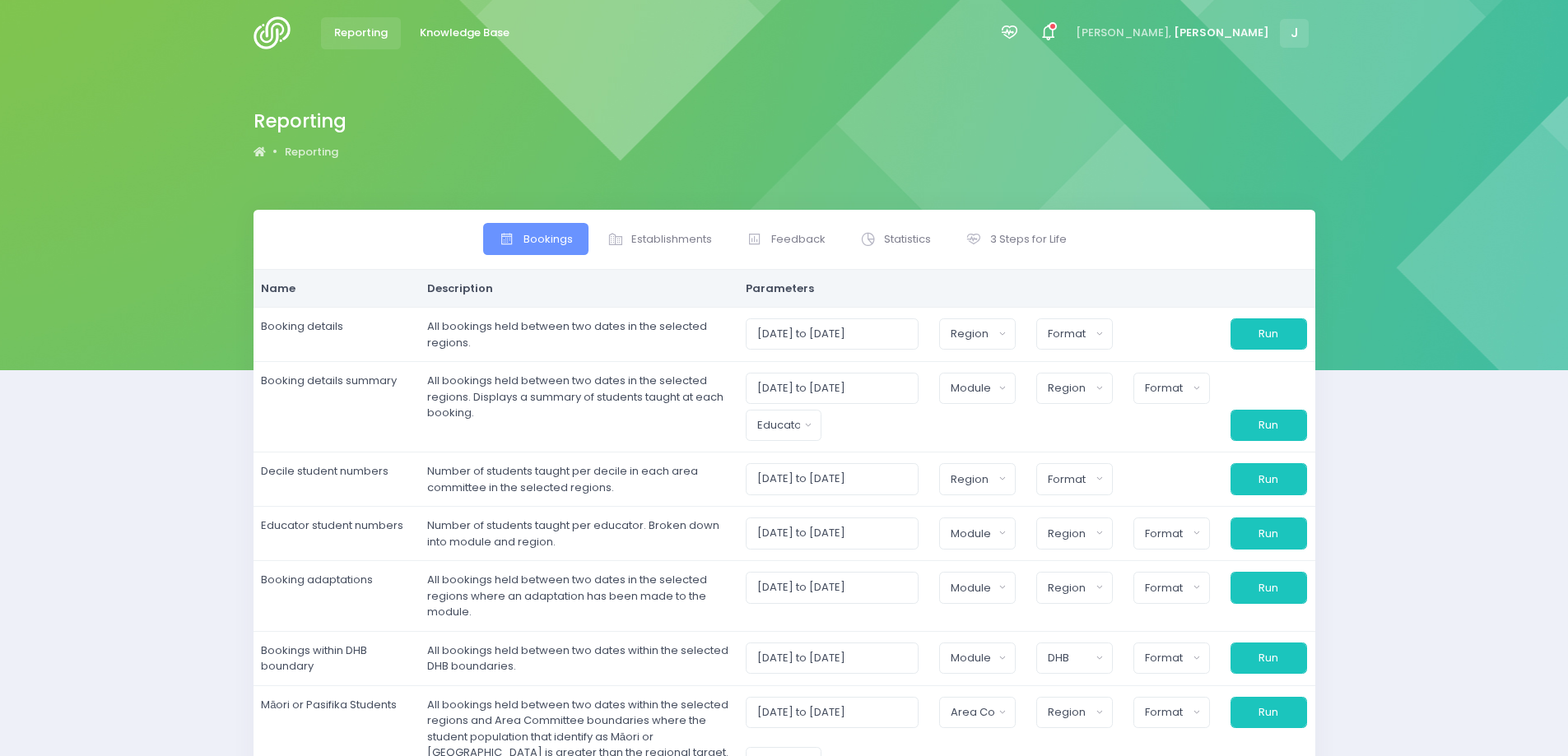
select select
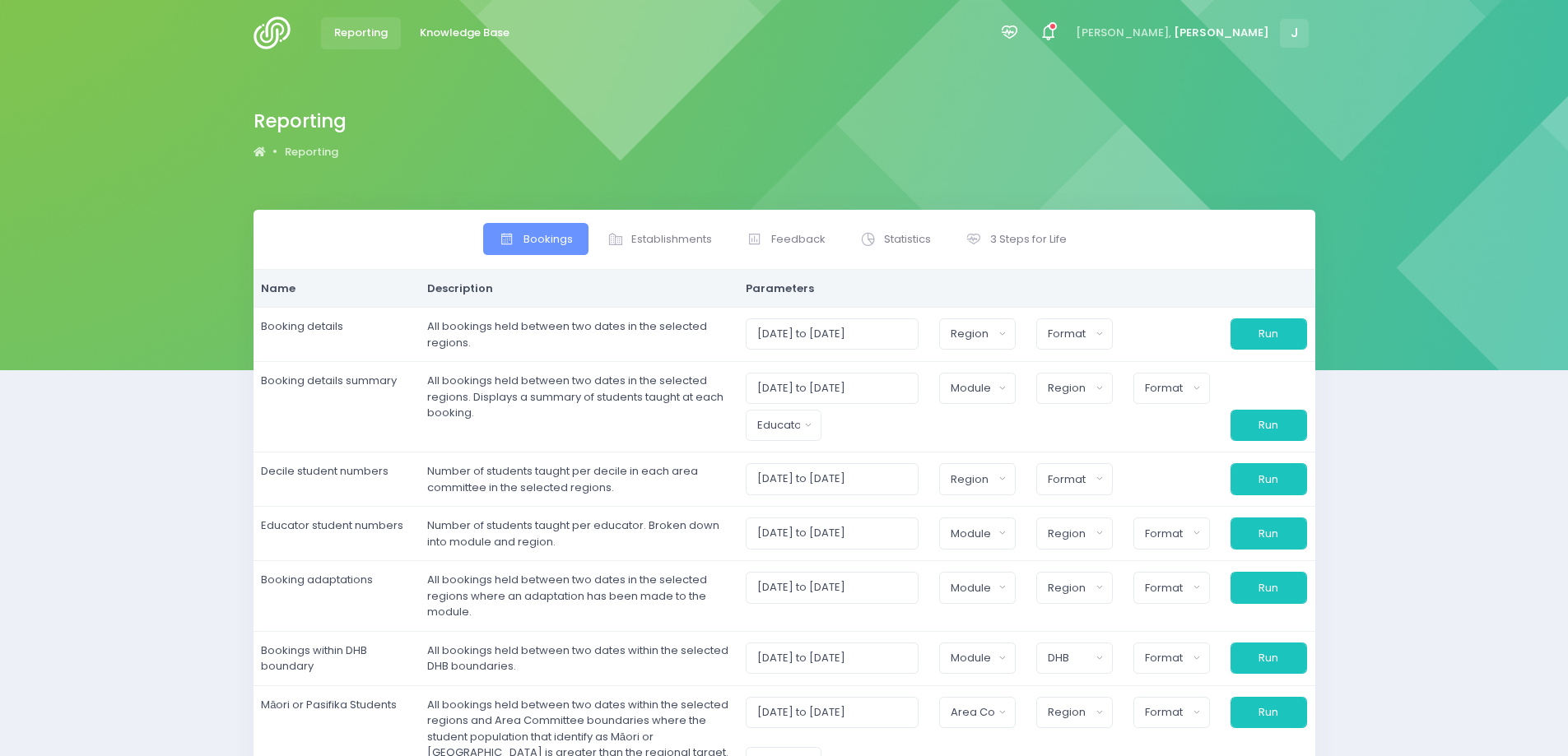
select select
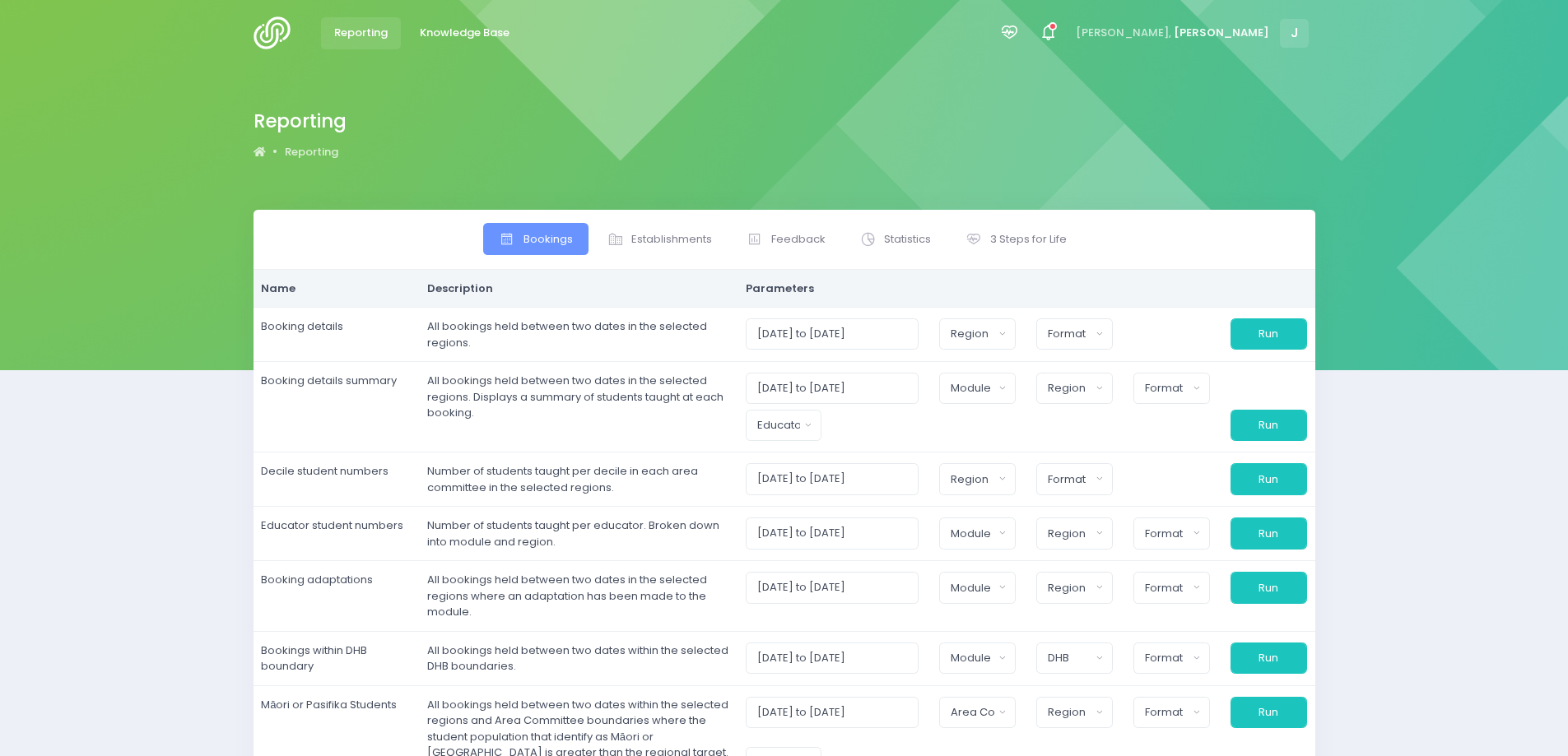
select select
click at [657, 240] on span "Establishments" at bounding box center [671, 239] width 80 height 17
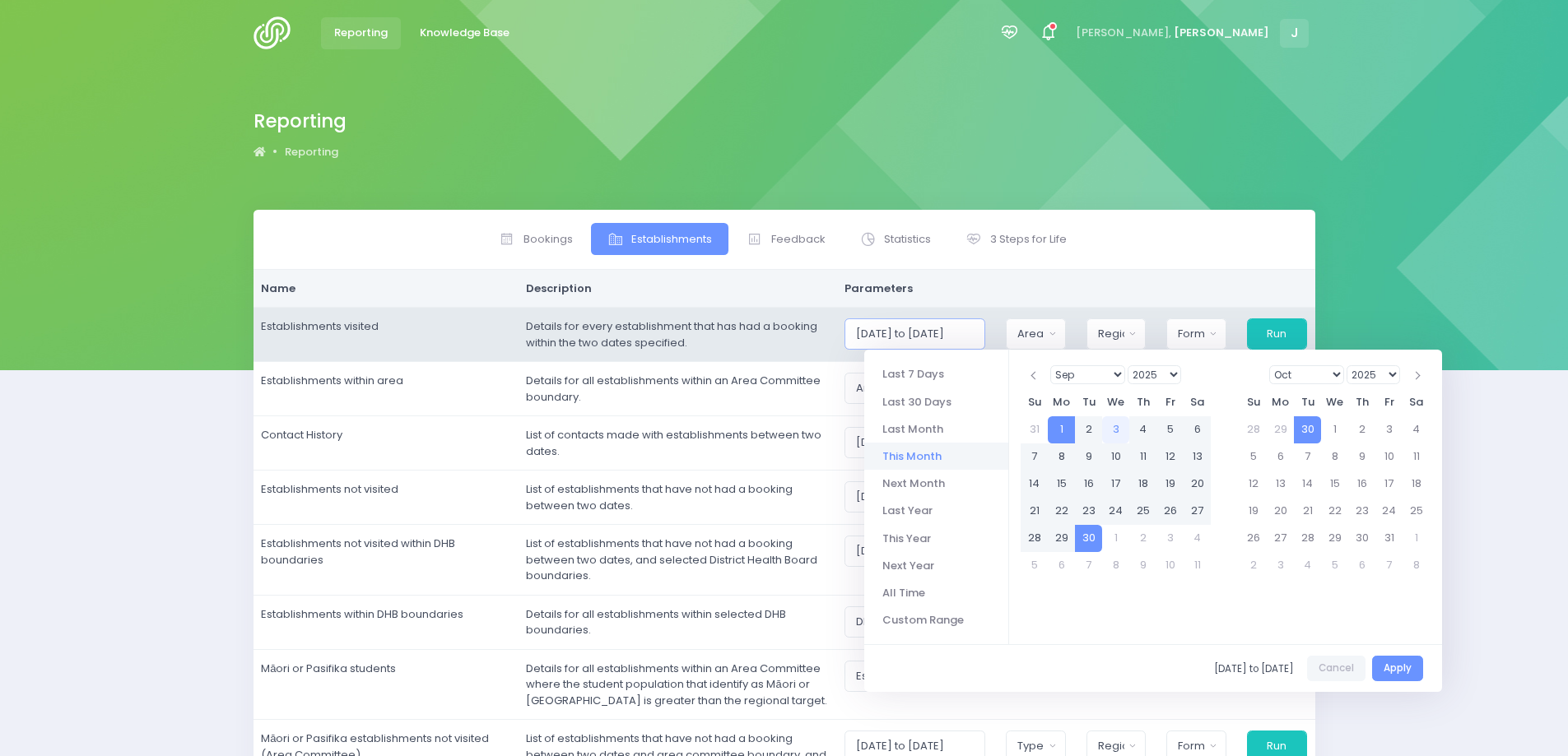
click at [902, 331] on input "[DATE] to [DATE]" at bounding box center [914, 334] width 140 height 31
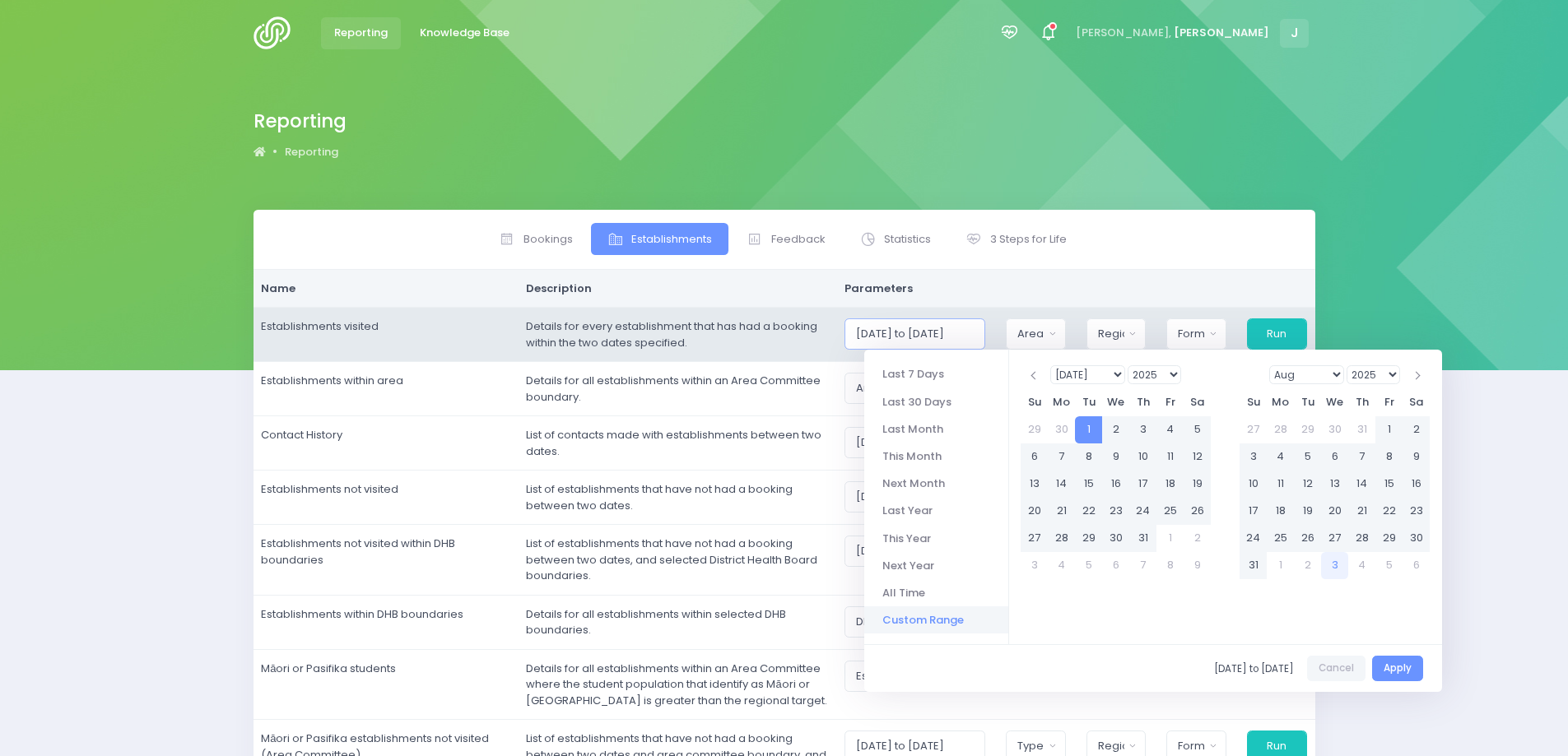
click at [961, 336] on input "[DATE] to [DATE]" at bounding box center [914, 334] width 140 height 31
drag, startPoint x: 976, startPoint y: 338, endPoint x: 956, endPoint y: 336, distance: 20.1
click at [956, 336] on input "[DATE] to 31/09/2025" at bounding box center [914, 334] width 140 height 31
type input "[DATE] to [DATE]"
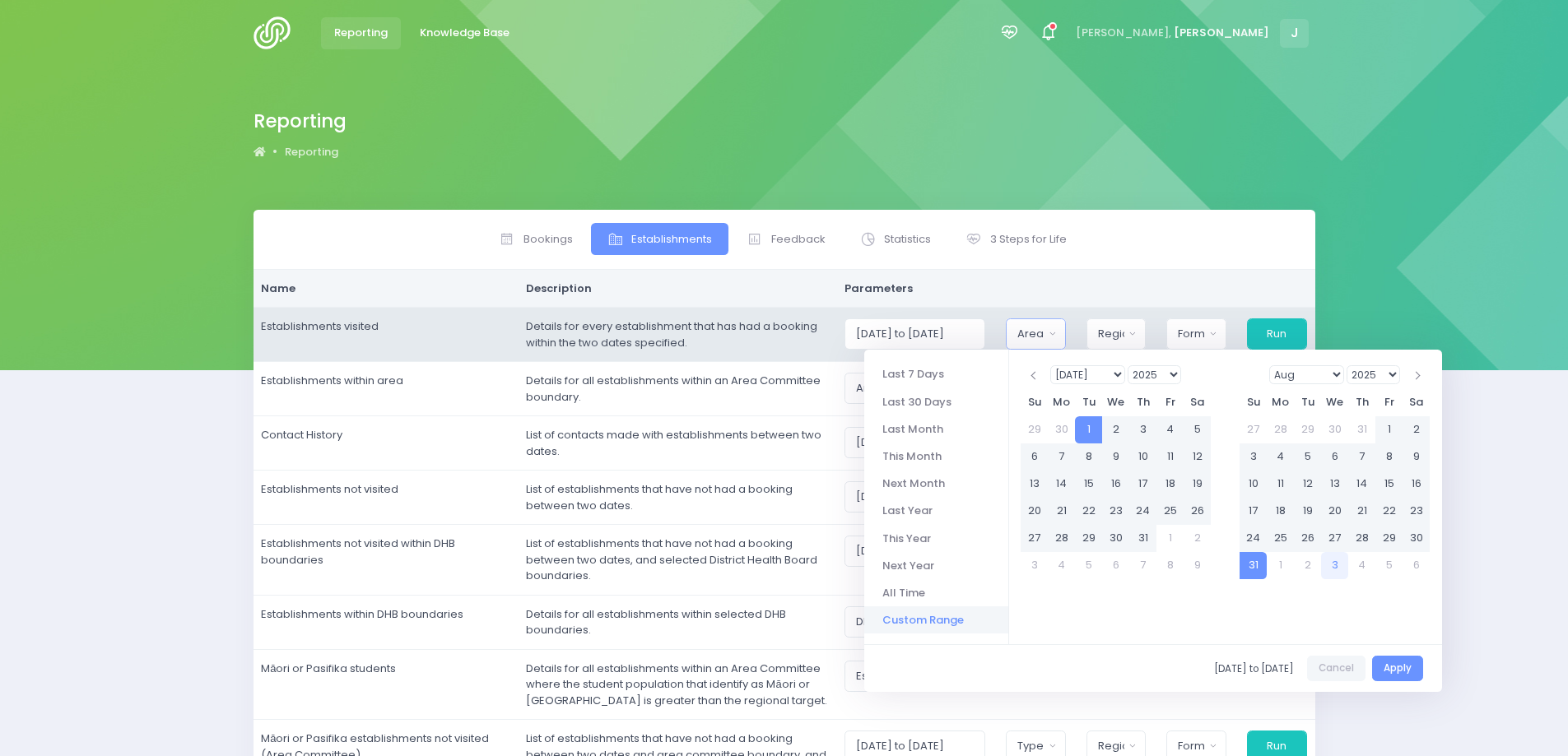
scroll to position [0, 0]
click at [1033, 342] on button "Area Committee" at bounding box center [1036, 334] width 60 height 31
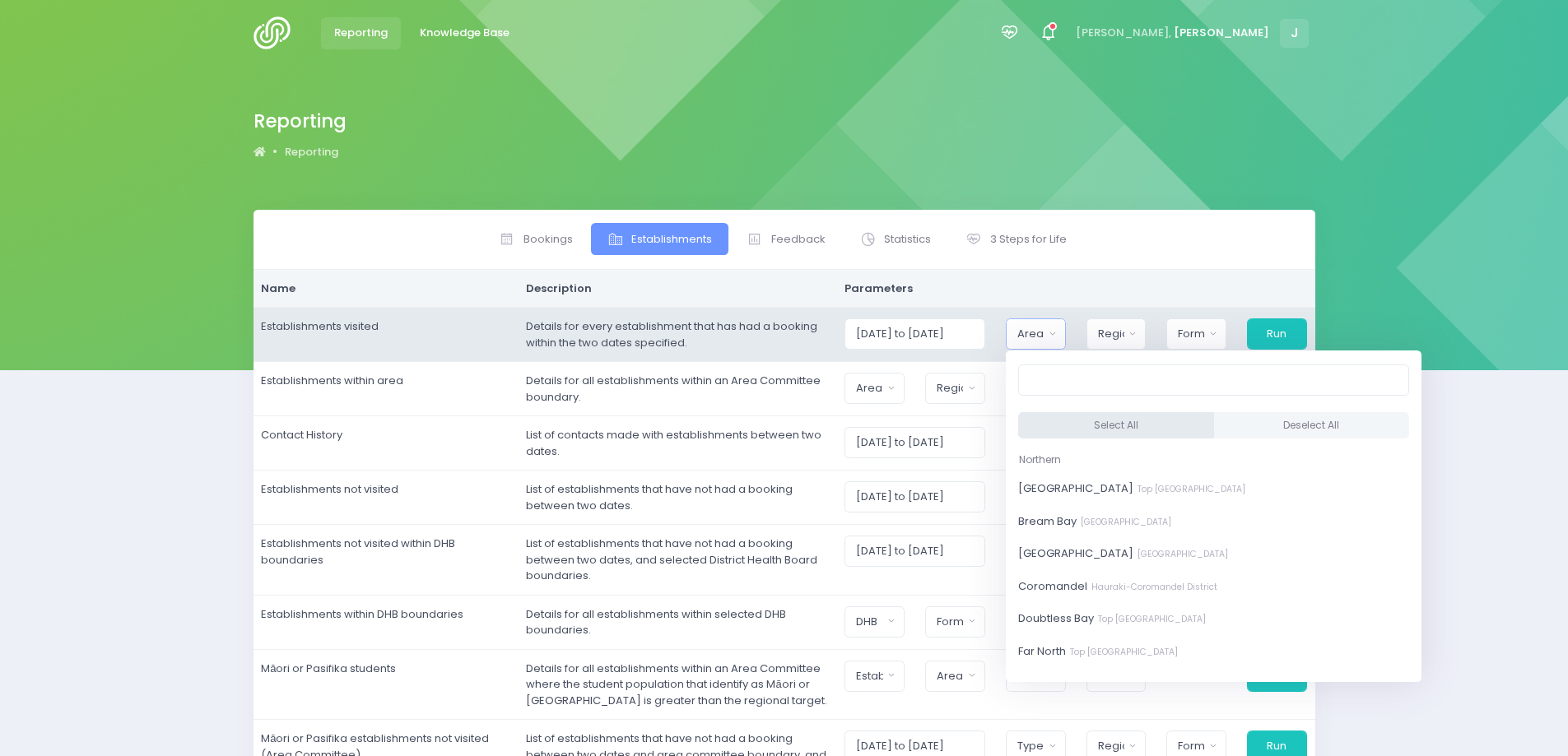
click at [1087, 432] on button "Select All" at bounding box center [1116, 426] width 196 height 27
select select "[GEOGRAPHIC_DATA]"
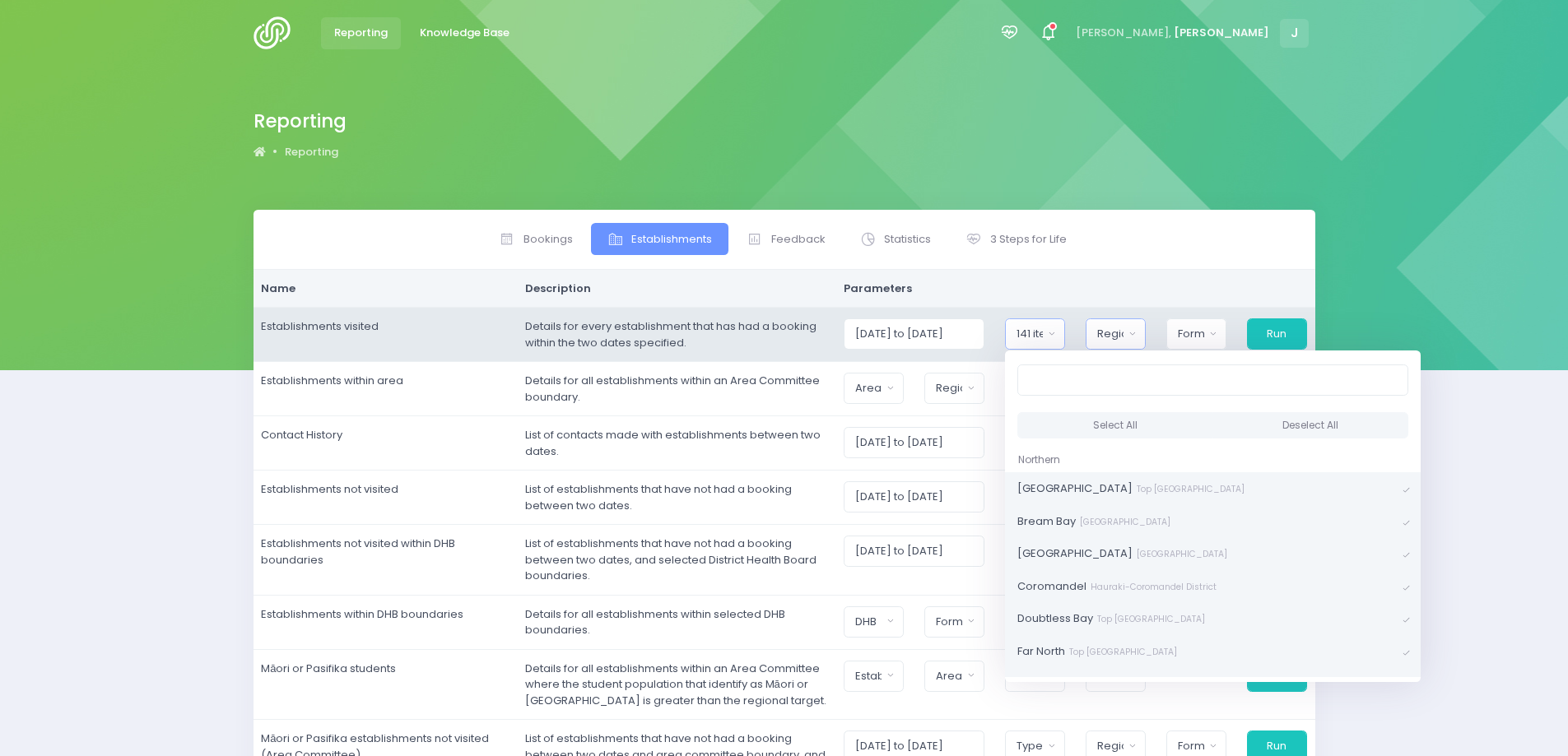
click at [1131, 333] on button "Region" at bounding box center [1115, 334] width 60 height 31
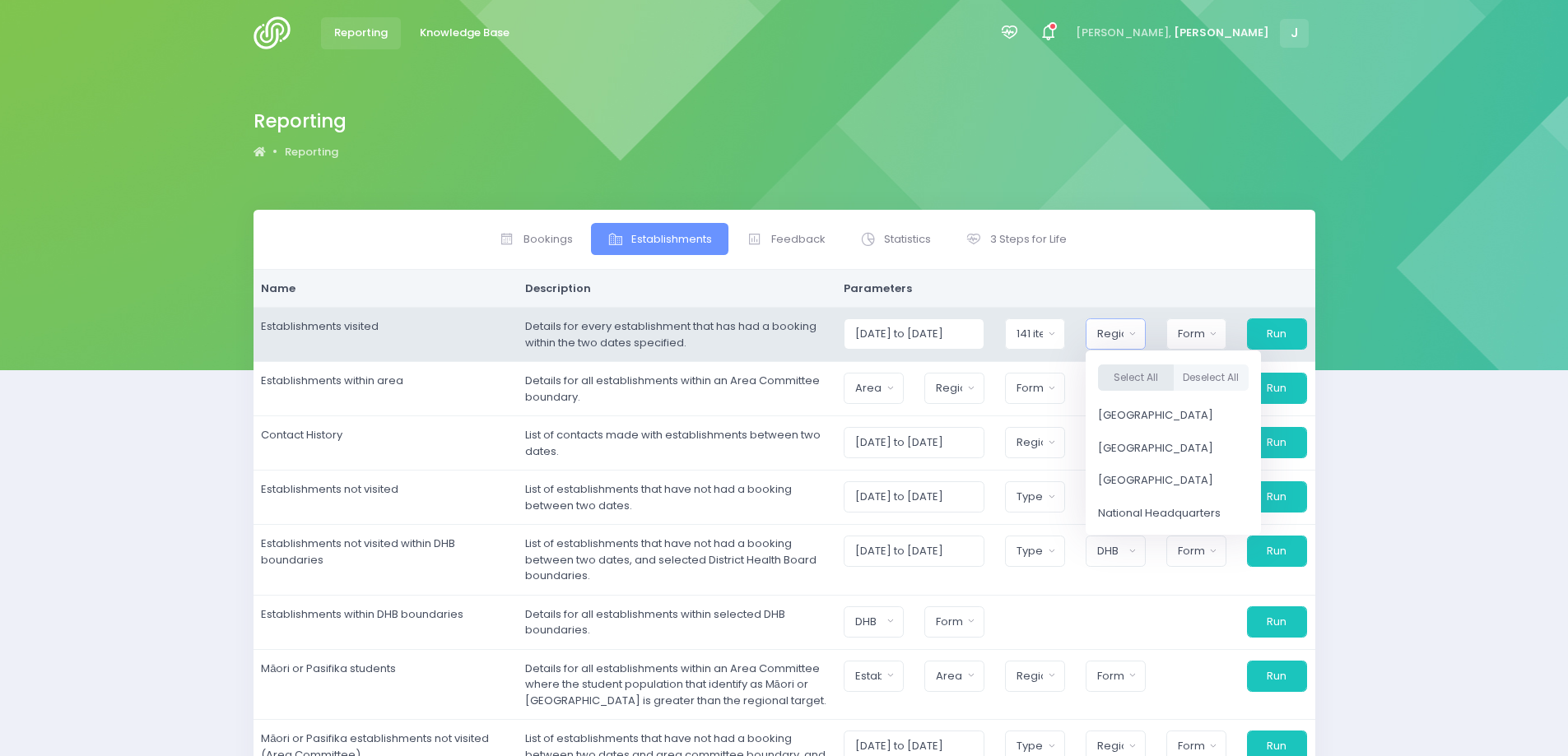
click at [1146, 367] on button "Select All" at bounding box center [1135, 378] width 75 height 27
select select "Northern"
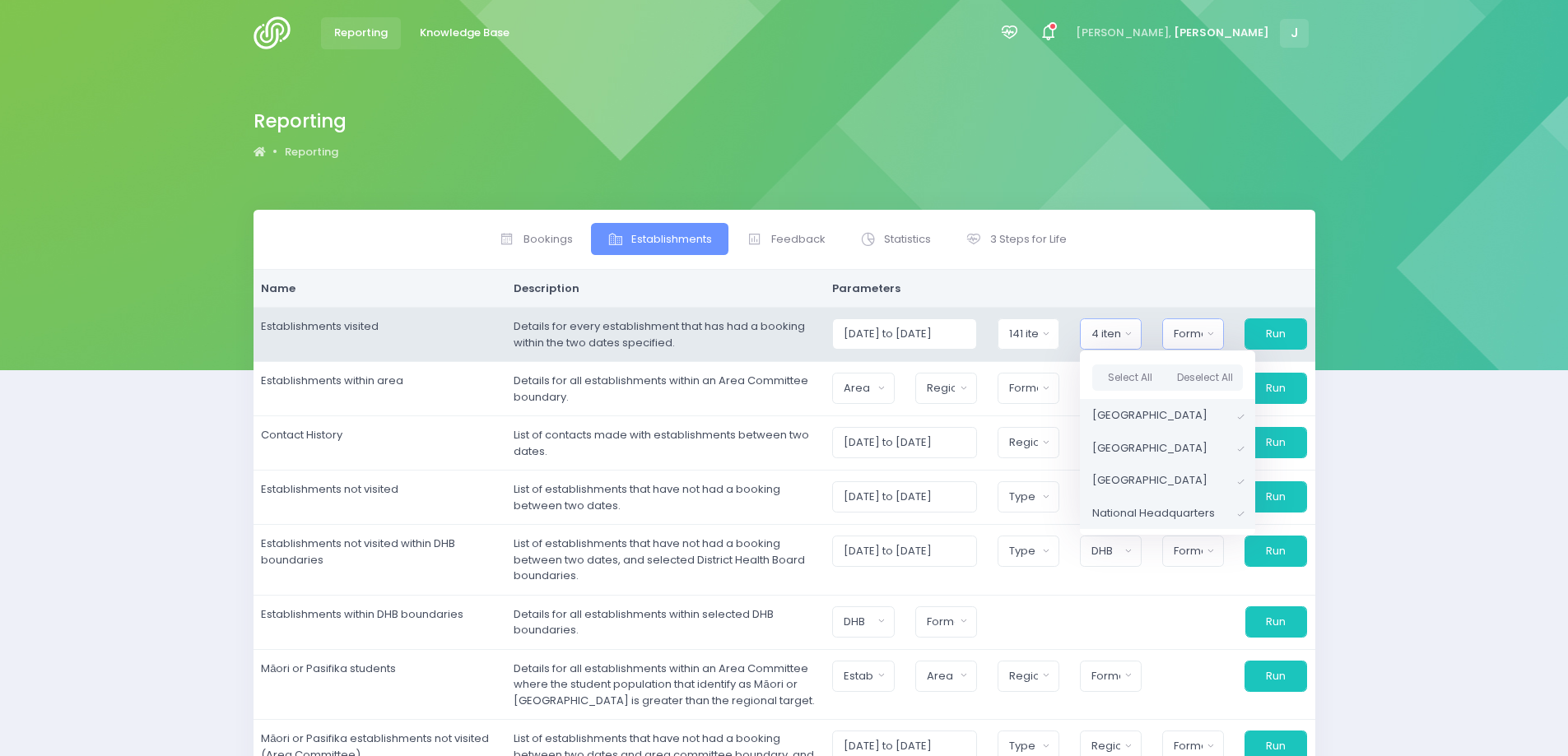
click at [1186, 335] on div "Format" at bounding box center [1188, 334] width 28 height 17
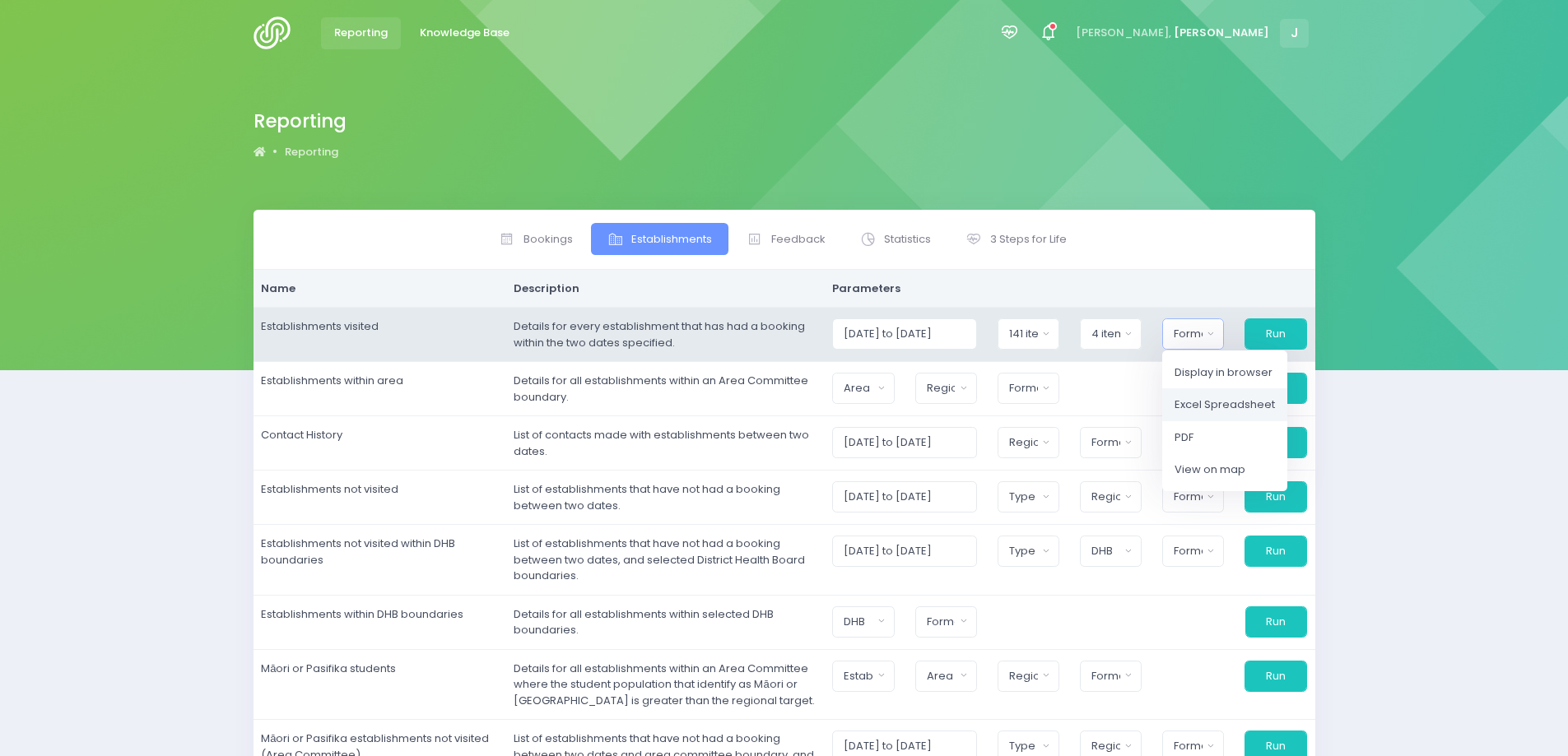
click at [1206, 400] on span "Excel Spreadsheet" at bounding box center [1225, 405] width 100 height 17
select select "excel"
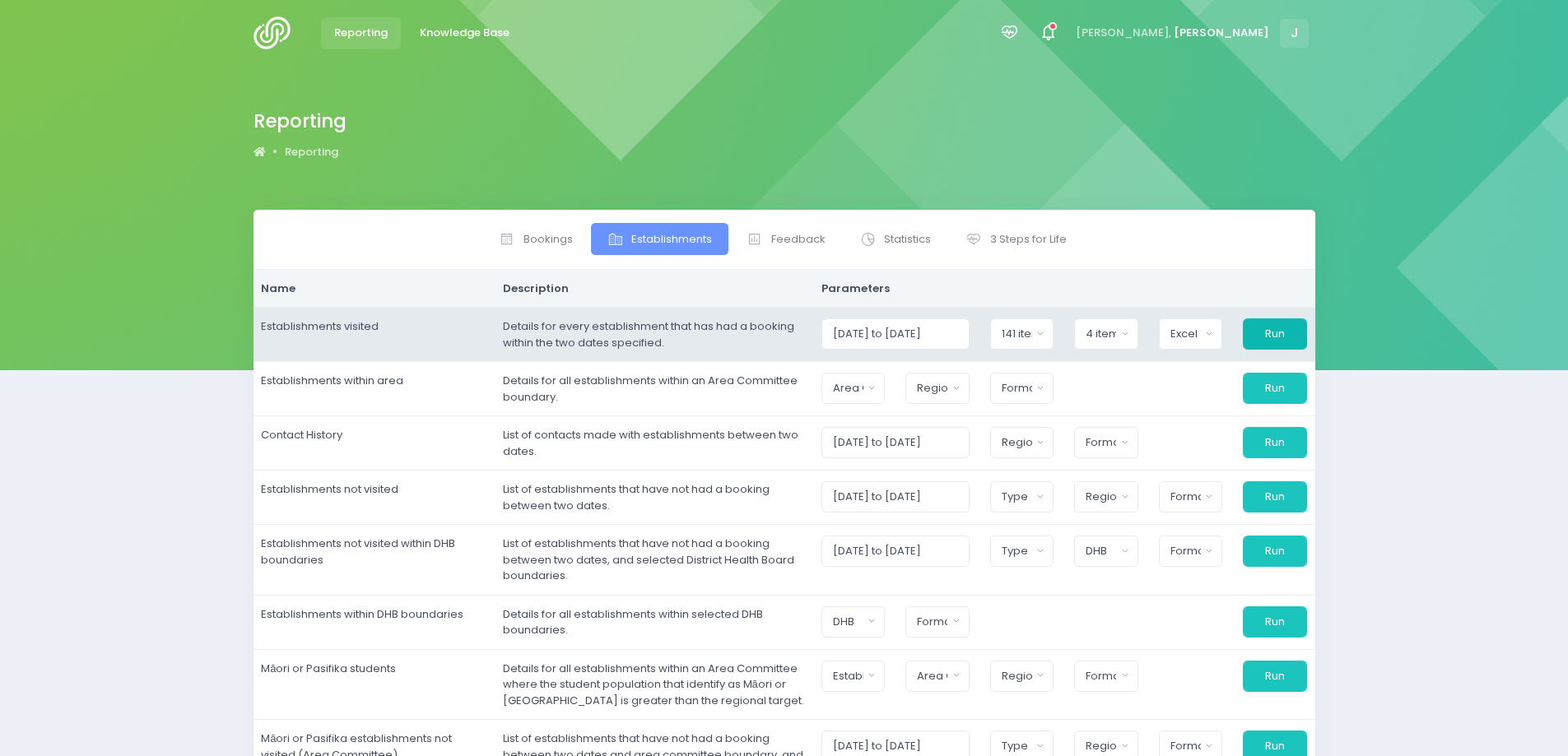
click at [1268, 340] on button "Run" at bounding box center [1274, 334] width 64 height 31
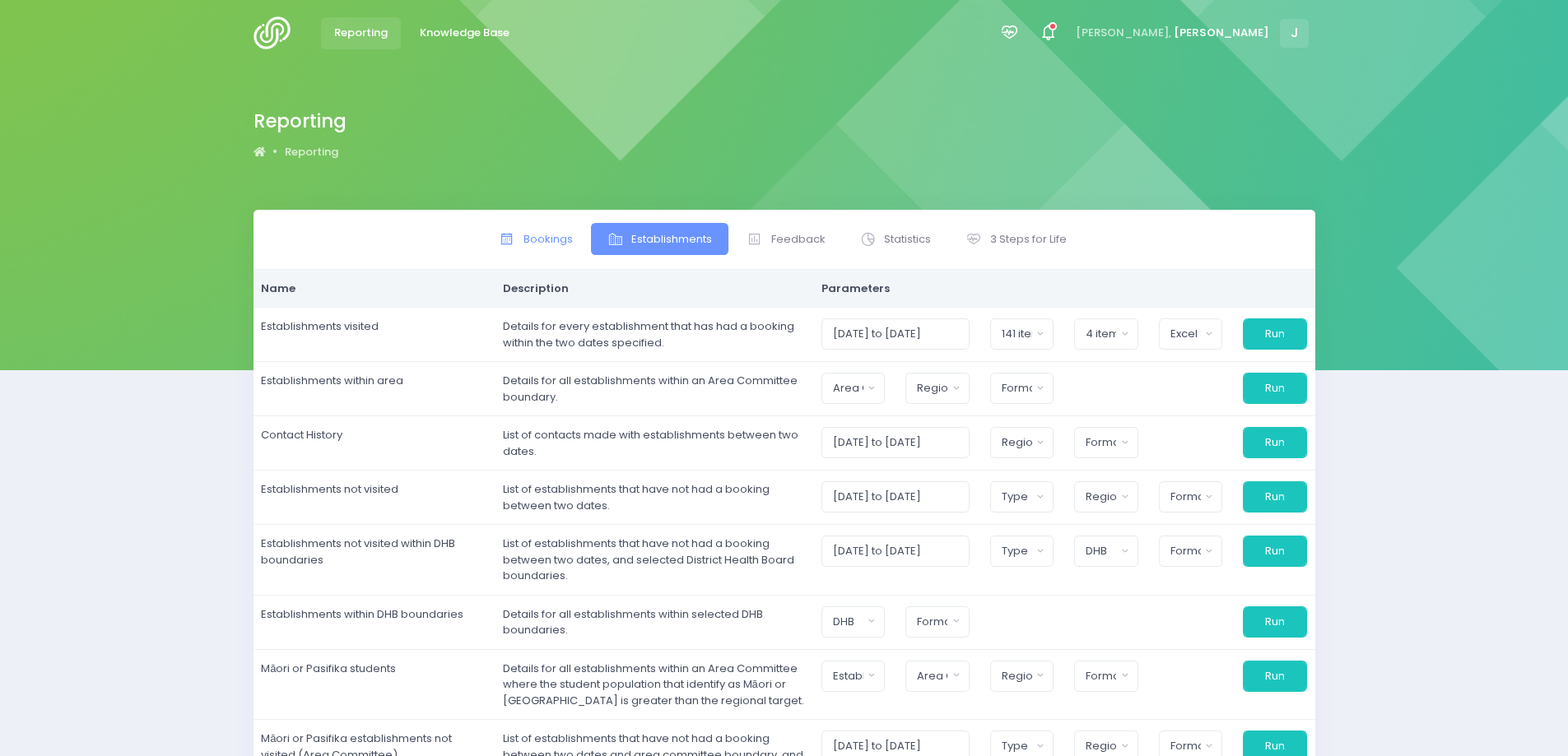
click at [559, 242] on span "Bookings" at bounding box center [548, 239] width 49 height 17
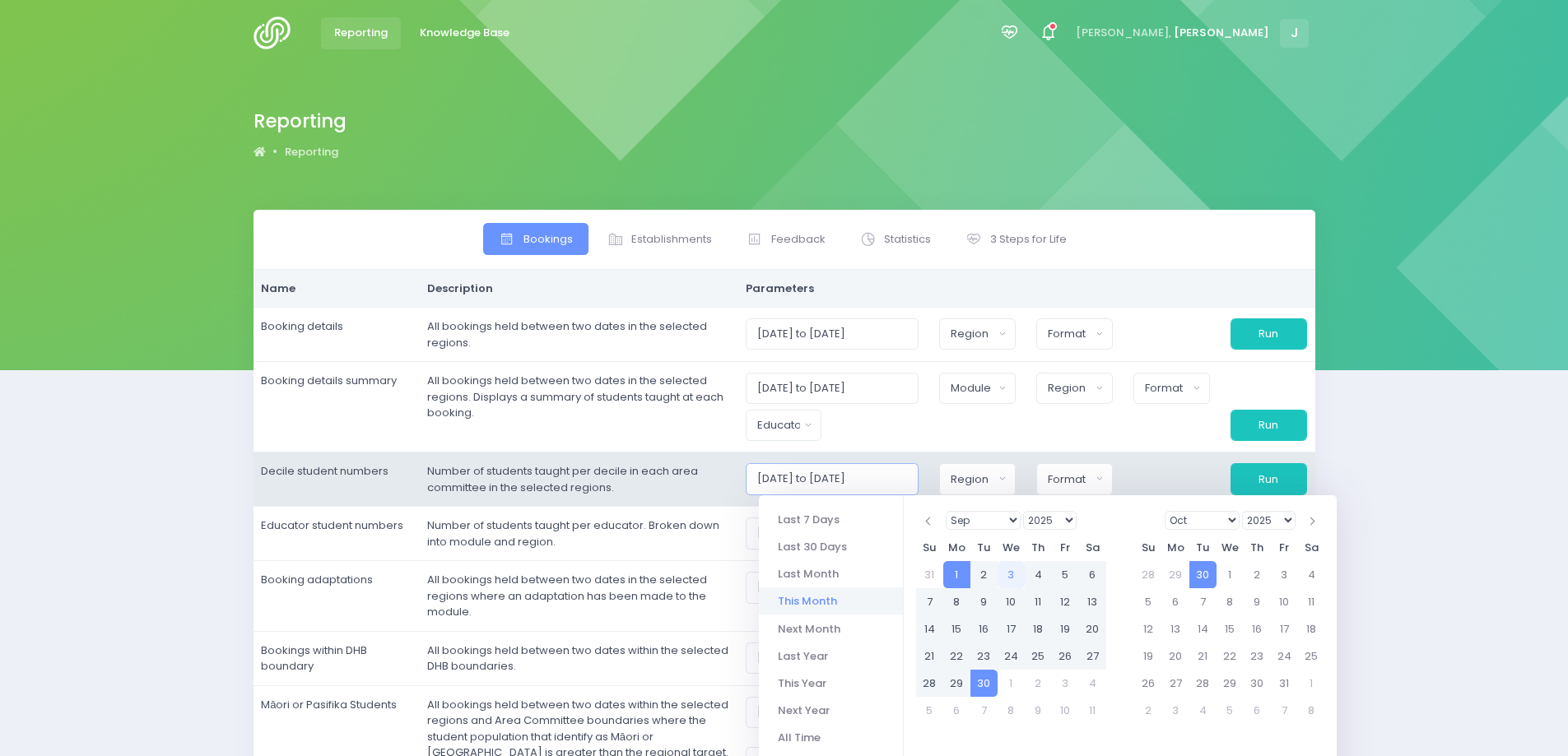
click at [797, 476] on input "[DATE] to [DATE]" at bounding box center [833, 478] width 174 height 31
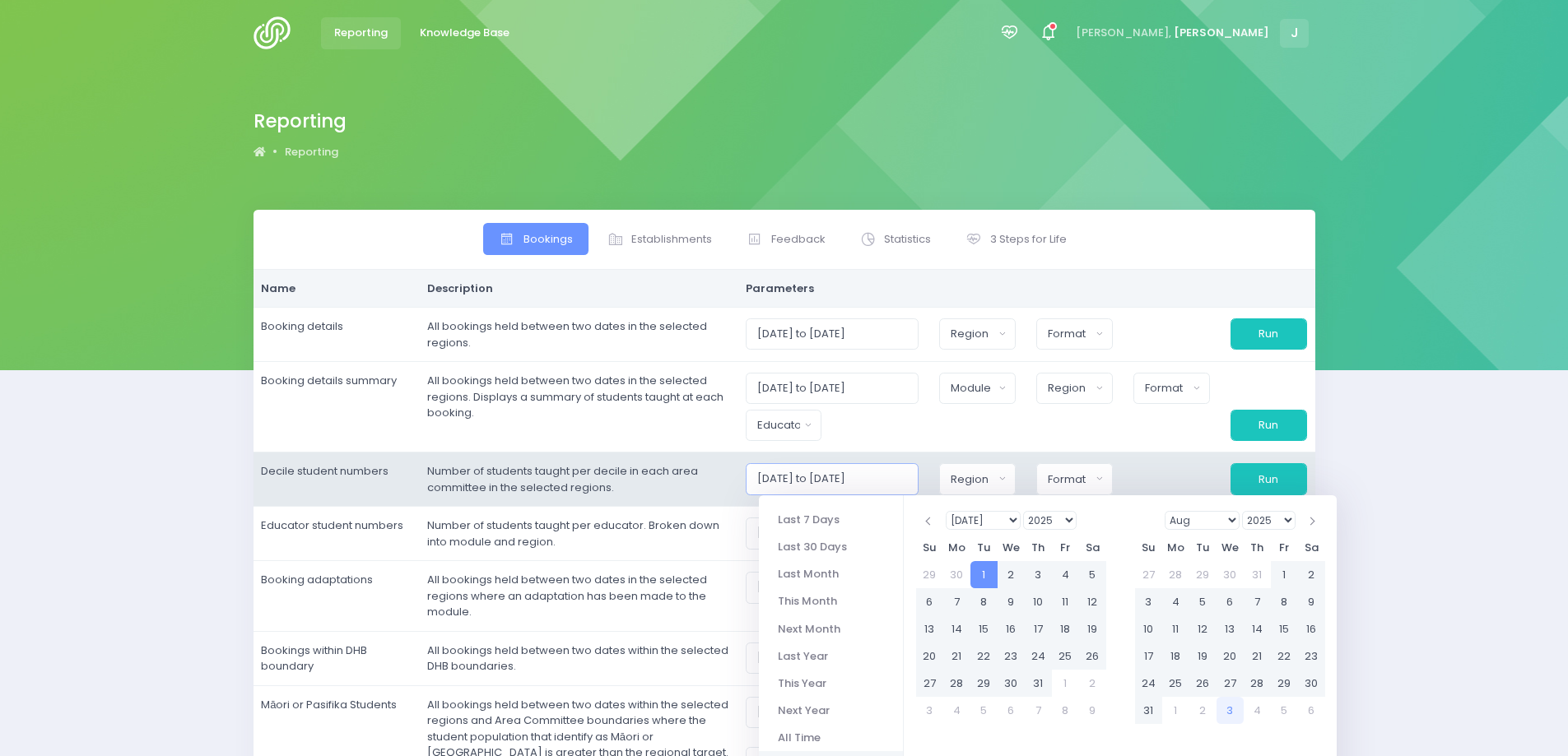
click at [852, 478] on input "[DATE] to [DATE]" at bounding box center [833, 478] width 174 height 31
click at [870, 476] on input "[DATE] to 31/09/2025" at bounding box center [833, 478] width 174 height 31
type input "[DATE] to [DATE]"
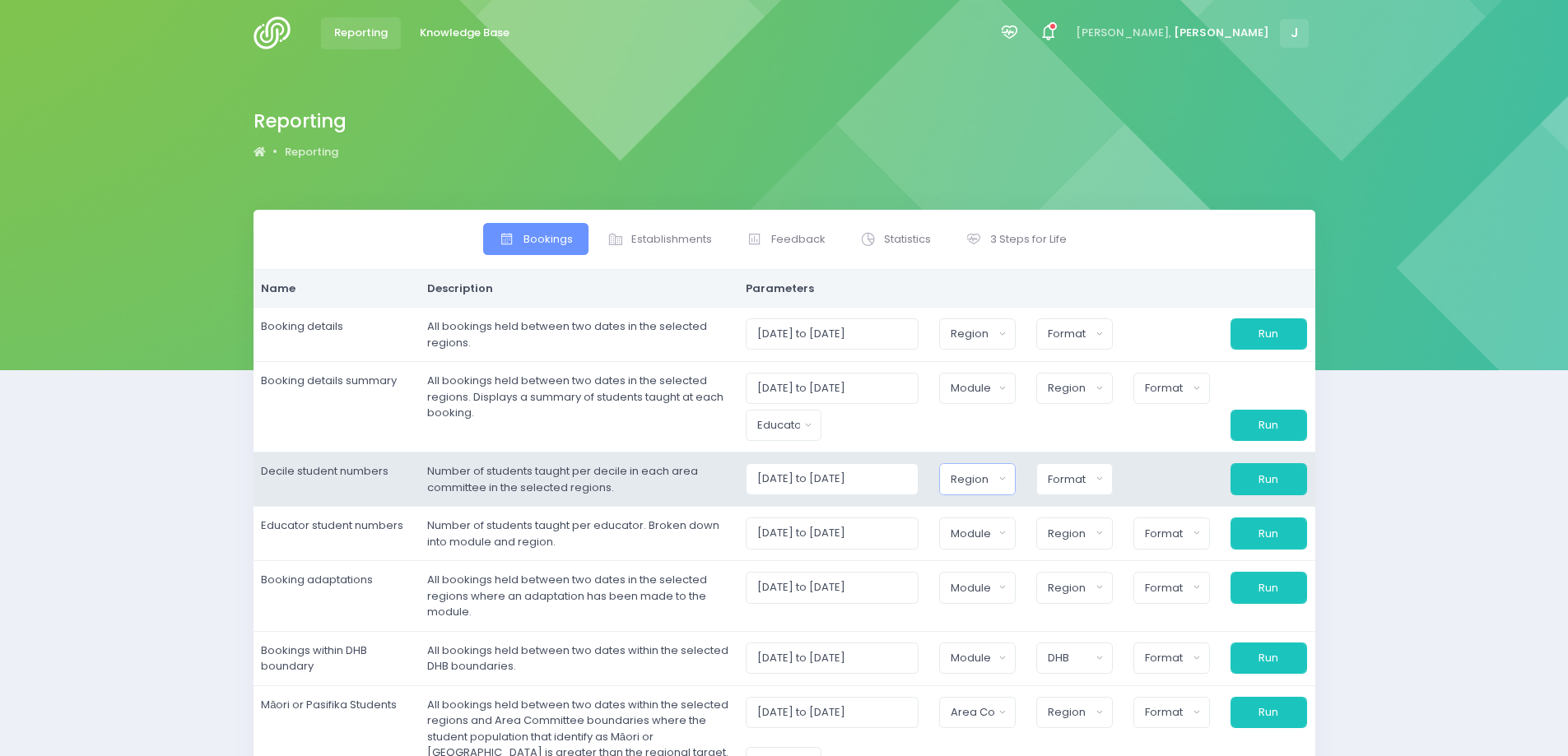
click at [980, 472] on div "Region" at bounding box center [971, 480] width 43 height 17
click at [1006, 522] on button "Select All" at bounding box center [989, 523] width 75 height 27
select select "Northern"
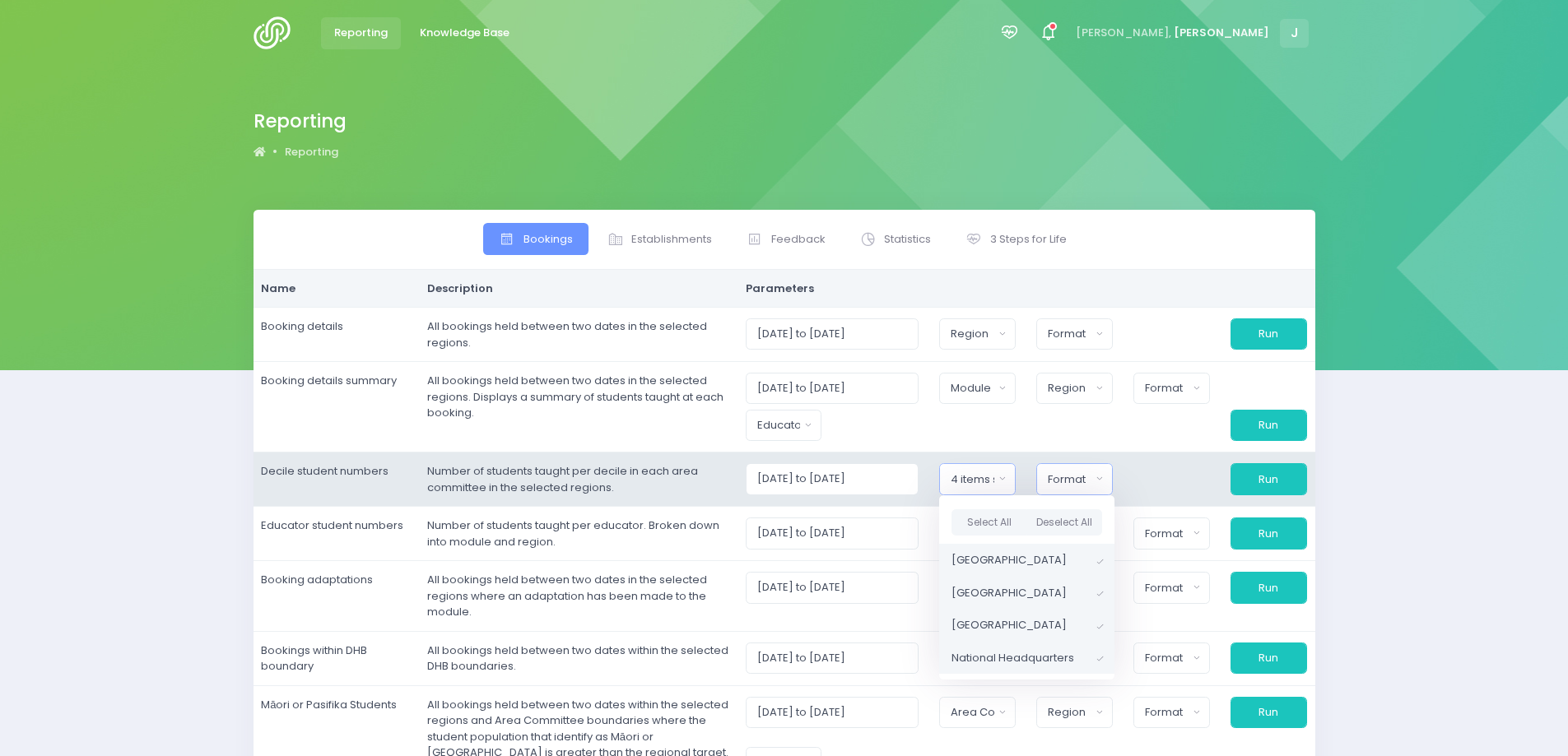
click at [1056, 476] on div "Format" at bounding box center [1068, 480] width 43 height 17
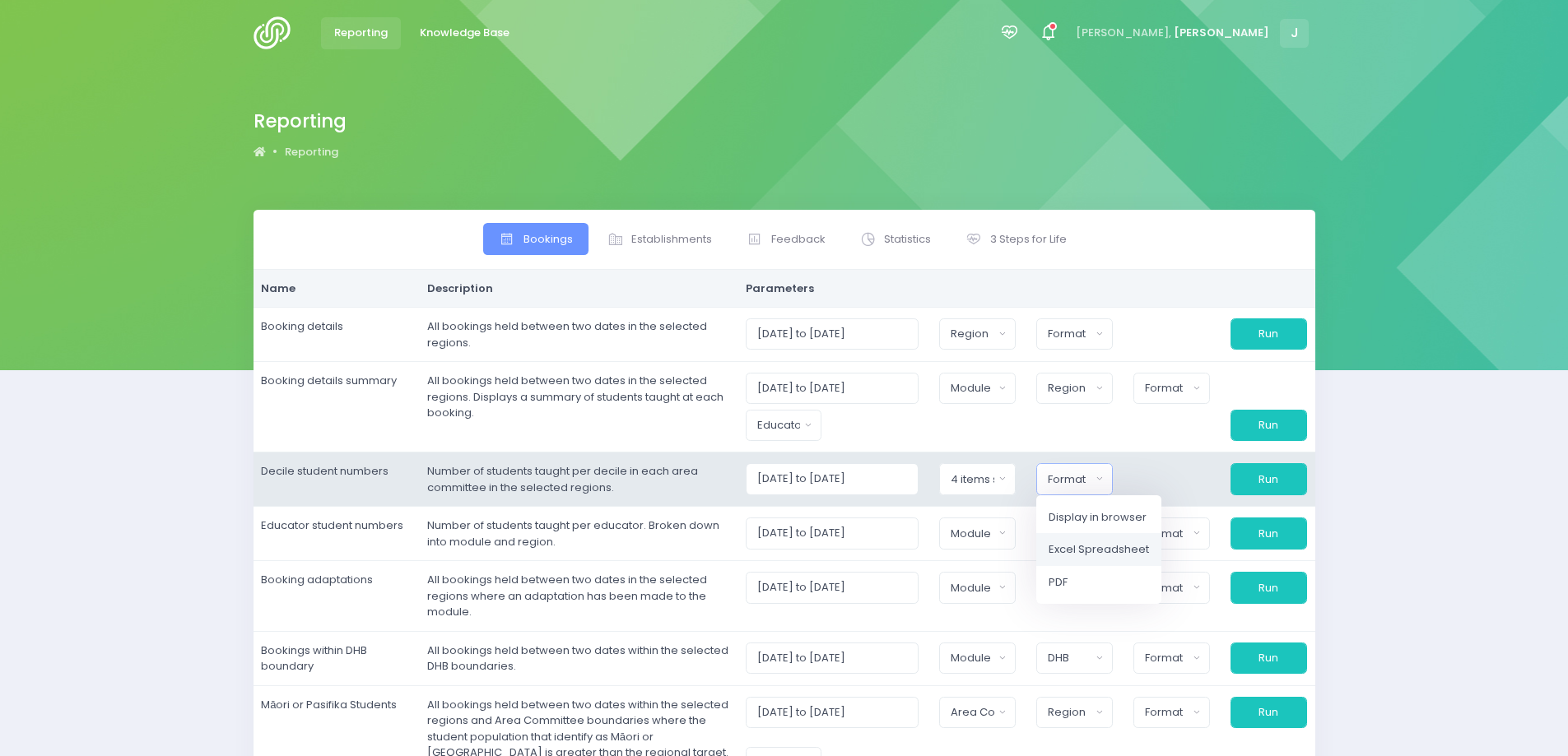
click at [1079, 546] on span "Excel Spreadsheet" at bounding box center [1099, 549] width 100 height 17
select select "excel"
click at [1255, 482] on button "Run" at bounding box center [1268, 478] width 76 height 31
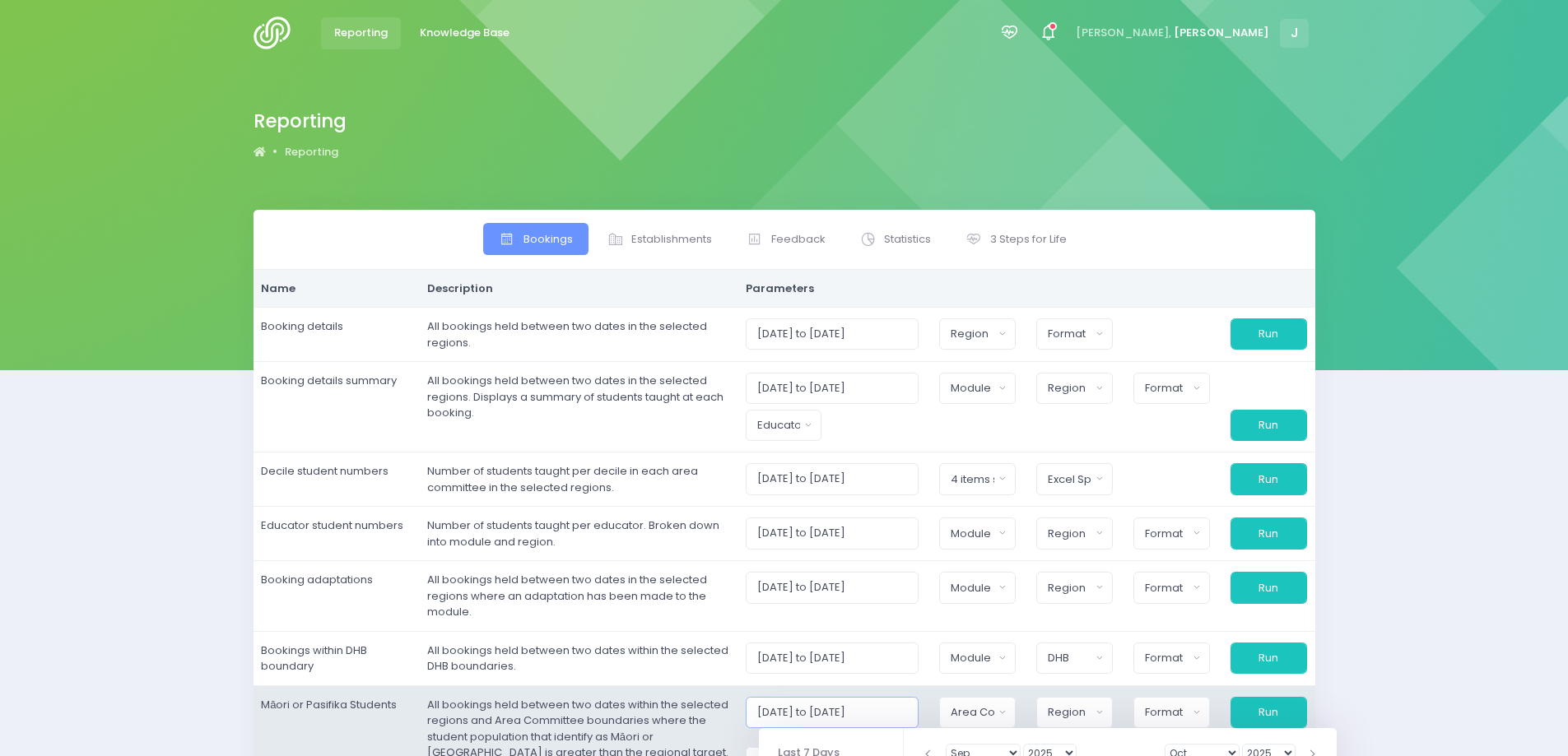
click at [792, 712] on input "[DATE] to [DATE]" at bounding box center [833, 712] width 174 height 31
click at [858, 718] on input "[DATE] to [DATE]" at bounding box center [833, 712] width 174 height 31
click at [868, 718] on input "[DATE] to 31/09/2025" at bounding box center [833, 712] width 174 height 31
type input "[DATE] to [DATE]"
click at [953, 711] on button "Area Committee" at bounding box center [976, 712] width 76 height 31
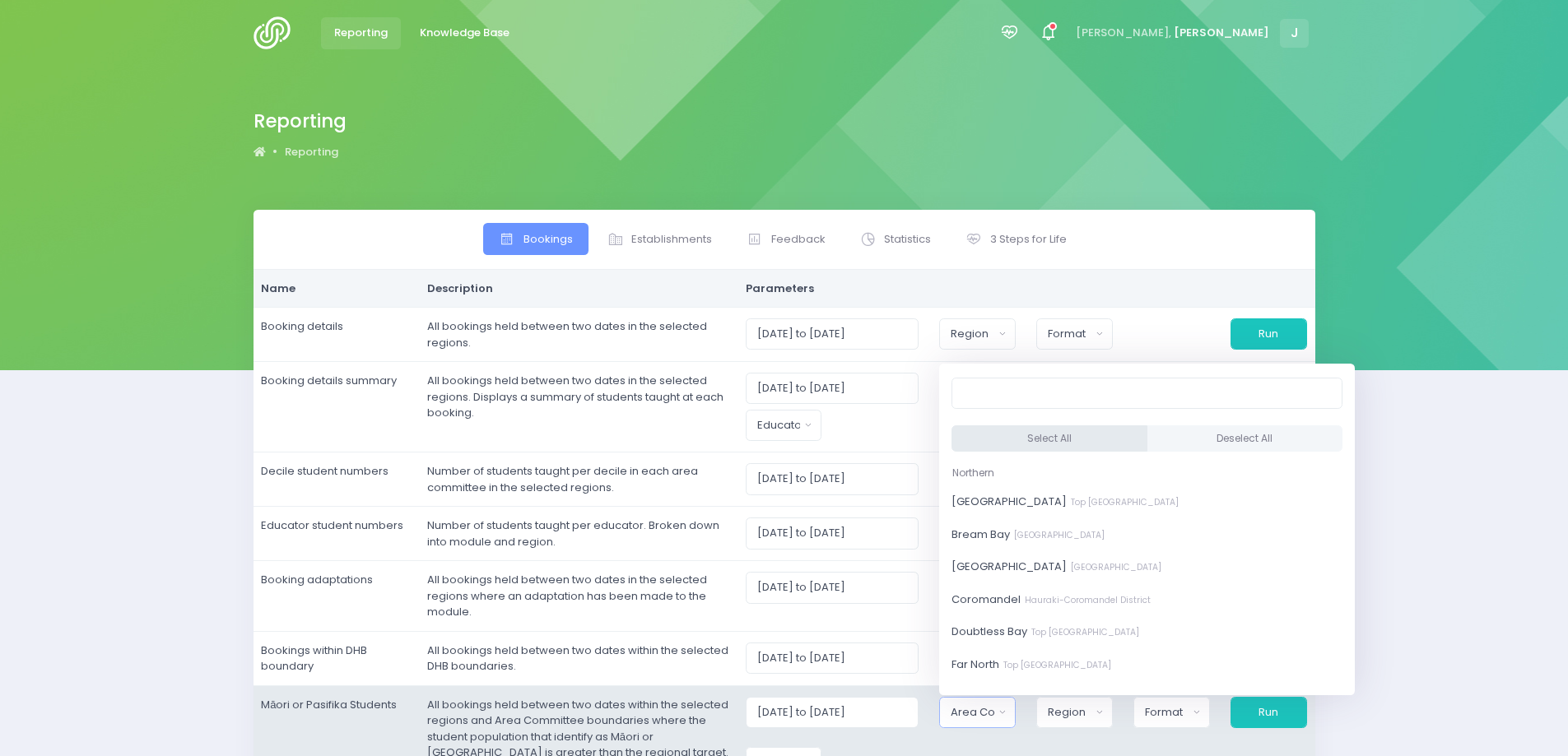
click at [976, 435] on button "Select All" at bounding box center [1049, 439] width 196 height 27
select select "[GEOGRAPHIC_DATA]"
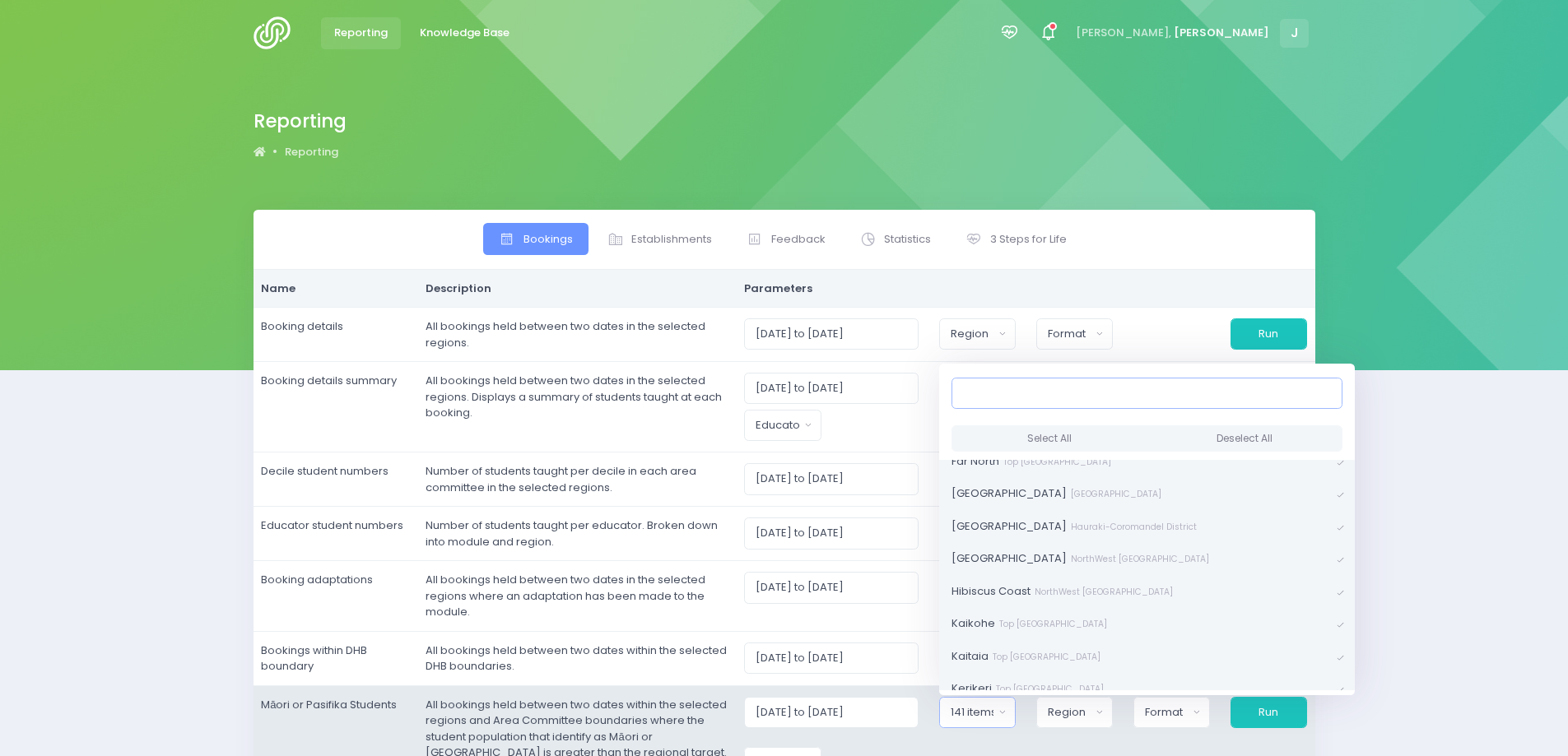
scroll to position [247, 0]
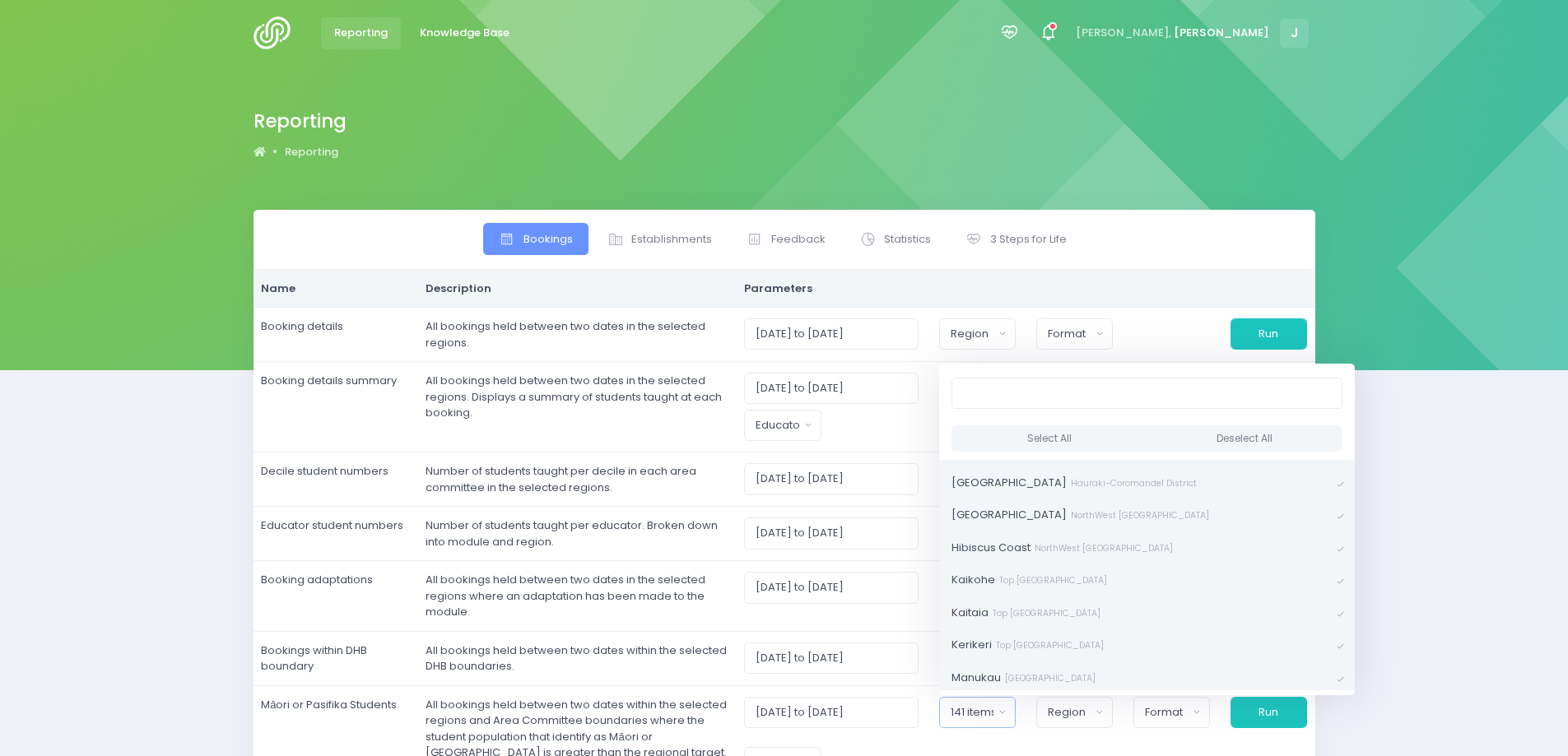
click at [1406, 512] on div "Bookings Establishments Feedback Name" at bounding box center [784, 562] width 1568 height 704
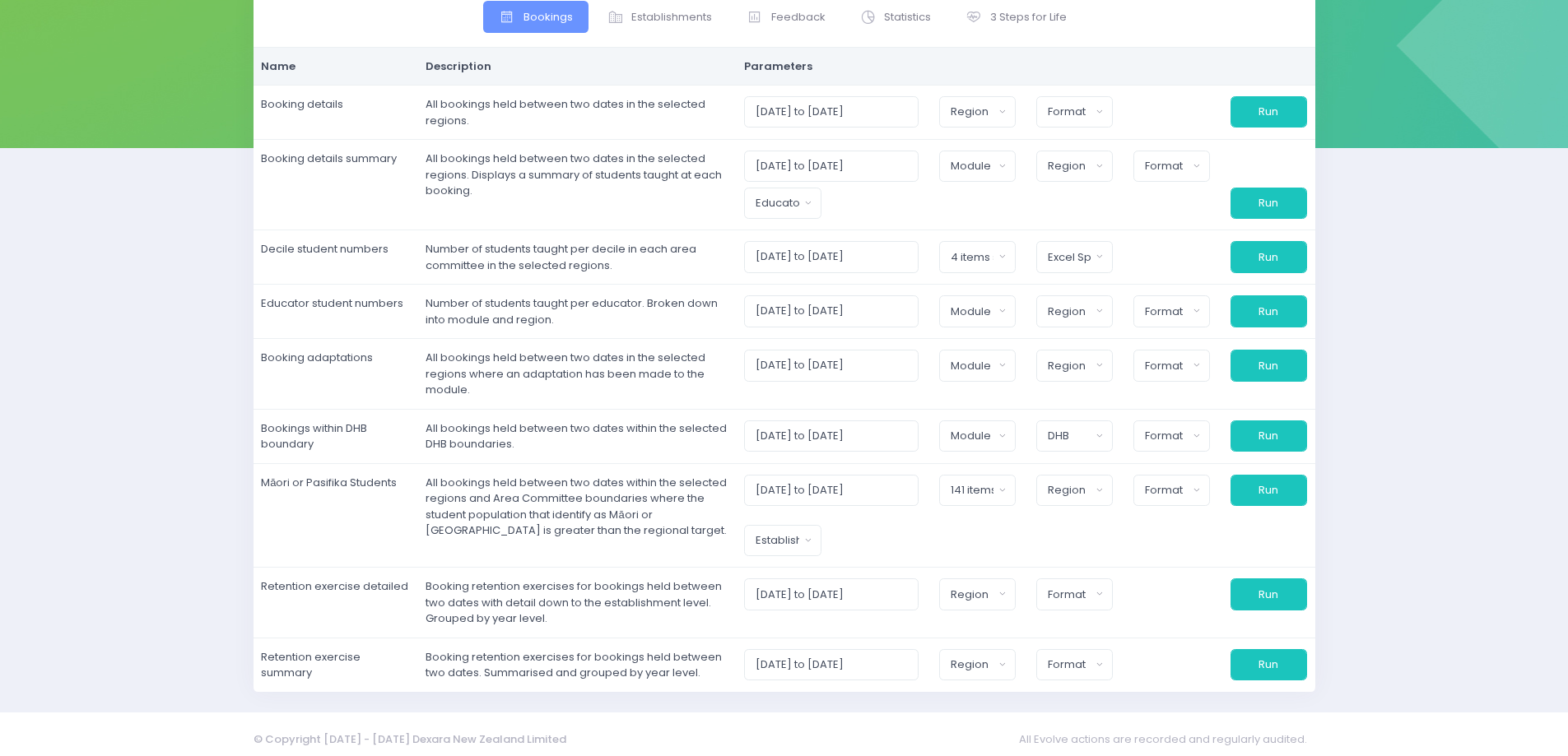
scroll to position [232, 0]
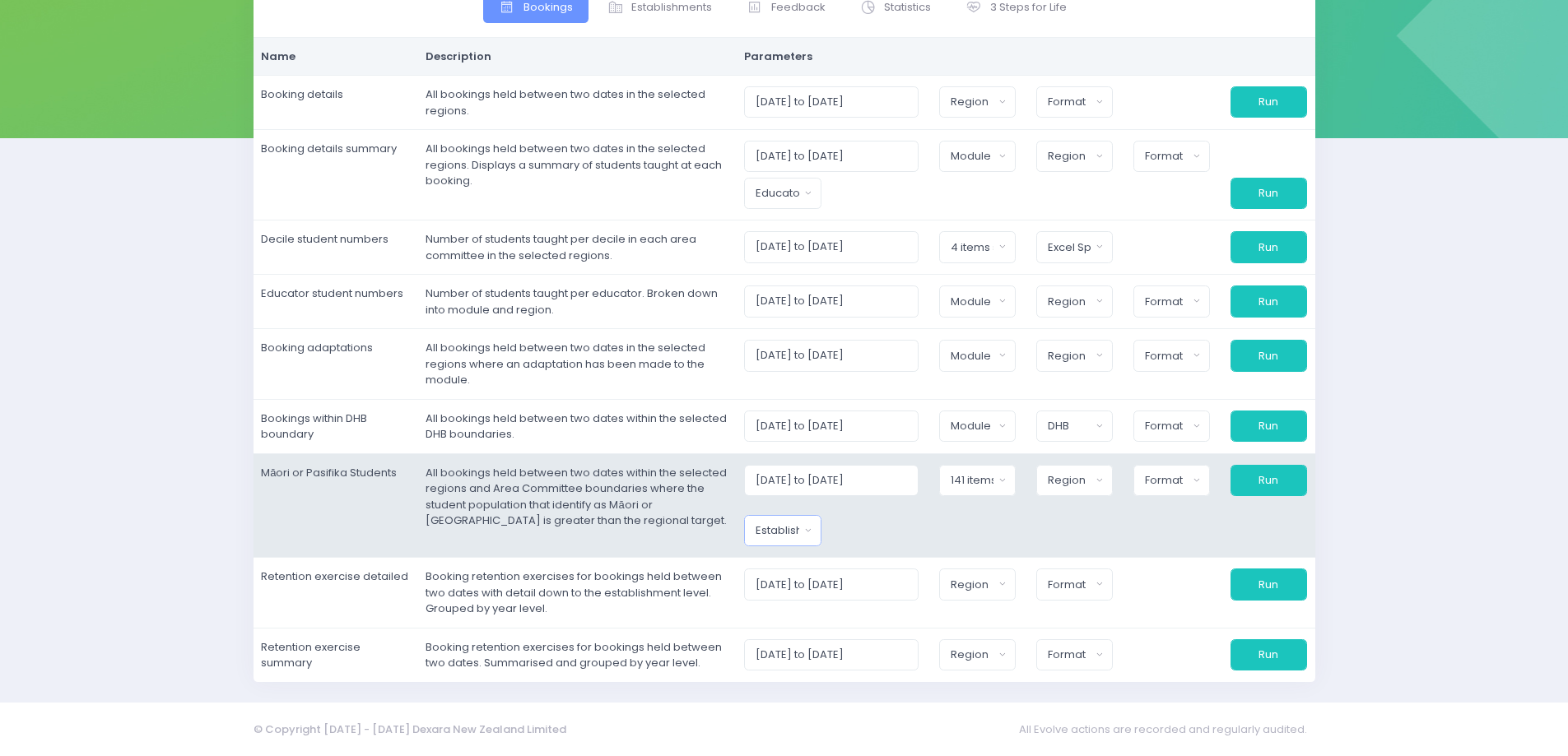
click at [821, 533] on button "Establishment Type" at bounding box center [781, 530] width 76 height 31
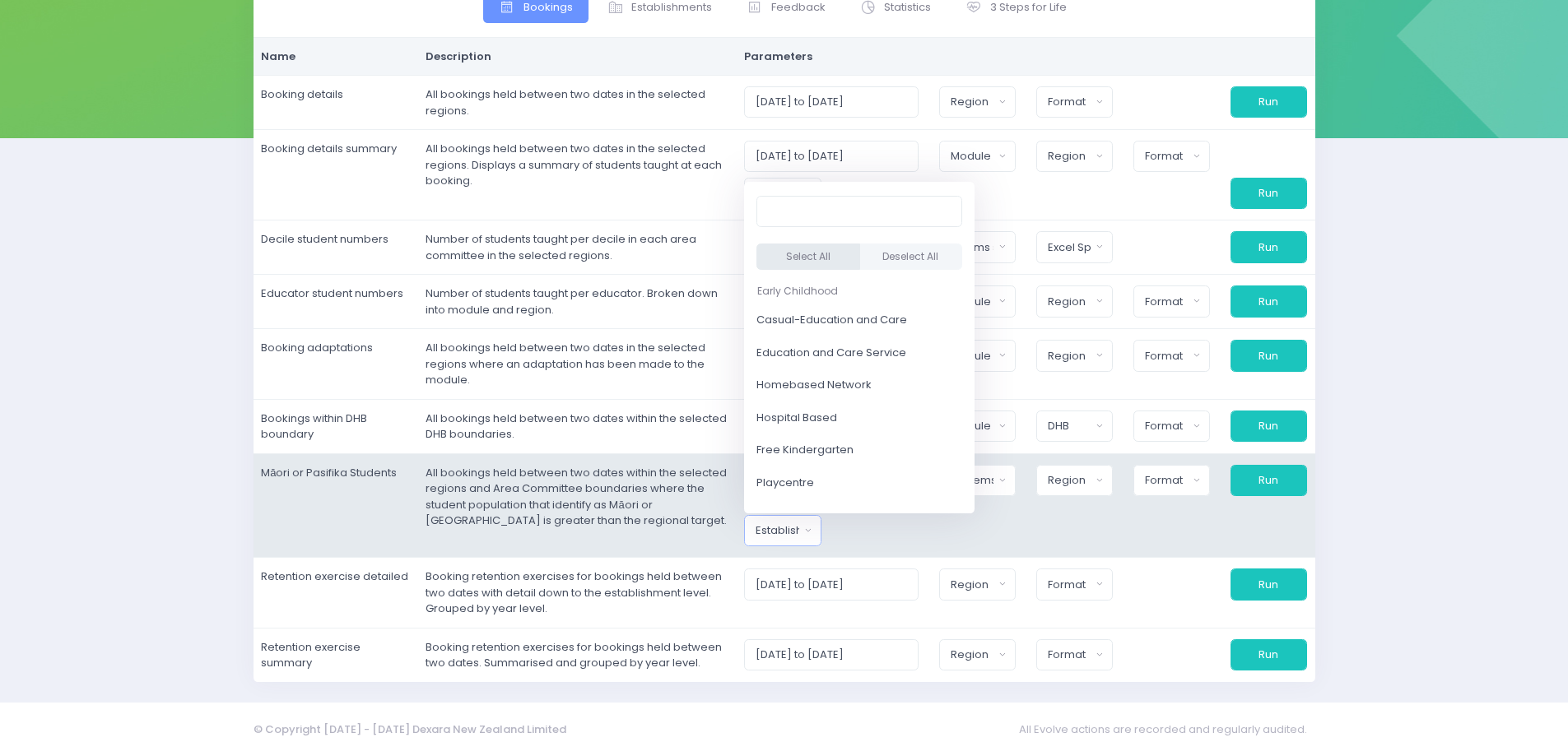
click at [843, 250] on button "Select All" at bounding box center [808, 257] width 104 height 27
select select "Casual-Education and Care"
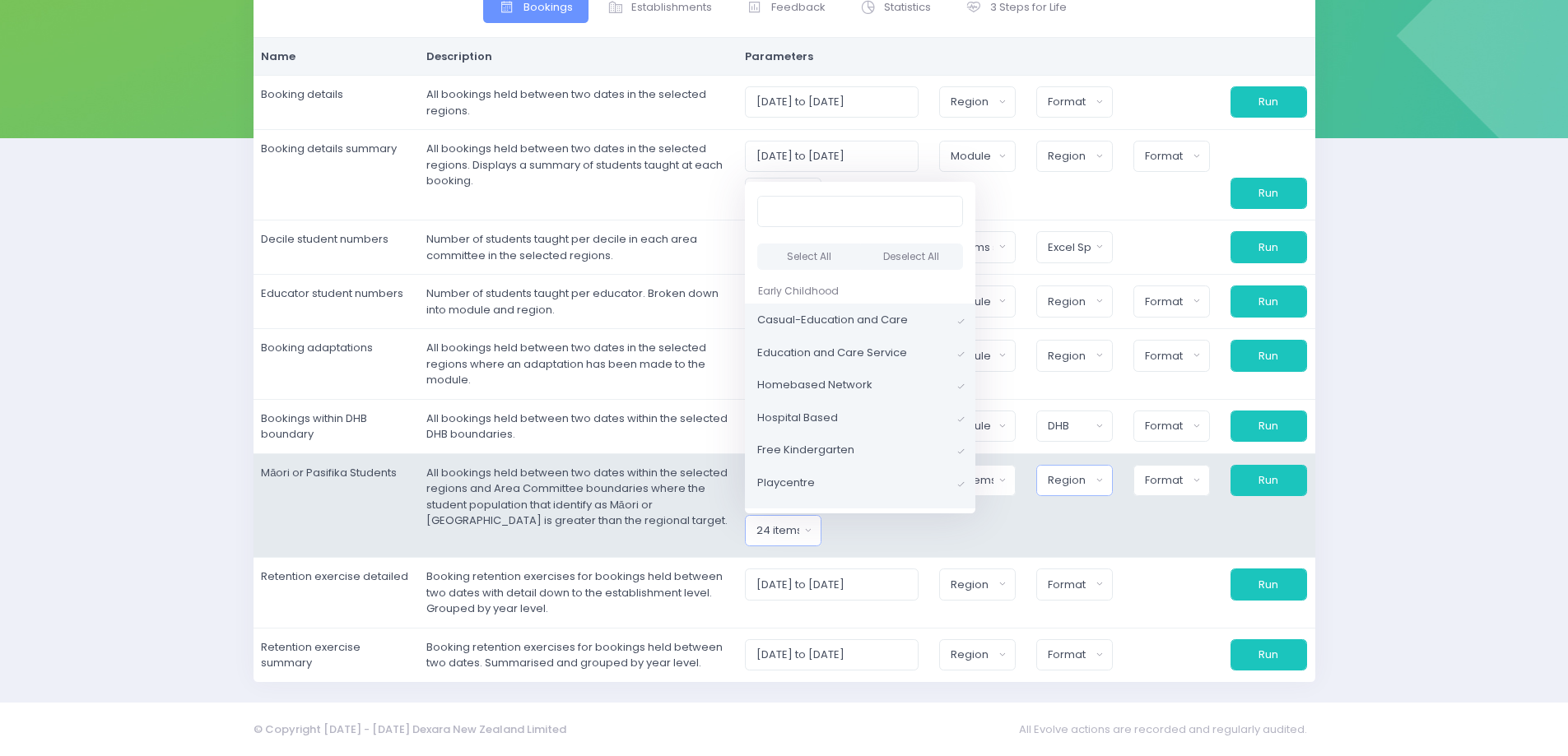
click at [1090, 476] on div "Region" at bounding box center [1069, 481] width 44 height 17
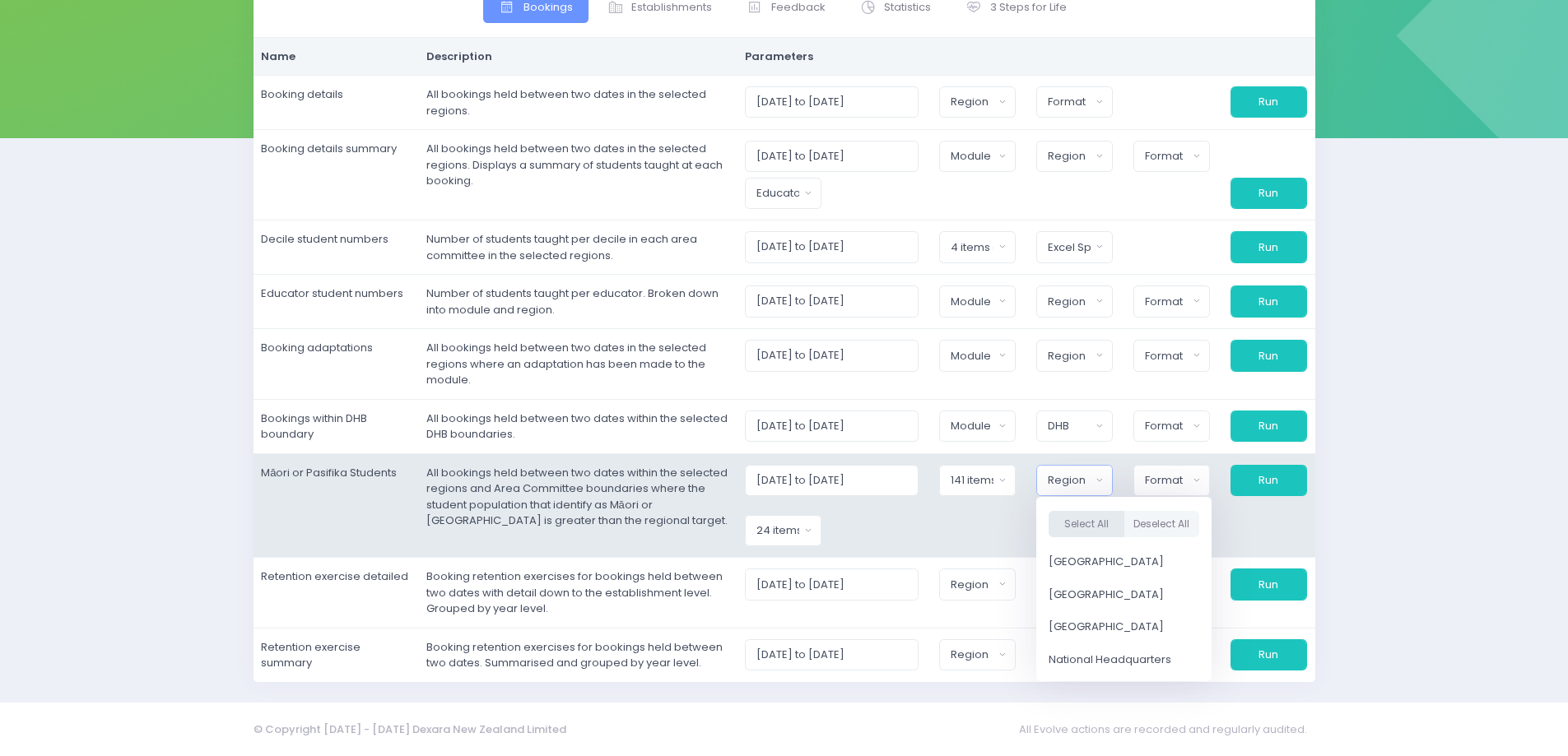
click at [1101, 517] on button "Select All" at bounding box center [1086, 524] width 75 height 27
select select "Northern"
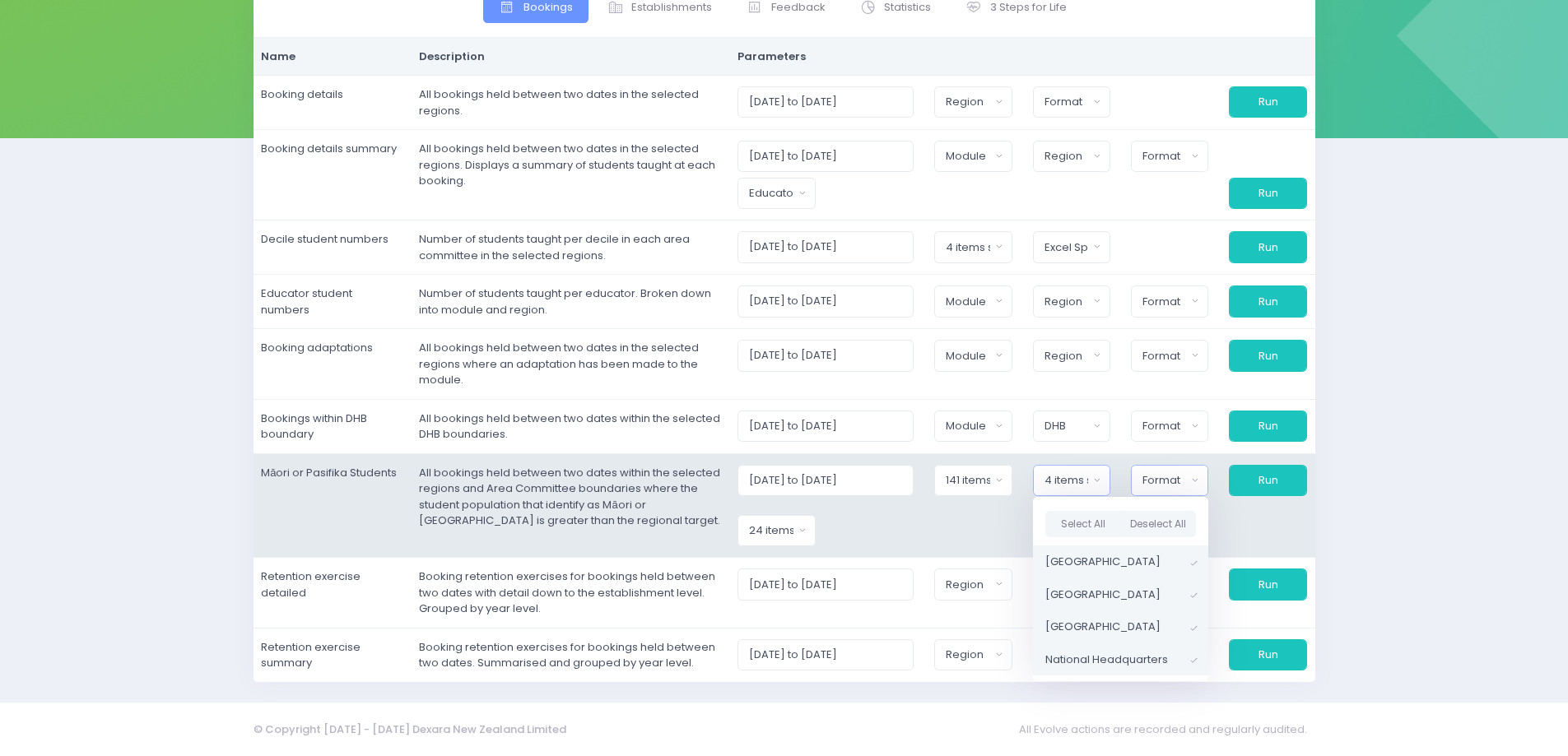
click at [1162, 477] on div "Format" at bounding box center [1164, 481] width 44 height 17
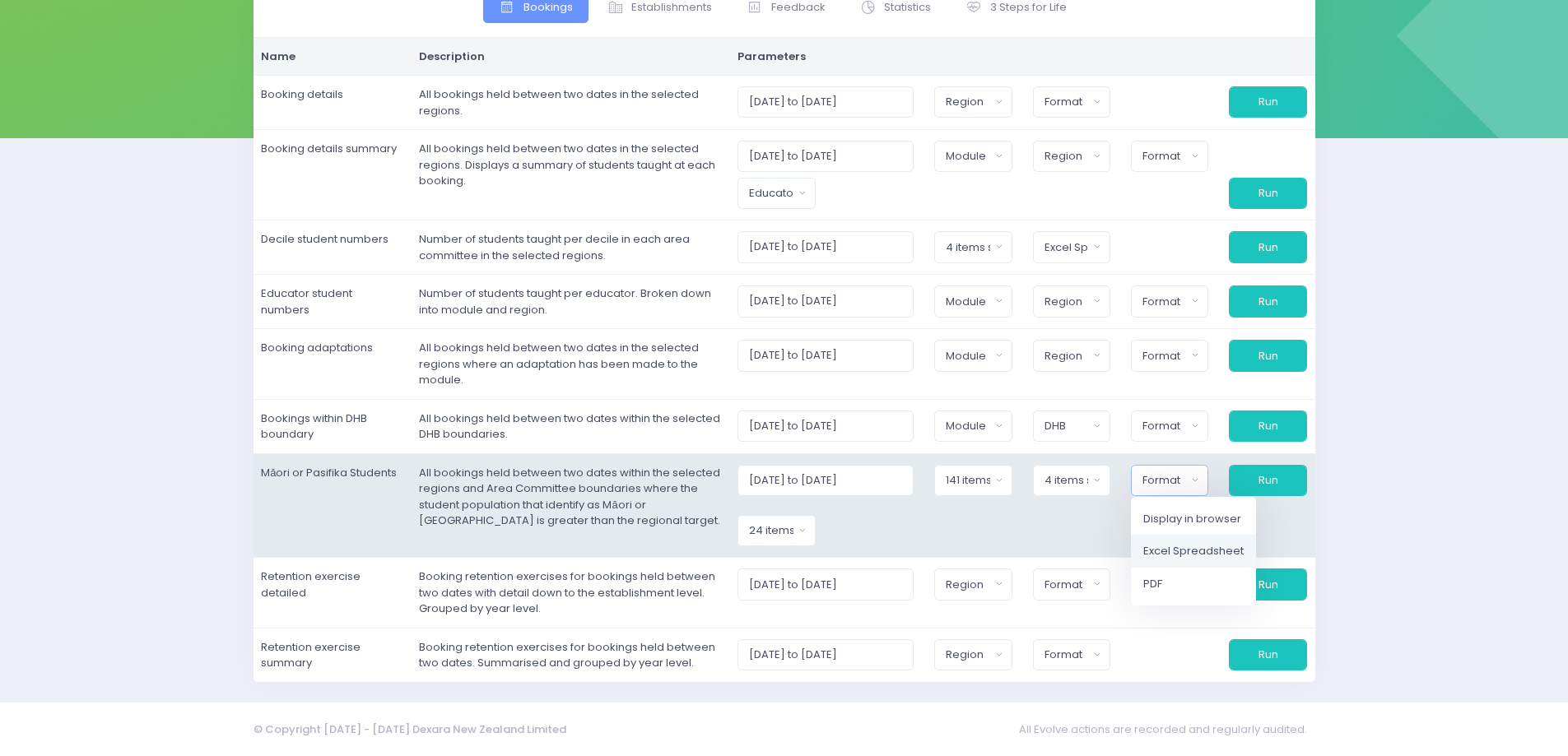
click at [1162, 552] on span "Excel Spreadsheet" at bounding box center [1193, 551] width 100 height 17
select select "excel"
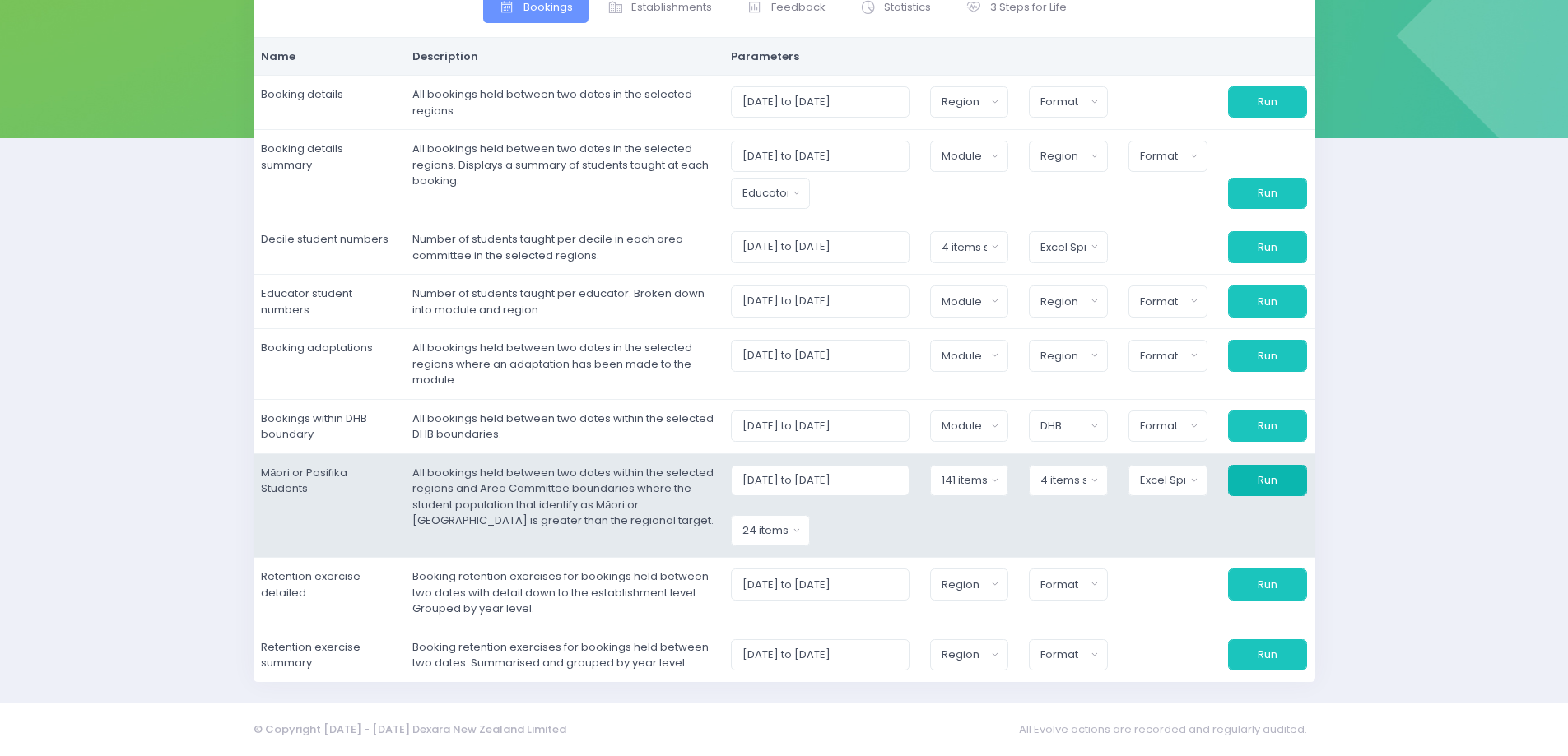
click at [1275, 486] on button "Run" at bounding box center [1268, 480] width 79 height 31
